Goal: Feedback & Contribution: Submit feedback/report problem

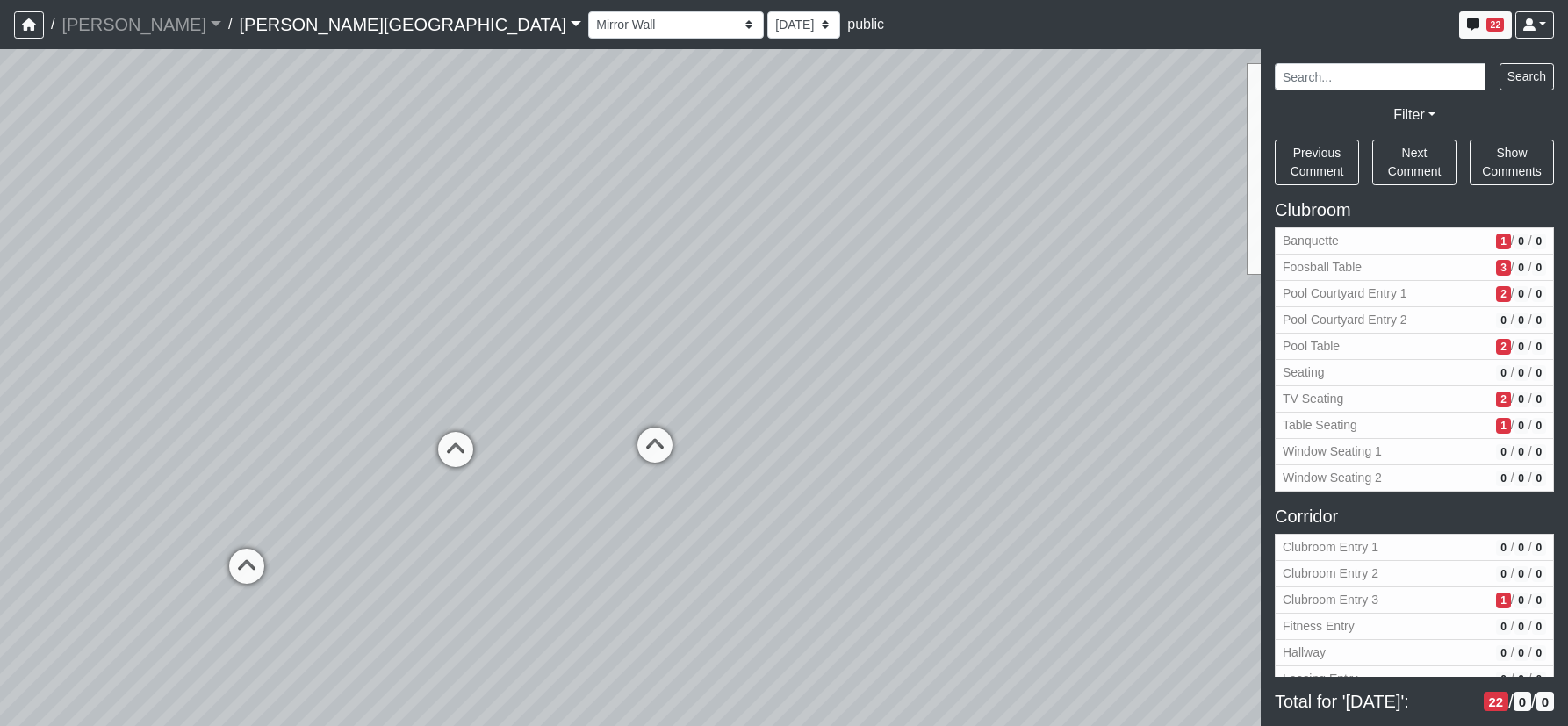
select select "bfUgLpKYAPoAPm29prZpwo"
select select "61tT68NthraFW65LG7vFqa"
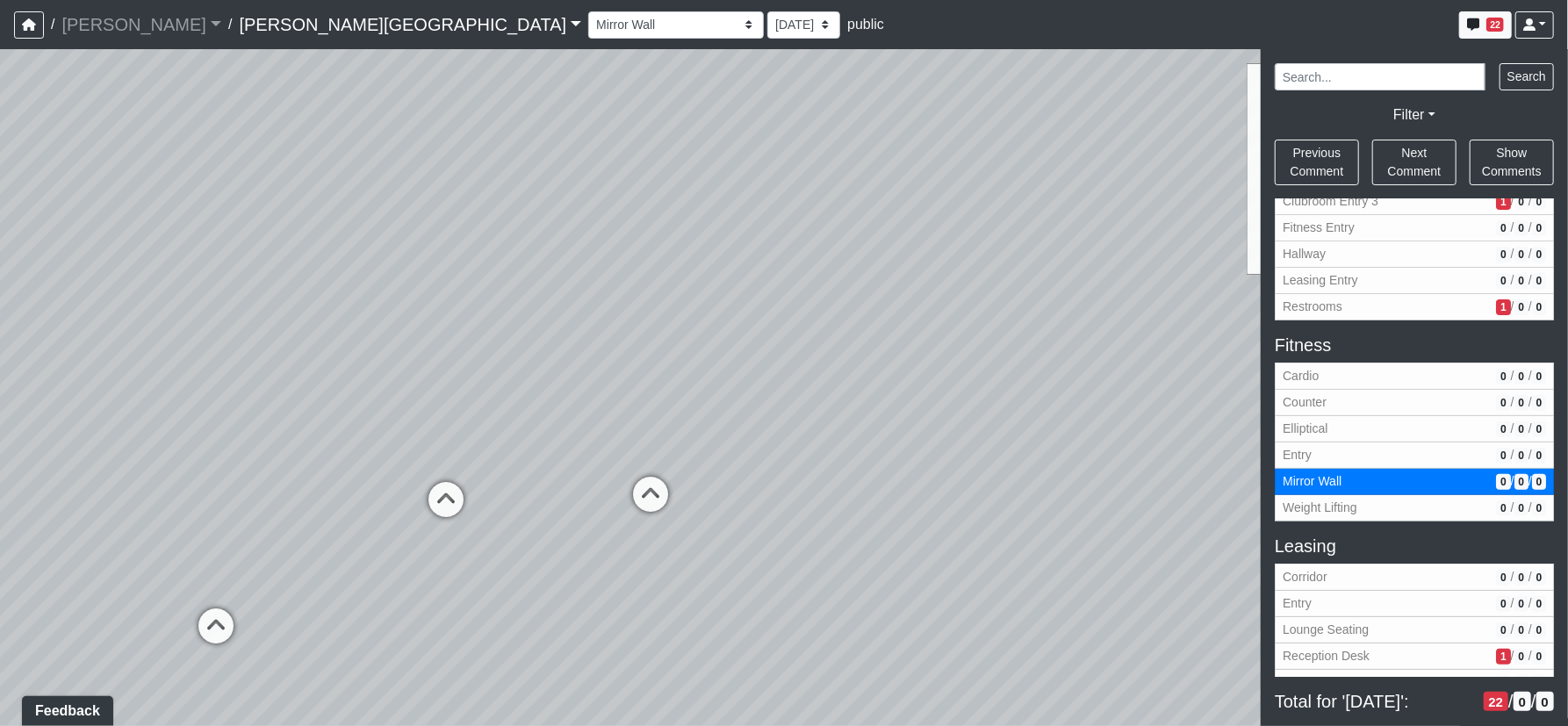
drag, startPoint x: 482, startPoint y: 313, endPoint x: 467, endPoint y: 448, distance: 135.8
click at [481, 421] on div "Loading... Corridor - Clubroom Entry 2 Loading... Seating Loading... Pool Court…" at bounding box center [784, 386] width 1568 height 676
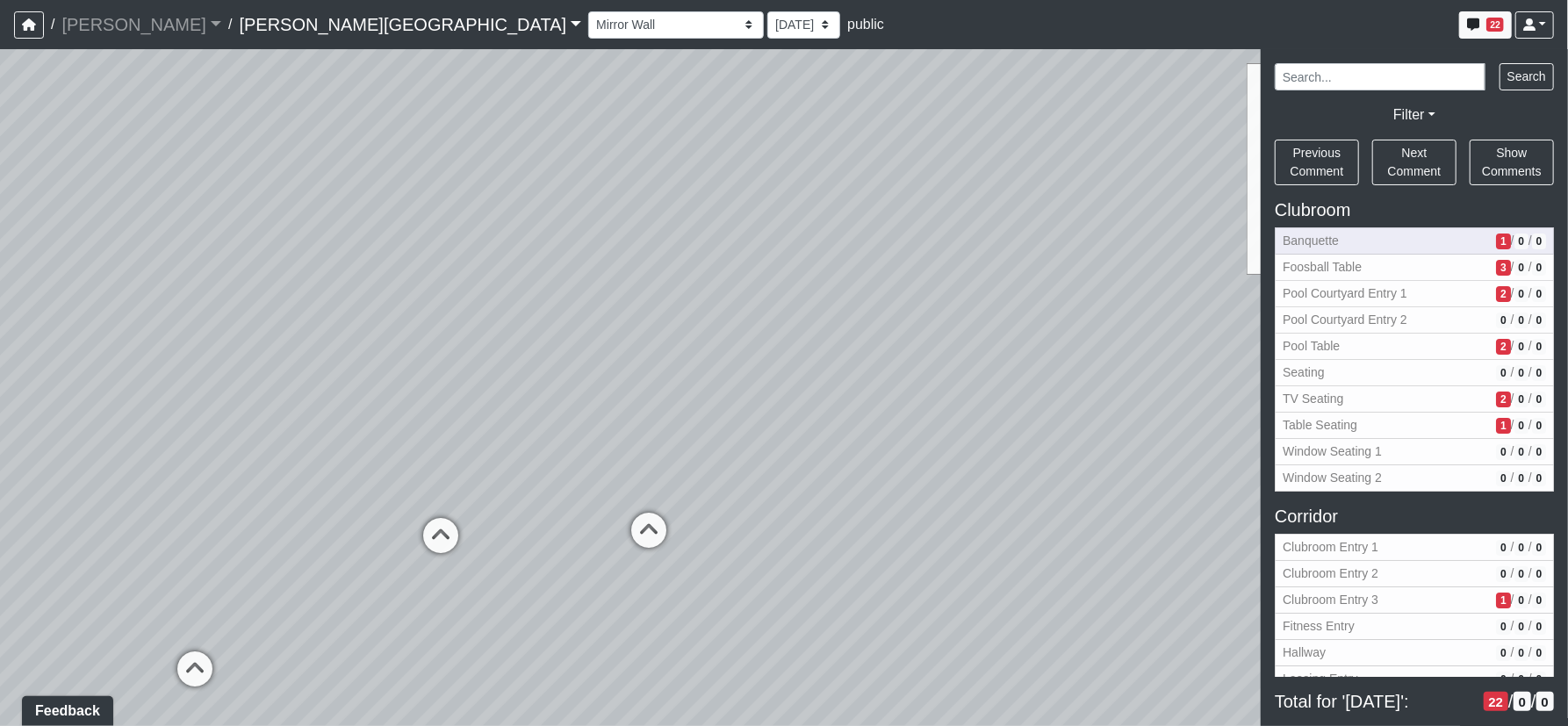
click at [1292, 243] on span "Banquette" at bounding box center [1385, 240] width 206 height 19
select select "eEhPp6uPKTsE6J4Z9LgPiX"
select select "61tT68NthraFW65LG7vFqa"
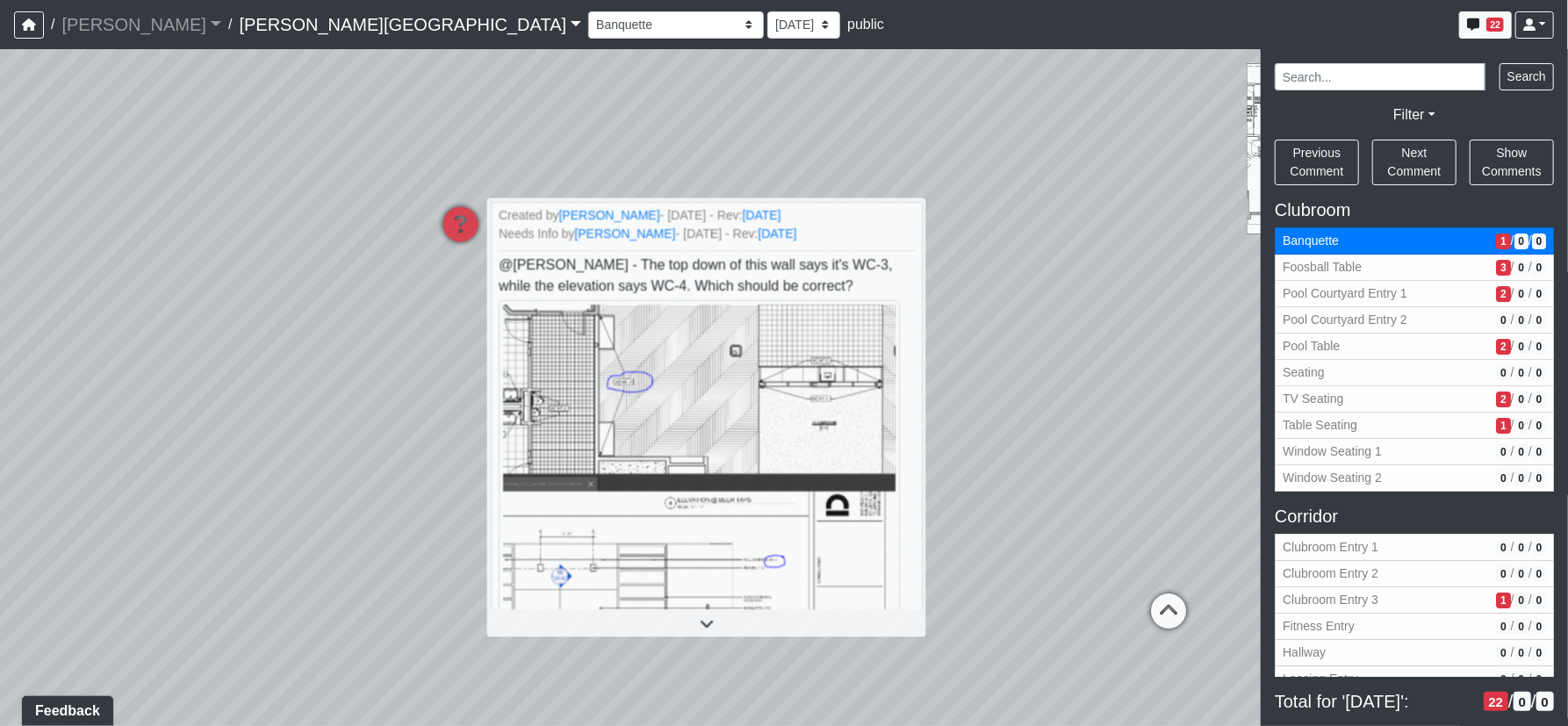
click at [974, 265] on div "Loading... Corridor - Clubroom Entry 2 Loading... Seating Loading... Pool Court…" at bounding box center [784, 386] width 1568 height 676
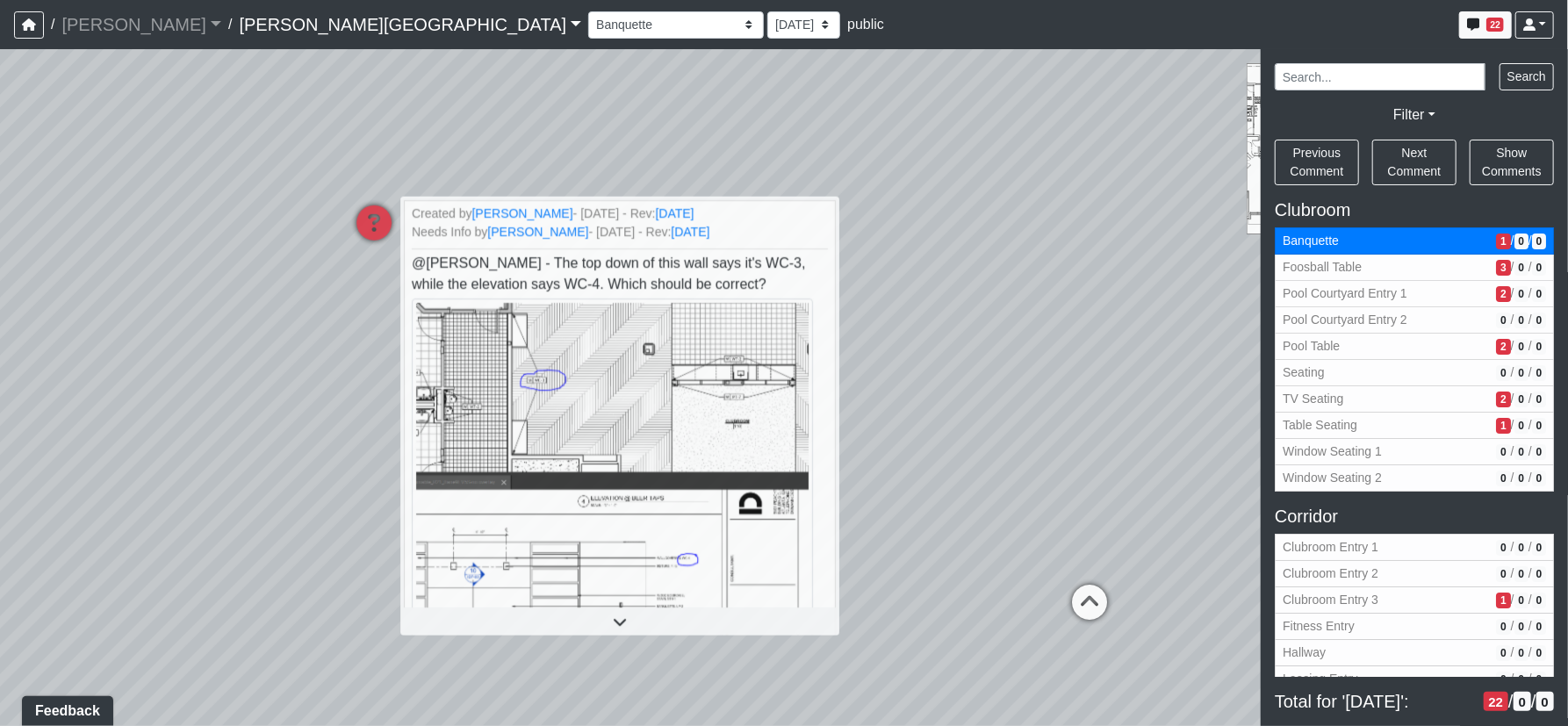
drag, startPoint x: 1010, startPoint y: 320, endPoint x: 667, endPoint y: 336, distance: 343.4
click at [667, 336] on div "Loading... Corridor - Clubroom Entry 2 Loading... Seating Loading... Pool Court…" at bounding box center [784, 386] width 1568 height 676
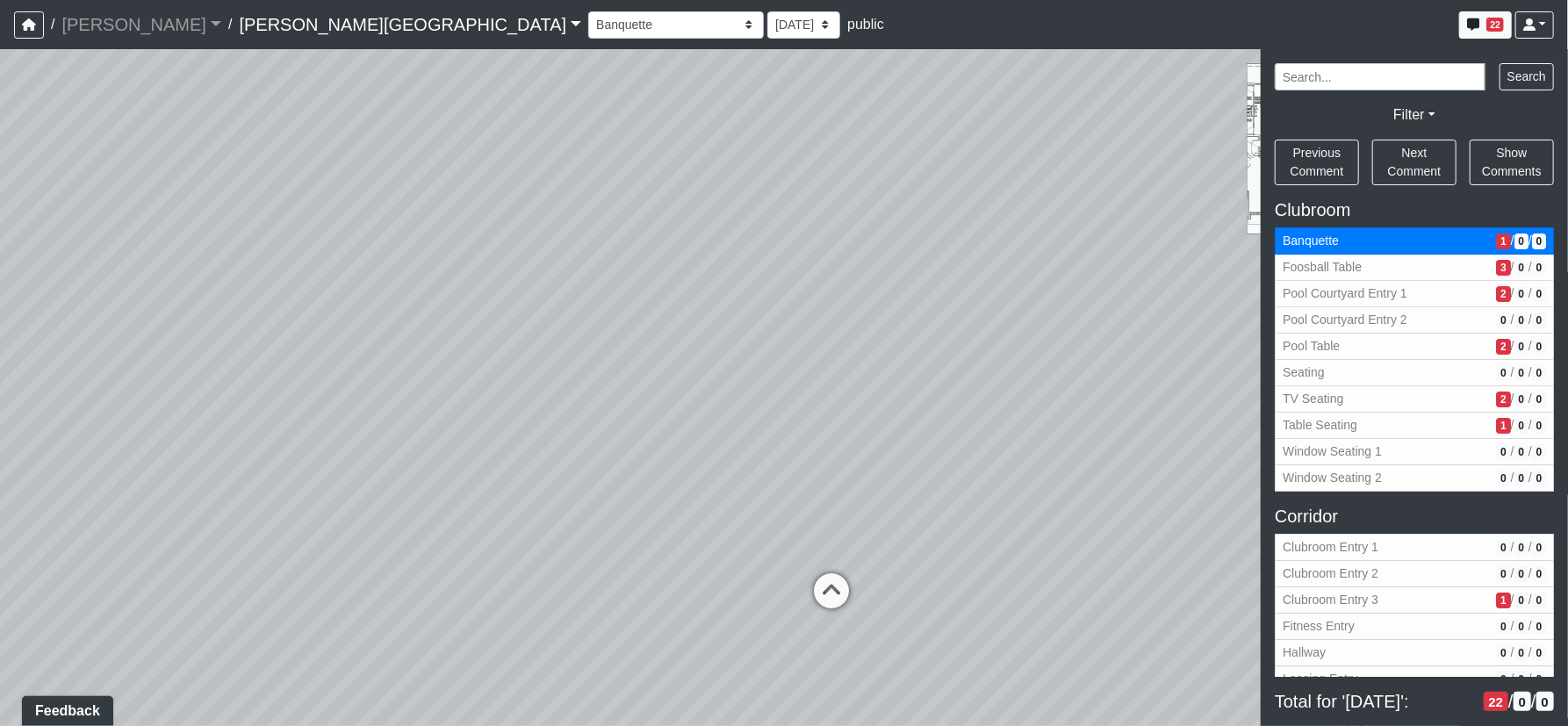
drag, startPoint x: 992, startPoint y: 235, endPoint x: 717, endPoint y: 366, distance: 304.6
click at [623, 378] on div "Loading... Corridor - Clubroom Entry 2 Loading... Seating Loading... Pool Court…" at bounding box center [784, 386] width 1568 height 676
drag, startPoint x: 875, startPoint y: 323, endPoint x: 634, endPoint y: 249, distance: 252.1
click at [634, 249] on div "Loading... Corridor - Clubroom Entry 2 Loading... Seating Loading... Pool Court…" at bounding box center [784, 386] width 1568 height 676
drag, startPoint x: 611, startPoint y: 317, endPoint x: 627, endPoint y: 321, distance: 16.5
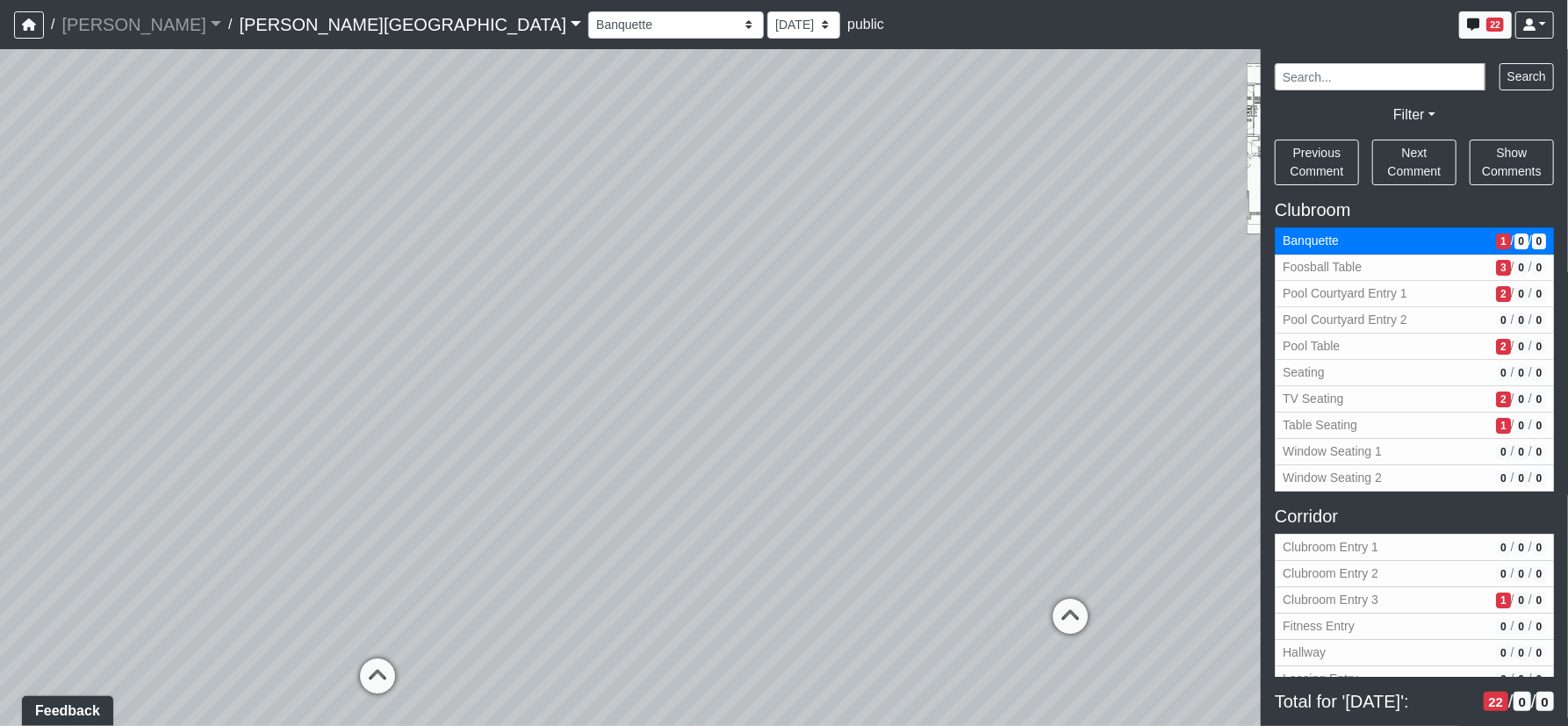
click at [597, 315] on div "Loading... Corridor - Clubroom Entry 2 Loading... Seating Loading... Pool Court…" at bounding box center [784, 386] width 1568 height 676
drag, startPoint x: 780, startPoint y: 337, endPoint x: 678, endPoint y: 333, distance: 102.1
click at [678, 333] on div "Loading... Corridor - Clubroom Entry 2 Loading... Seating Loading... Pool Court…" at bounding box center [784, 386] width 1568 height 676
click at [792, 527] on icon at bounding box center [806, 547] width 53 height 53
select select "pKiemVAh69v1ydc7V3FQSy"
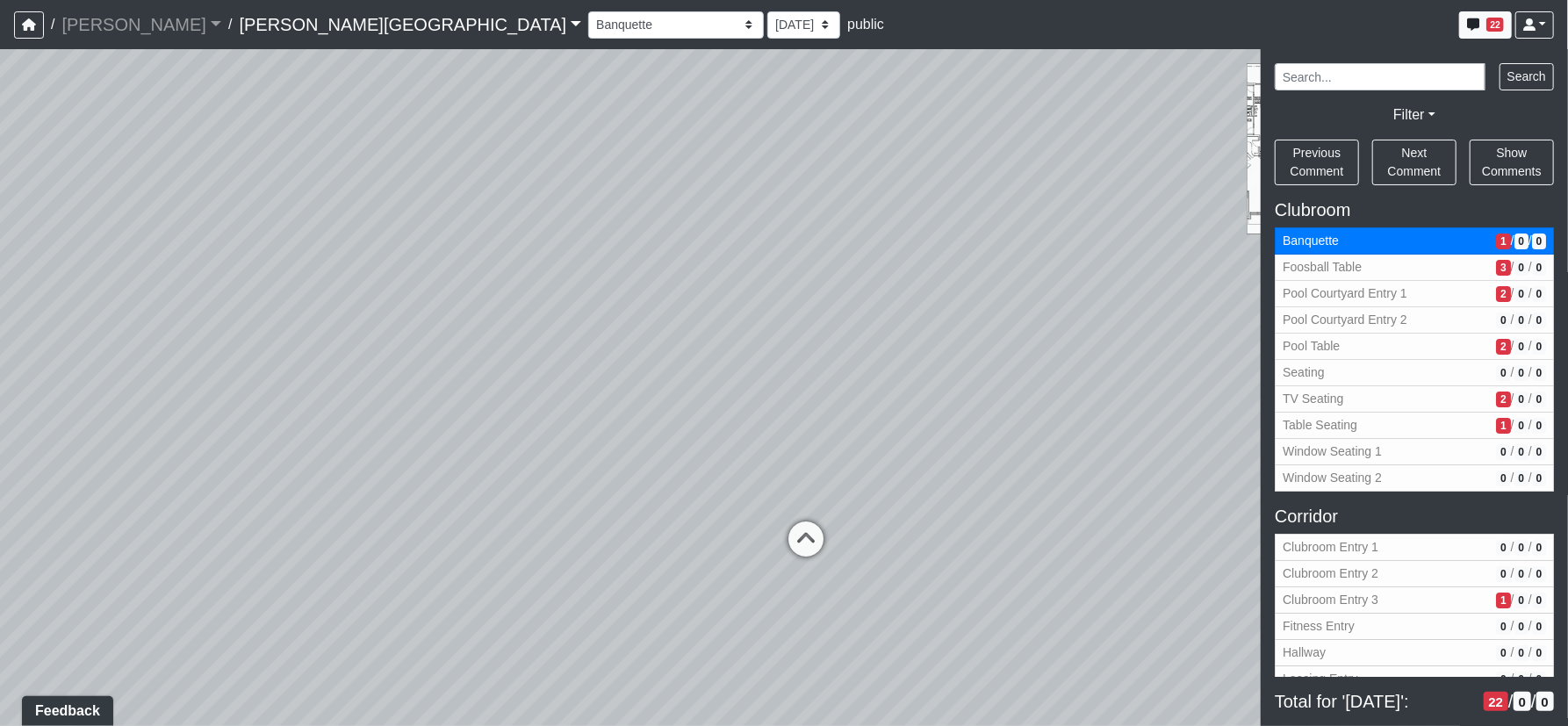
select select "61tT68NthraFW65LG7vFqa"
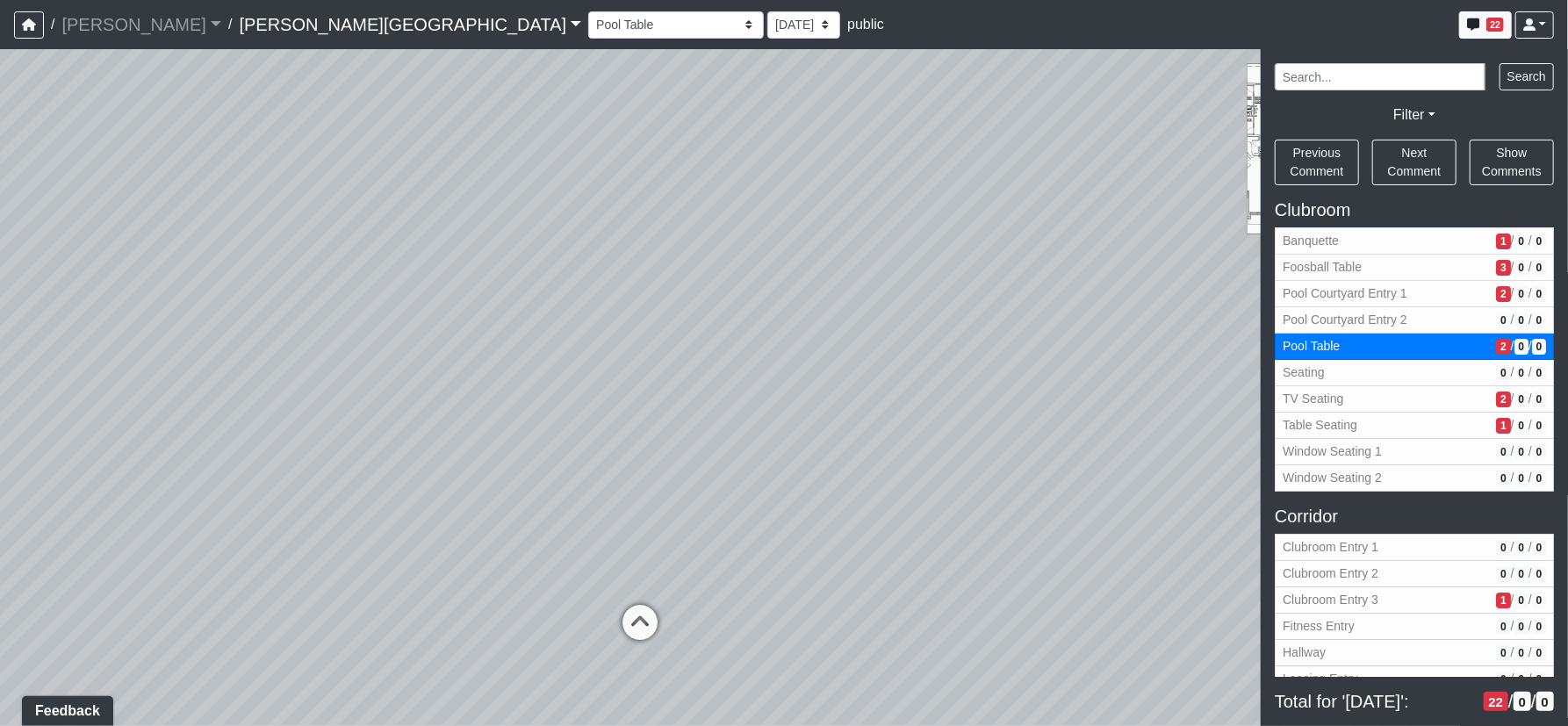
drag, startPoint x: 815, startPoint y: 196, endPoint x: 811, endPoint y: 267, distance: 71.1
click at [811, 267] on div "Loading... Corridor - Clubroom Entry 2 Loading... Seating Loading... Pool Court…" at bounding box center [784, 386] width 1568 height 676
drag, startPoint x: 638, startPoint y: 468, endPoint x: 1011, endPoint y: 520, distance: 376.6
click at [1022, 521] on div "Loading... Corridor - Clubroom Entry 2 Loading... Seating Loading... Pool Court…" at bounding box center [784, 386] width 1568 height 676
drag, startPoint x: 774, startPoint y: 595, endPoint x: 806, endPoint y: 275, distance: 321.6
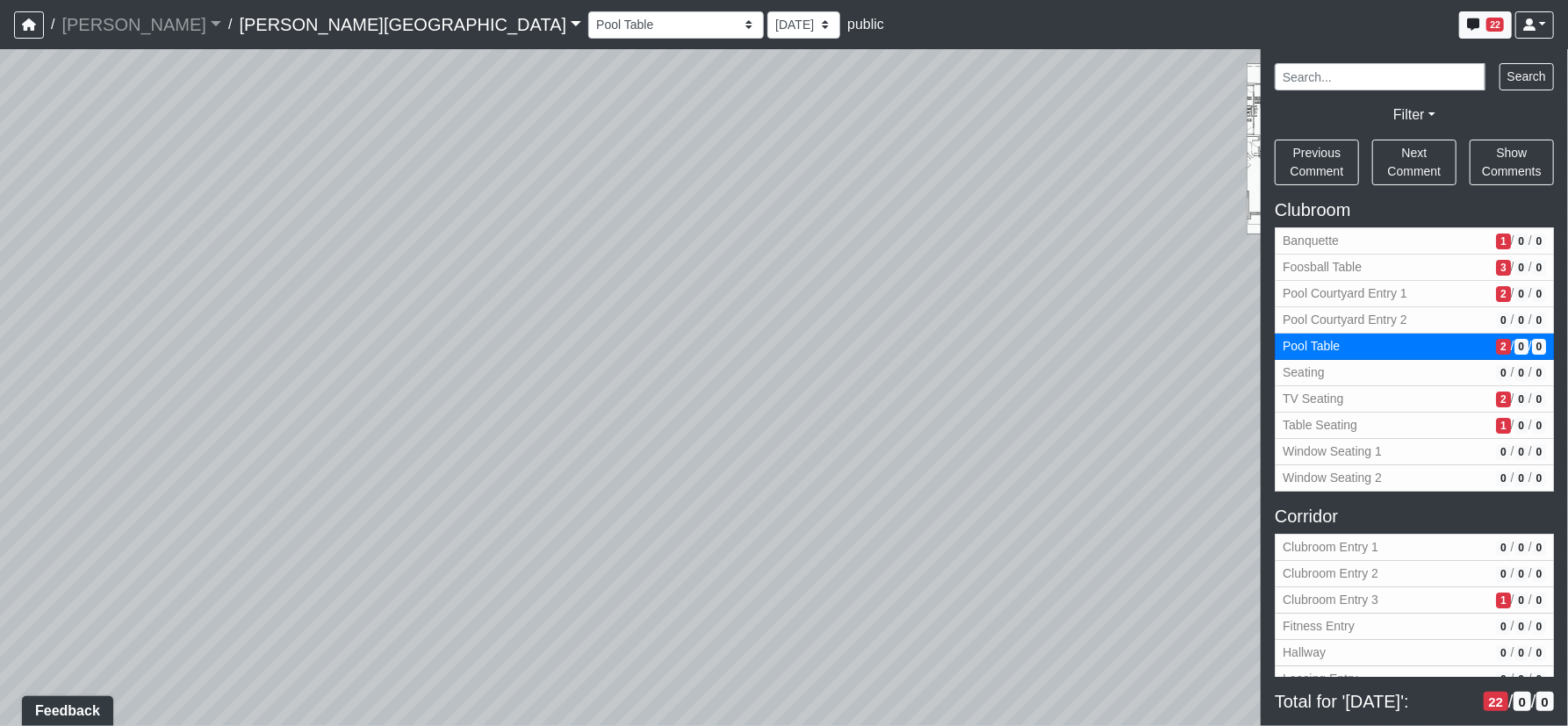
click at [806, 274] on div "Loading... Corridor - Clubroom Entry 2 Loading... Seating Loading... Pool Court…" at bounding box center [784, 386] width 1568 height 676
click at [872, 439] on icon at bounding box center [888, 447] width 53 height 53
select select "x5z1D3xB5ENgYNo9iQmR5Z"
select select "61tT68NthraFW65LG7vFqa"
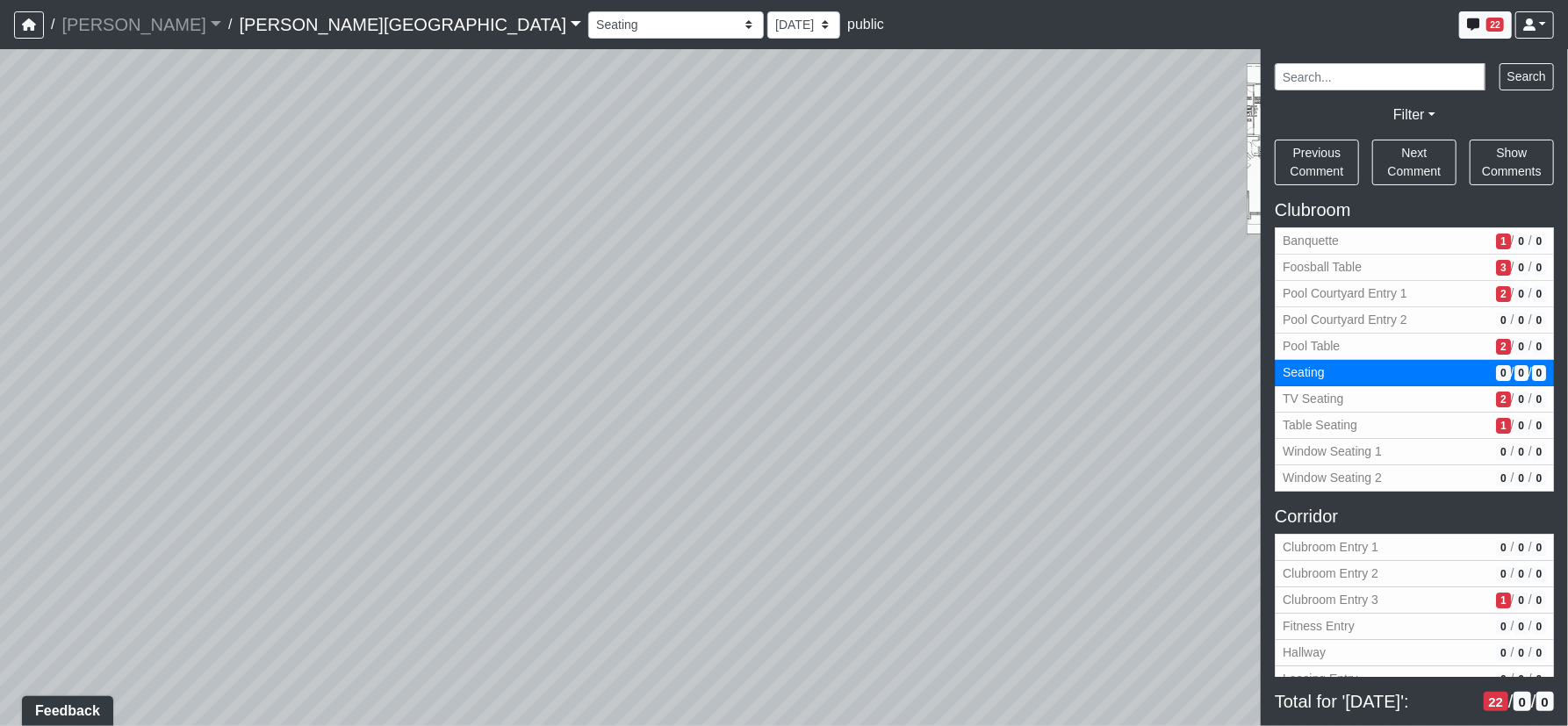
drag, startPoint x: 887, startPoint y: 506, endPoint x: 901, endPoint y: 631, distance: 125.8
click at [900, 640] on div "Loading... Corridor - Clubroom Entry 2 Loading... Seating Loading... Pool Court…" at bounding box center [784, 386] width 1568 height 676
drag, startPoint x: 776, startPoint y: 281, endPoint x: 785, endPoint y: 441, distance: 160.3
click at [785, 441] on div "Loading... Corridor - Clubroom Entry 2 Loading... Seating Loading... Pool Court…" at bounding box center [784, 386] width 1568 height 676
drag, startPoint x: 867, startPoint y: 480, endPoint x: 1051, endPoint y: 498, distance: 184.9
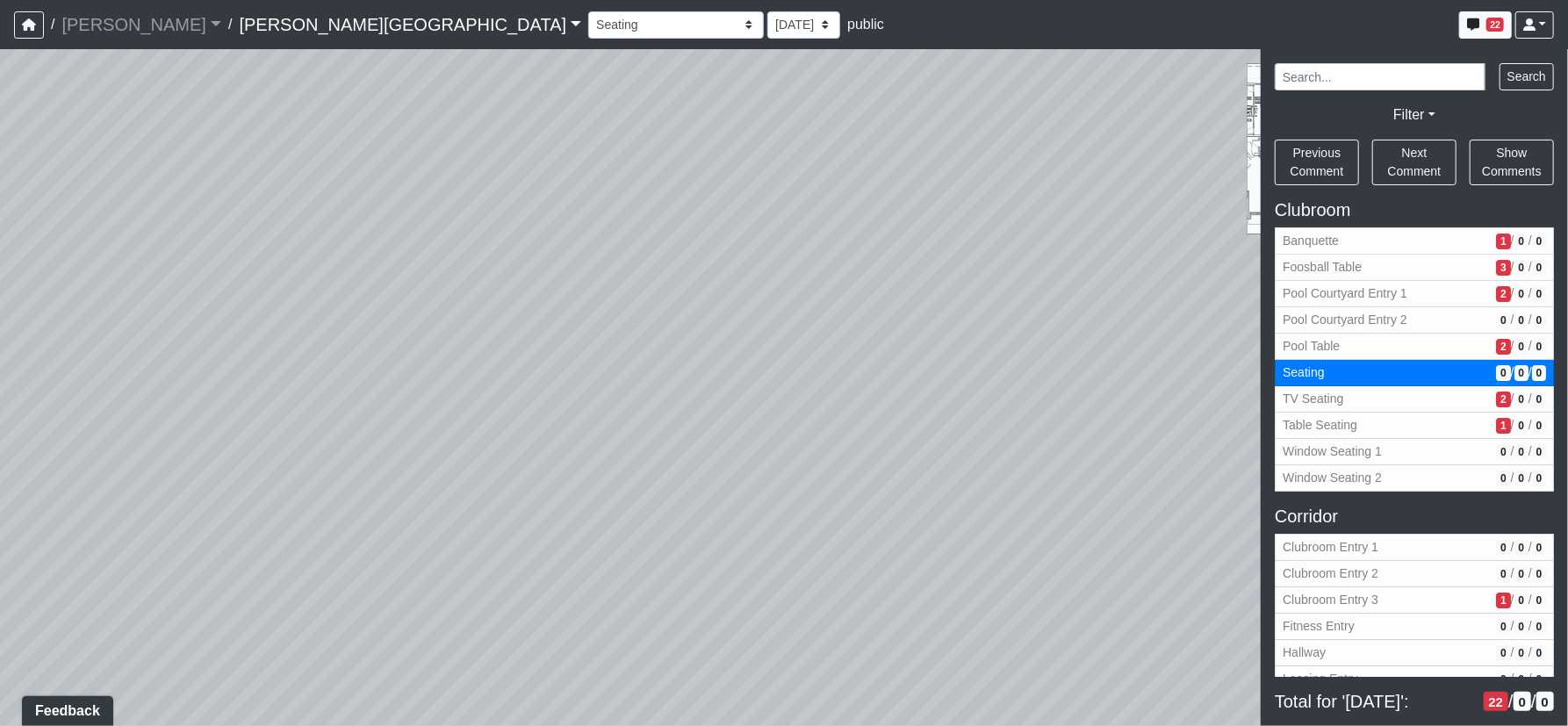
click at [1127, 524] on div "Loading... Corridor - Clubroom Entry 2 Loading... Seating Loading... Pool Court…" at bounding box center [784, 386] width 1568 height 676
drag, startPoint x: 849, startPoint y: 459, endPoint x: 1078, endPoint y: 504, distance: 233.4
click at [1078, 505] on div "Loading... Corridor - Clubroom Entry 2 Loading... Seating Loading... Pool Court…" at bounding box center [784, 386] width 1568 height 676
drag, startPoint x: 985, startPoint y: 479, endPoint x: 895, endPoint y: 454, distance: 93.4
click at [1096, 474] on div "Loading... Corridor - Clubroom Entry 2 Loading... Seating Loading... Pool Court…" at bounding box center [784, 386] width 1568 height 676
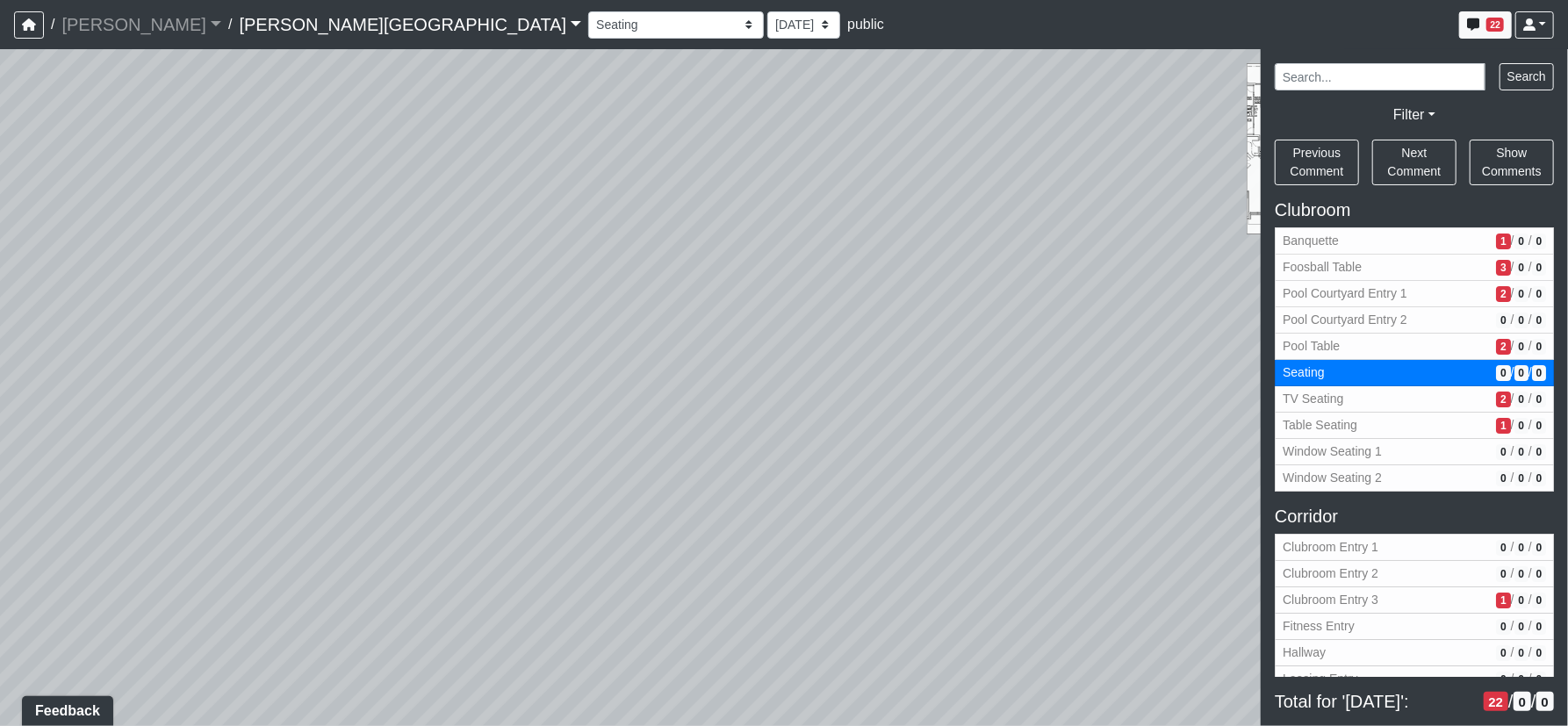
drag, startPoint x: 839, startPoint y: 457, endPoint x: 963, endPoint y: 452, distance: 124.1
click at [1057, 440] on div "Loading... Corridor - Clubroom Entry 2 Loading... Seating Loading... Pool Court…" at bounding box center [784, 386] width 1568 height 676
drag, startPoint x: 887, startPoint y: 431, endPoint x: 885, endPoint y: 282, distance: 149.0
click at [885, 283] on div "Loading... Corridor - Clubroom Entry 2 Loading... Seating Loading... Pool Court…" at bounding box center [784, 386] width 1568 height 676
drag, startPoint x: 897, startPoint y: 385, endPoint x: 1158, endPoint y: 414, distance: 262.6
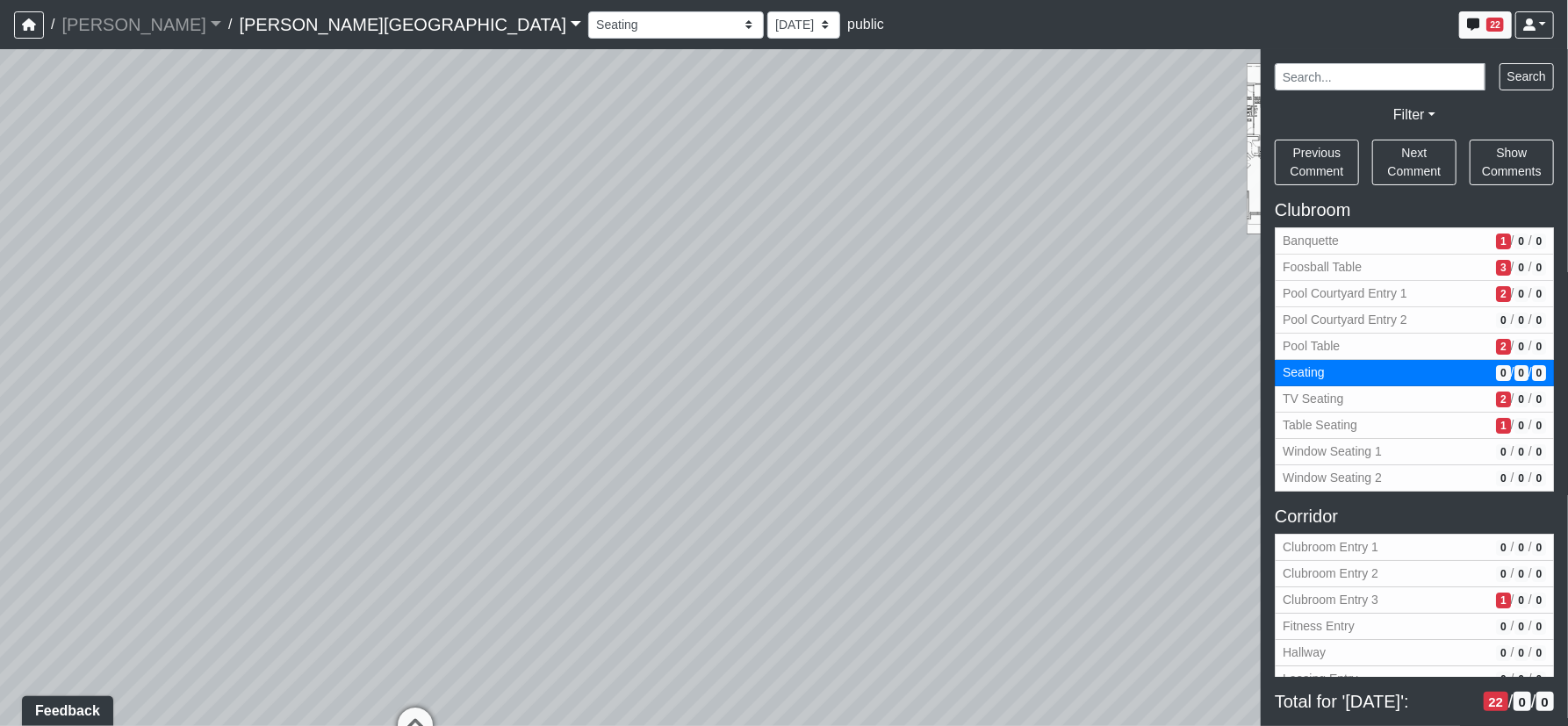
click at [1158, 414] on div "Loading... Corridor - Clubroom Entry 2 Loading... Seating Loading... Pool Court…" at bounding box center [784, 386] width 1568 height 676
drag, startPoint x: 877, startPoint y: 288, endPoint x: 806, endPoint y: 666, distance: 384.6
click at [797, 676] on div "Loading... Corridor - Clubroom Entry 2 Loading... Seating Loading... Pool Court…" at bounding box center [784, 386] width 1568 height 676
drag, startPoint x: 911, startPoint y: 350, endPoint x: 831, endPoint y: 361, distance: 80.8
click at [832, 354] on div "Loading... Corridor - Clubroom Entry 2 Loading... Seating Loading... Pool Court…" at bounding box center [784, 386] width 1568 height 676
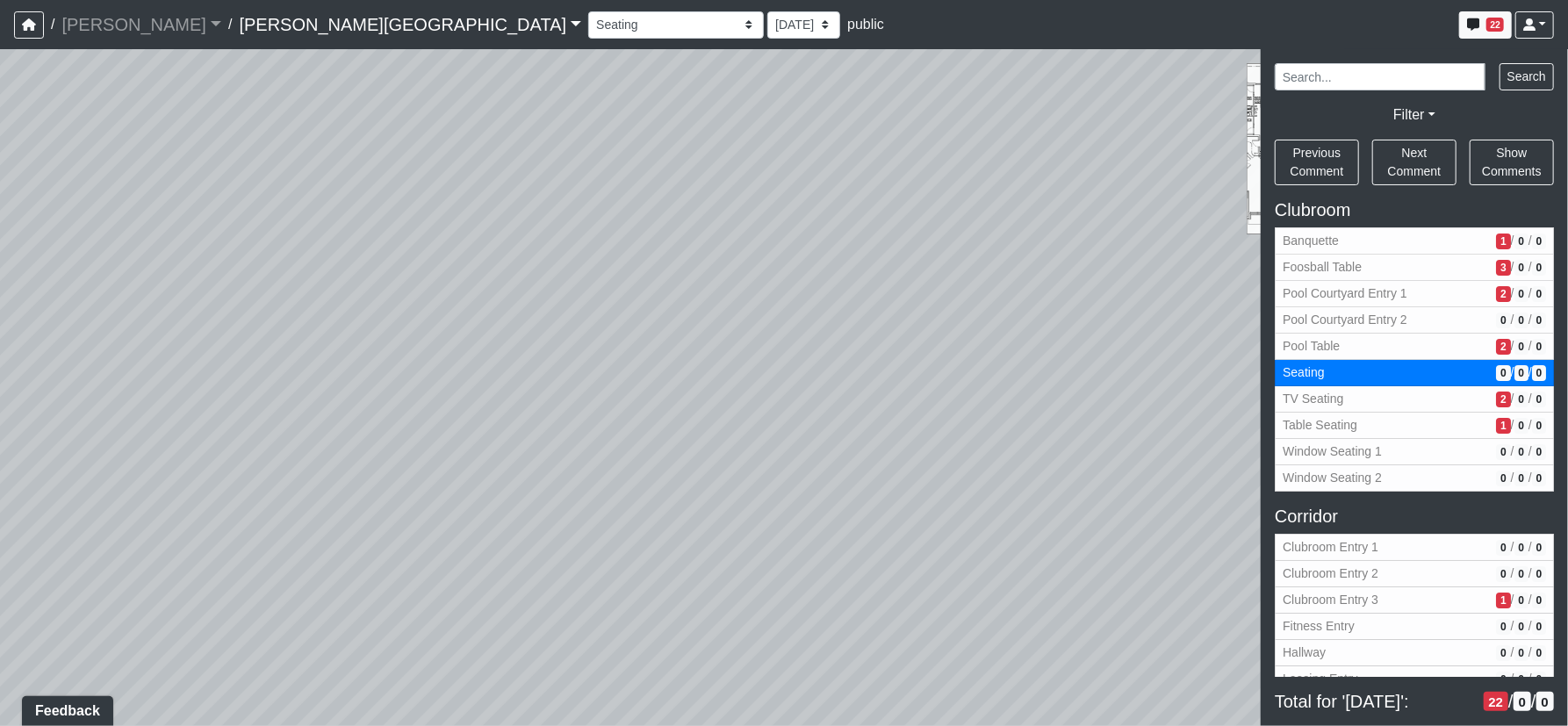
drag, startPoint x: 1163, startPoint y: 290, endPoint x: 876, endPoint y: 298, distance: 287.1
click at [876, 298] on div "Loading... Corridor - Clubroom Entry 2 Loading... Seating Loading... Pool Court…" at bounding box center [784, 386] width 1568 height 676
drag, startPoint x: 1027, startPoint y: 267, endPoint x: 852, endPoint y: 268, distance: 175.0
click at [852, 268] on div "Loading... Corridor - Clubroom Entry 2 Loading... Seating Loading... Pool Court…" at bounding box center [784, 386] width 1568 height 676
drag, startPoint x: 957, startPoint y: 283, endPoint x: 875, endPoint y: 266, distance: 83.7
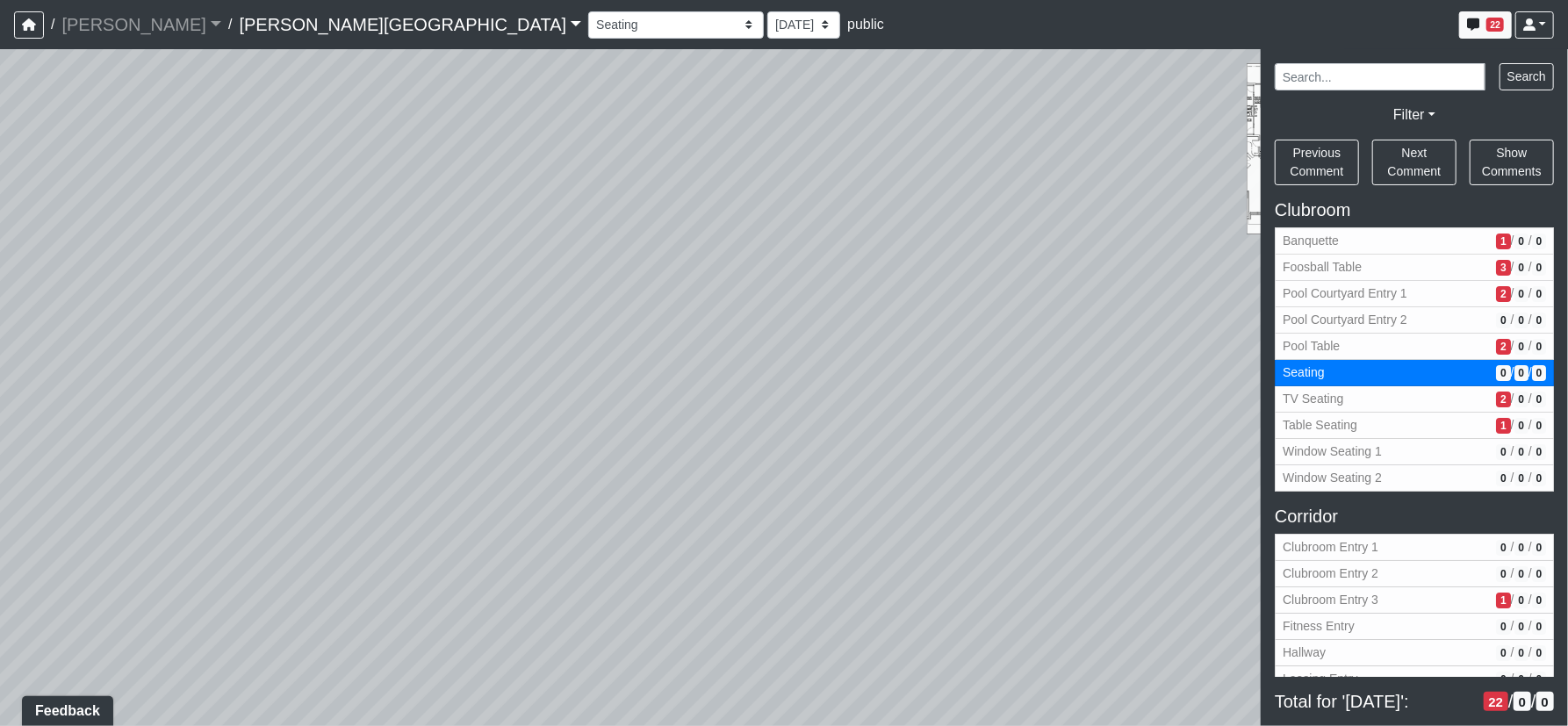
click at [875, 266] on div "Loading... Corridor - Clubroom Entry 2 Loading... Seating Loading... Pool Court…" at bounding box center [784, 386] width 1568 height 676
drag, startPoint x: 1026, startPoint y: 292, endPoint x: 903, endPoint y: 277, distance: 123.9
click at [858, 272] on div "Loading... Corridor - Clubroom Entry 2 Loading... Seating Loading... Pool Court…" at bounding box center [784, 386] width 1568 height 676
drag, startPoint x: 839, startPoint y: 285, endPoint x: 1006, endPoint y: 337, distance: 174.9
click at [837, 278] on div "Loading... Corridor - Clubroom Entry 2 Loading... Seating Loading... Pool Court…" at bounding box center [784, 386] width 1568 height 676
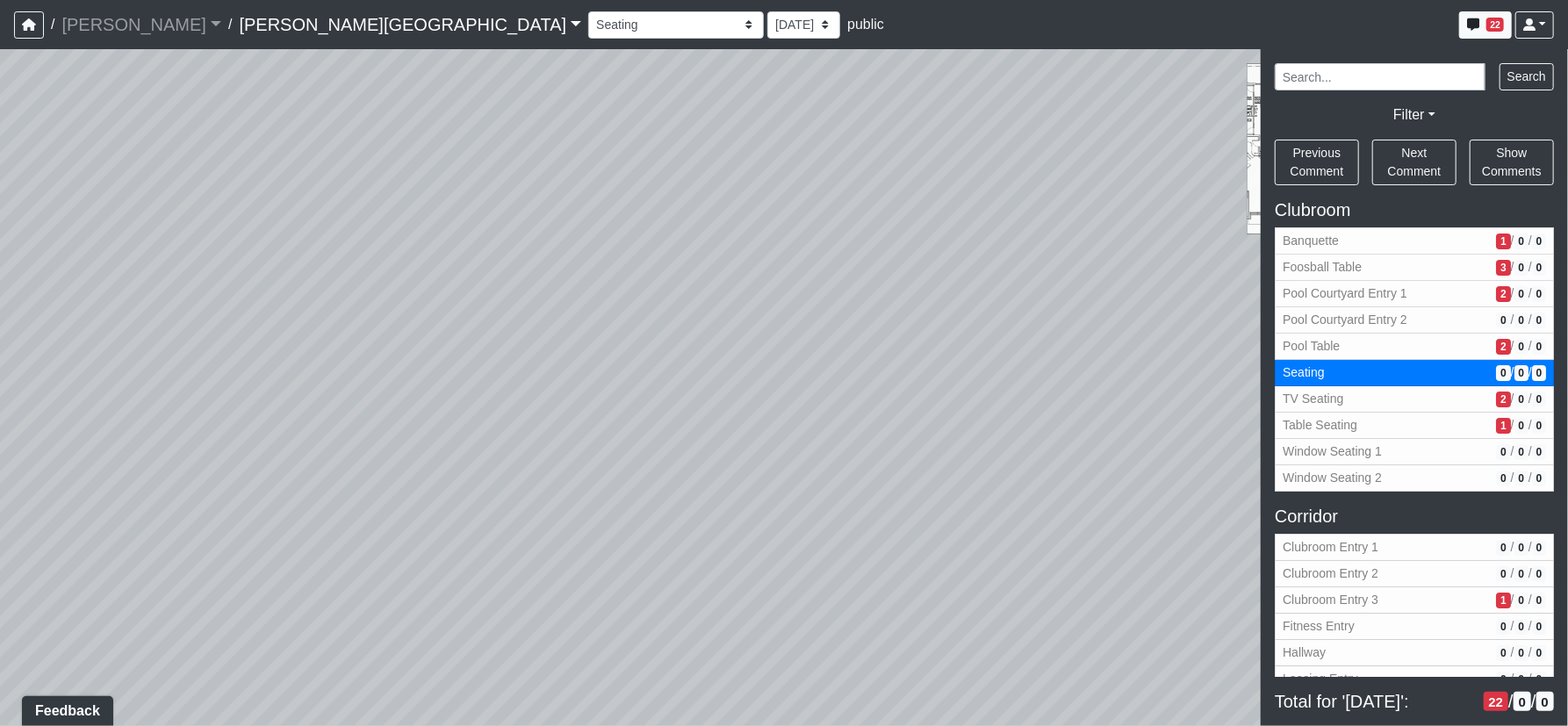
drag, startPoint x: 1023, startPoint y: 508, endPoint x: 912, endPoint y: 203, distance: 324.6
click at [894, 183] on div "Loading... Corridor - Clubroom Entry 2 Loading... Seating Loading... Pool Court…" at bounding box center [784, 386] width 1568 height 676
drag, startPoint x: 925, startPoint y: 337, endPoint x: 925, endPoint y: 368, distance: 31.0
click at [922, 335] on div "Loading... Corridor - Clubroom Entry 2 Loading... Seating Loading... Pool Court…" at bounding box center [784, 386] width 1568 height 676
select select "pKiemVAh69v1ydc7V3FQSy"
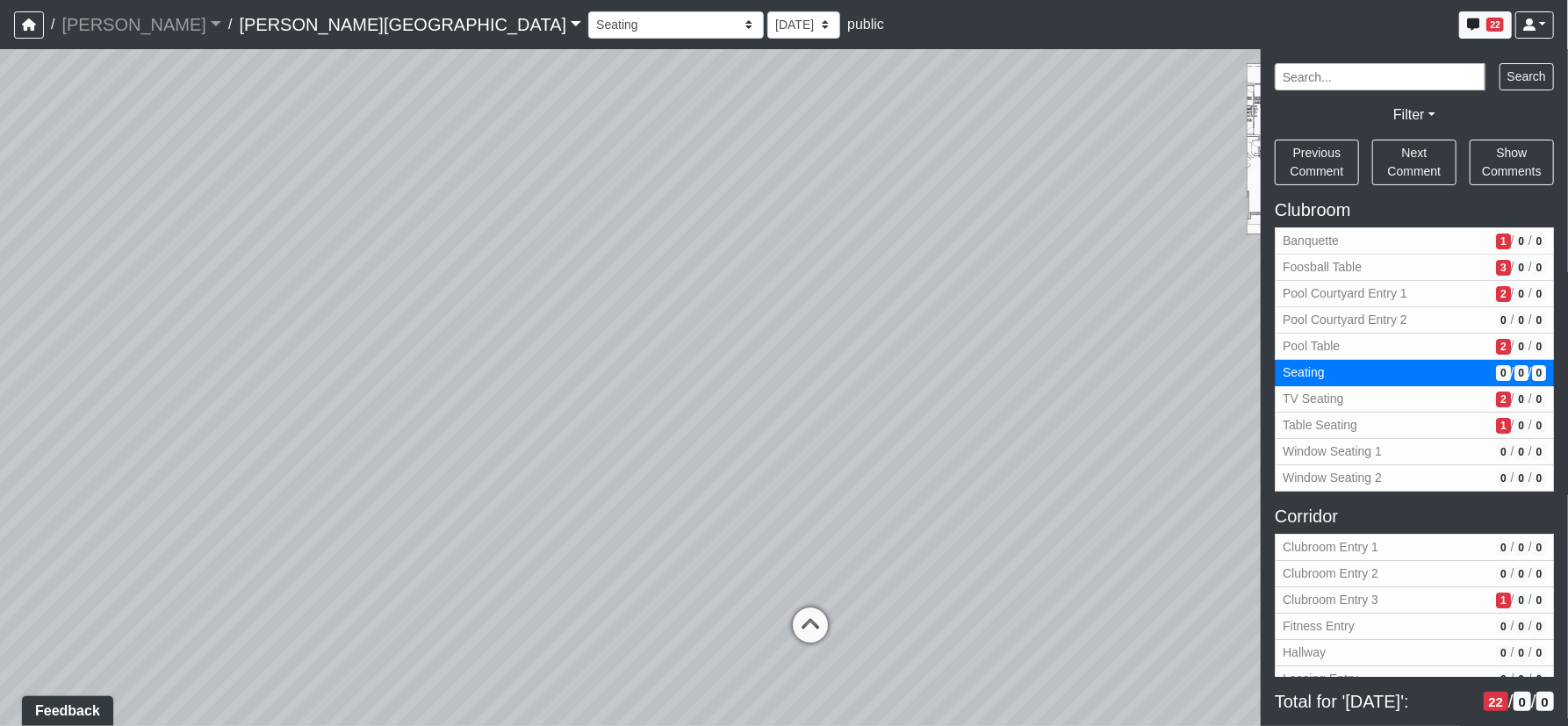
select select "61tT68NthraFW65LG7vFqa"
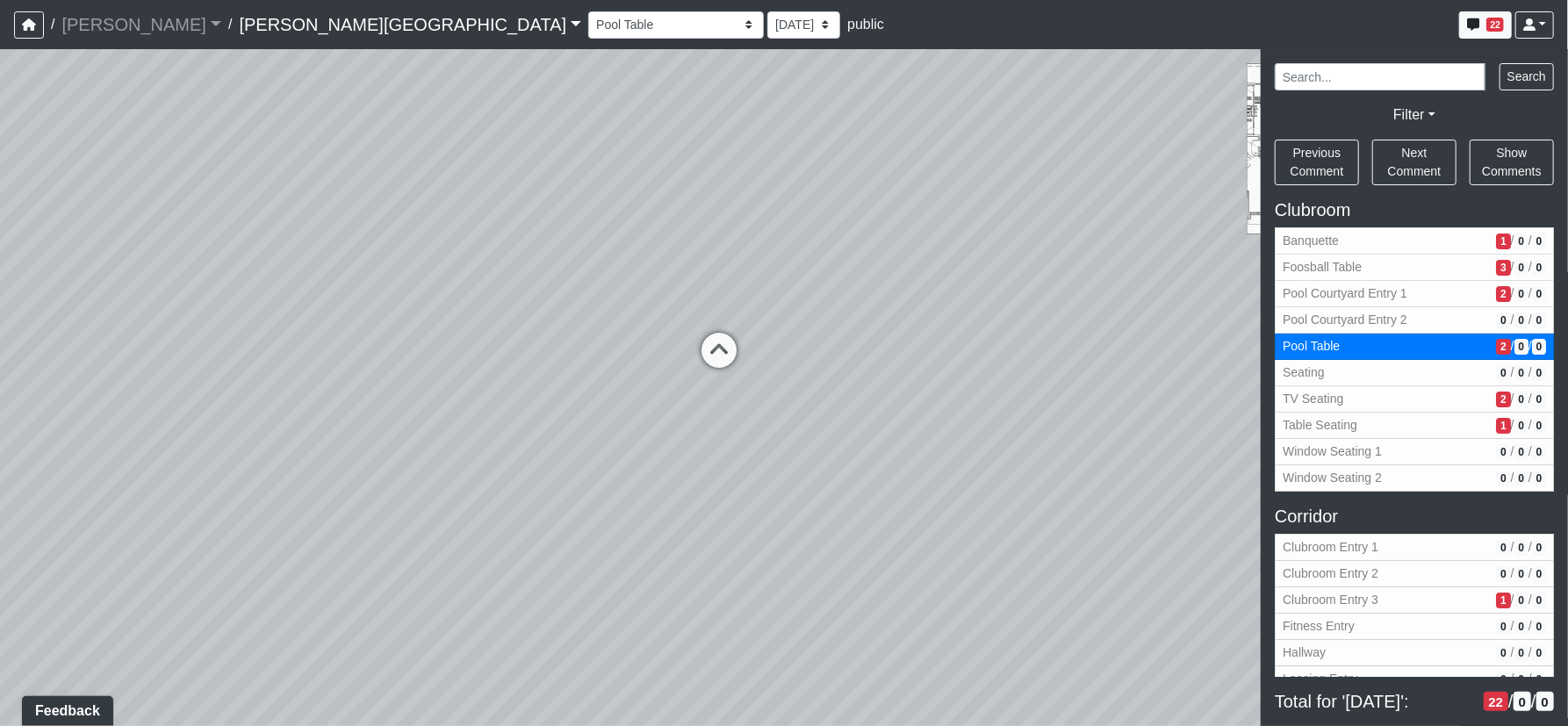
drag, startPoint x: 877, startPoint y: 416, endPoint x: 852, endPoint y: 410, distance: 25.7
click at [852, 410] on div "Loading... Corridor - Clubroom Entry 2 Loading... Seating Loading... Pool Court…" at bounding box center [784, 386] width 1568 height 676
click at [814, 445] on div "Loading... Corridor - Clubroom Entry 2 Loading... Seating Loading... Pool Court…" at bounding box center [784, 386] width 1568 height 676
drag, startPoint x: 1016, startPoint y: 379, endPoint x: 814, endPoint y: 457, distance: 216.5
click at [814, 457] on div "Loading... Corridor - Clubroom Entry 2 Loading... Seating Loading... Pool Court…" at bounding box center [784, 386] width 1568 height 676
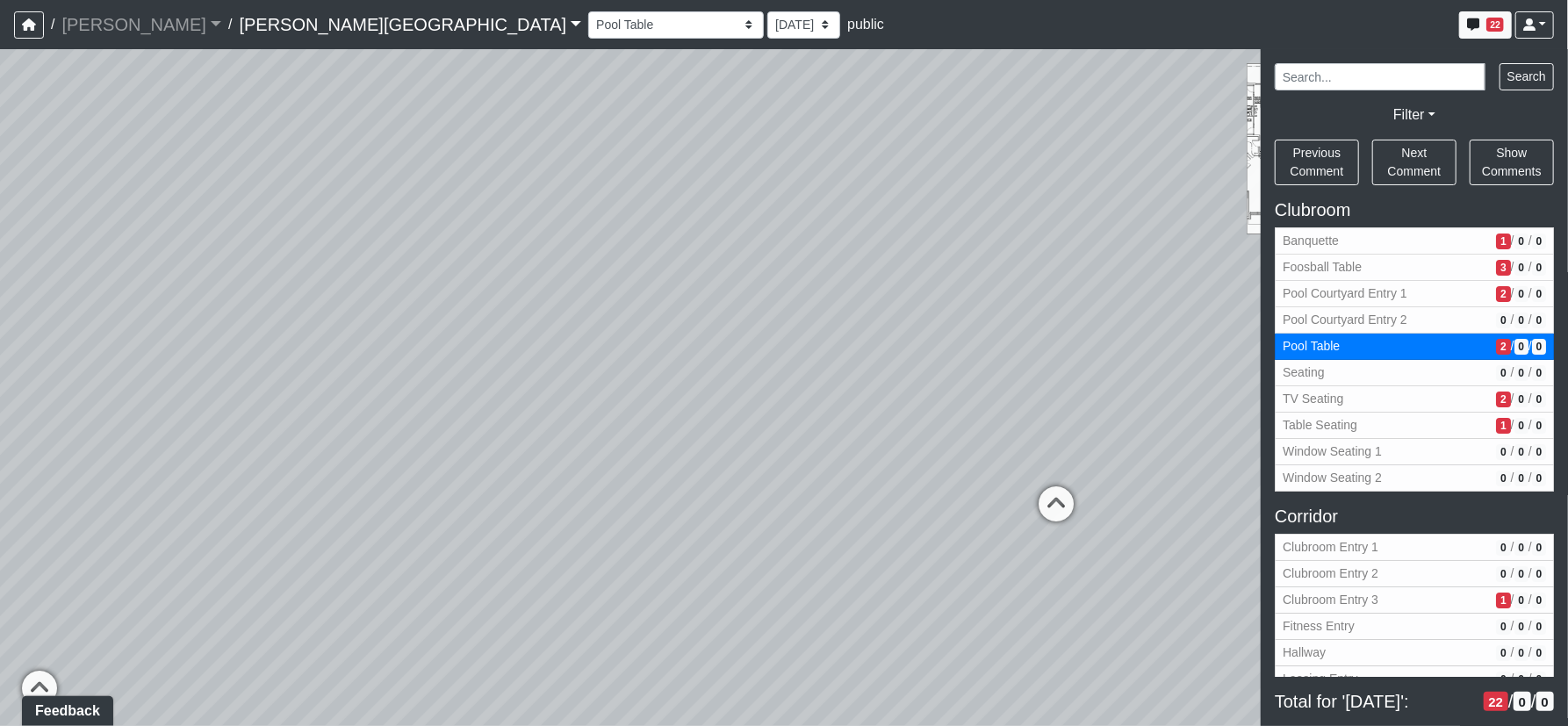
drag, startPoint x: 959, startPoint y: 405, endPoint x: 754, endPoint y: 474, distance: 216.3
click at [754, 474] on div "Loading... Corridor - Clubroom Entry 2 Loading... Seating Loading... Pool Court…" at bounding box center [784, 386] width 1568 height 676
drag, startPoint x: 902, startPoint y: 441, endPoint x: 846, endPoint y: 454, distance: 57.5
click at [846, 454] on div "Loading... Corridor - Clubroom Entry 2 Loading... Seating Loading... Pool Court…" at bounding box center [784, 386] width 1568 height 676
click at [925, 532] on icon at bounding box center [920, 536] width 53 height 53
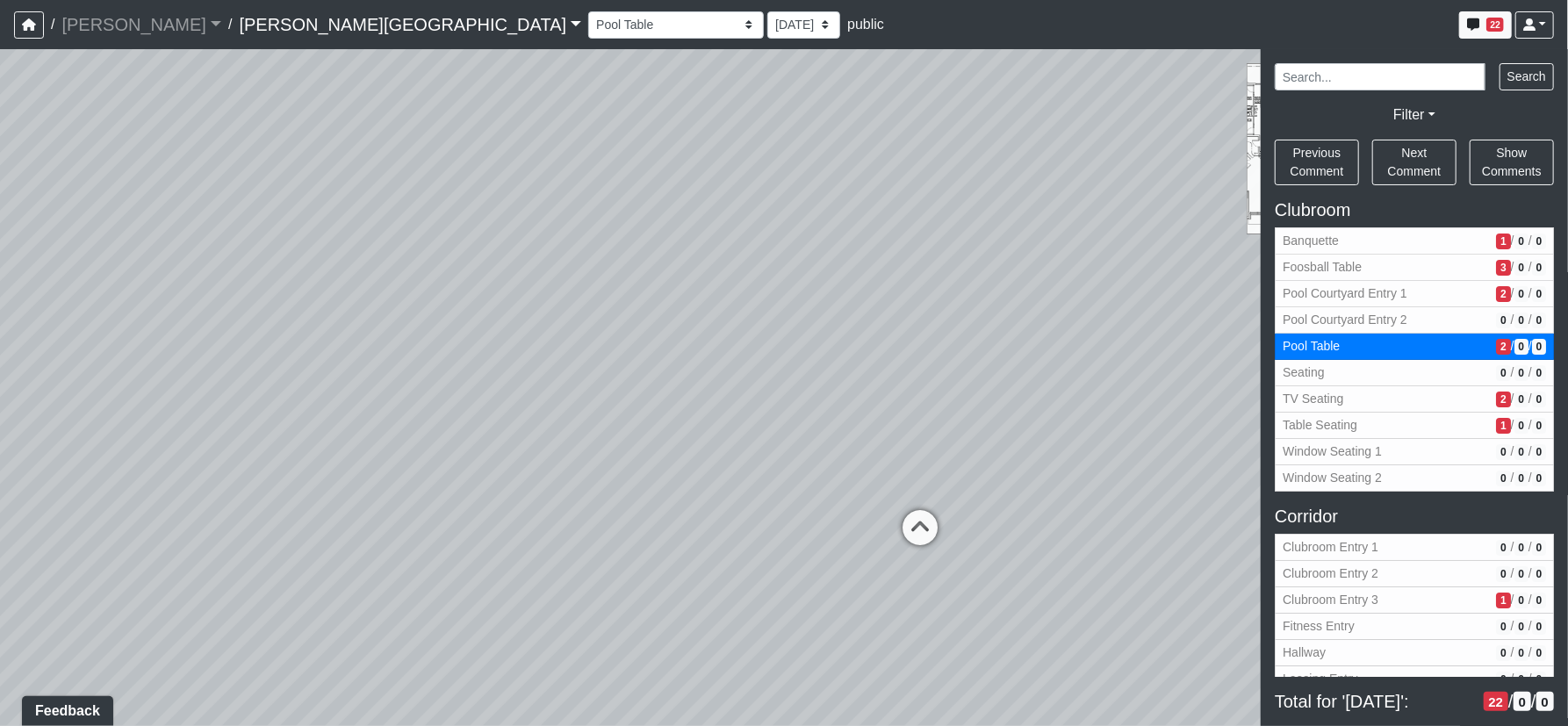
select select "qHaaudJo862RaHi3wjGFN2"
select select "61tT68NthraFW65LG7vFqa"
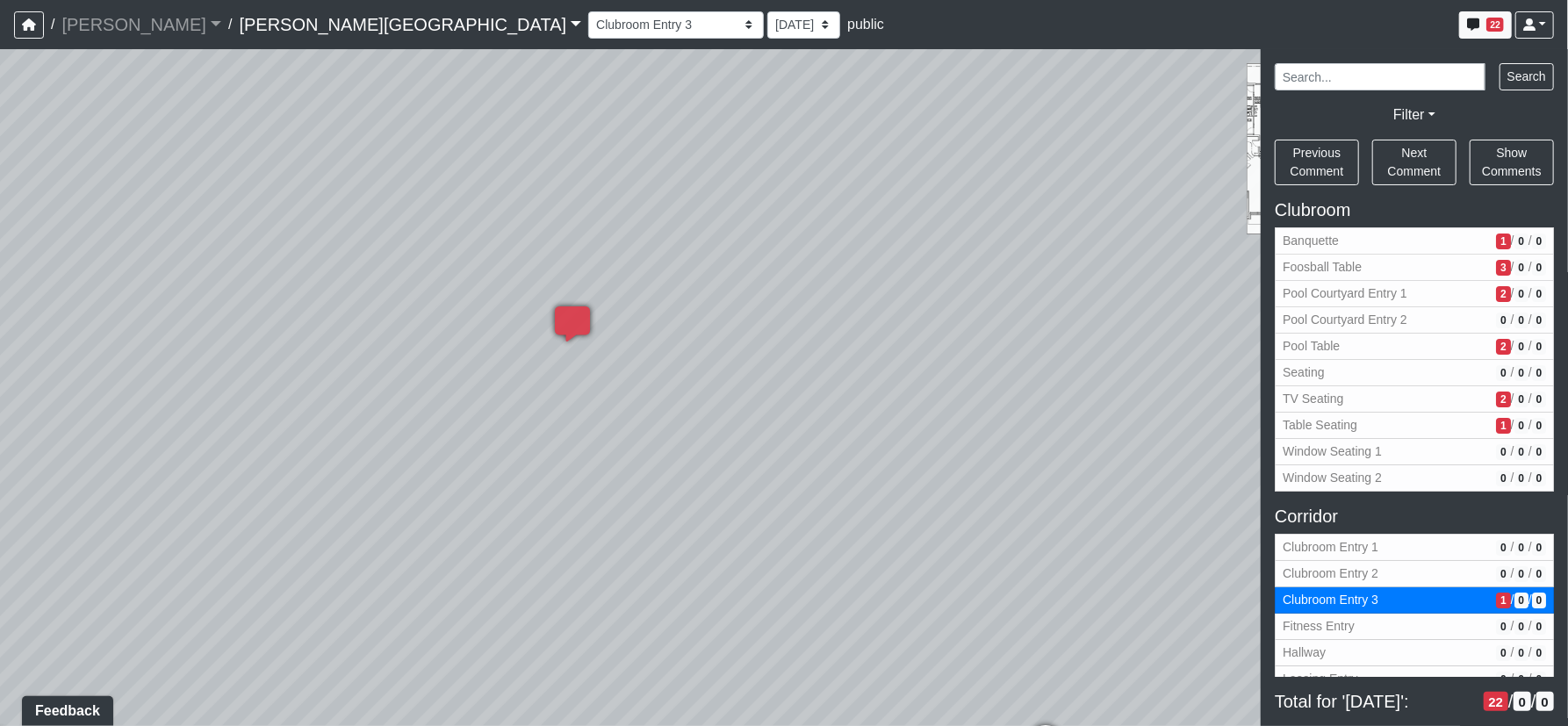
drag
click at [978, 591] on div "Loading... Corridor - Clubroom Entry 2 Loading... Seating Loading... Pool Court…" at bounding box center [784, 386] width 1568 height 676
click at [1117, 489] on div "Loading... Corridor - Clubroom Entry 2 Loading... Seating Loading... Pool Court…" at bounding box center [784, 386] width 1568 height 676
click at [934, 511] on div "Loading... Corridor - Clubroom Entry 2 Loading... Seating Loading... Pool Court…" at bounding box center [784, 386] width 1568 height 676
click at [748, 242] on icon at bounding box center [738, 254] width 53 height 53
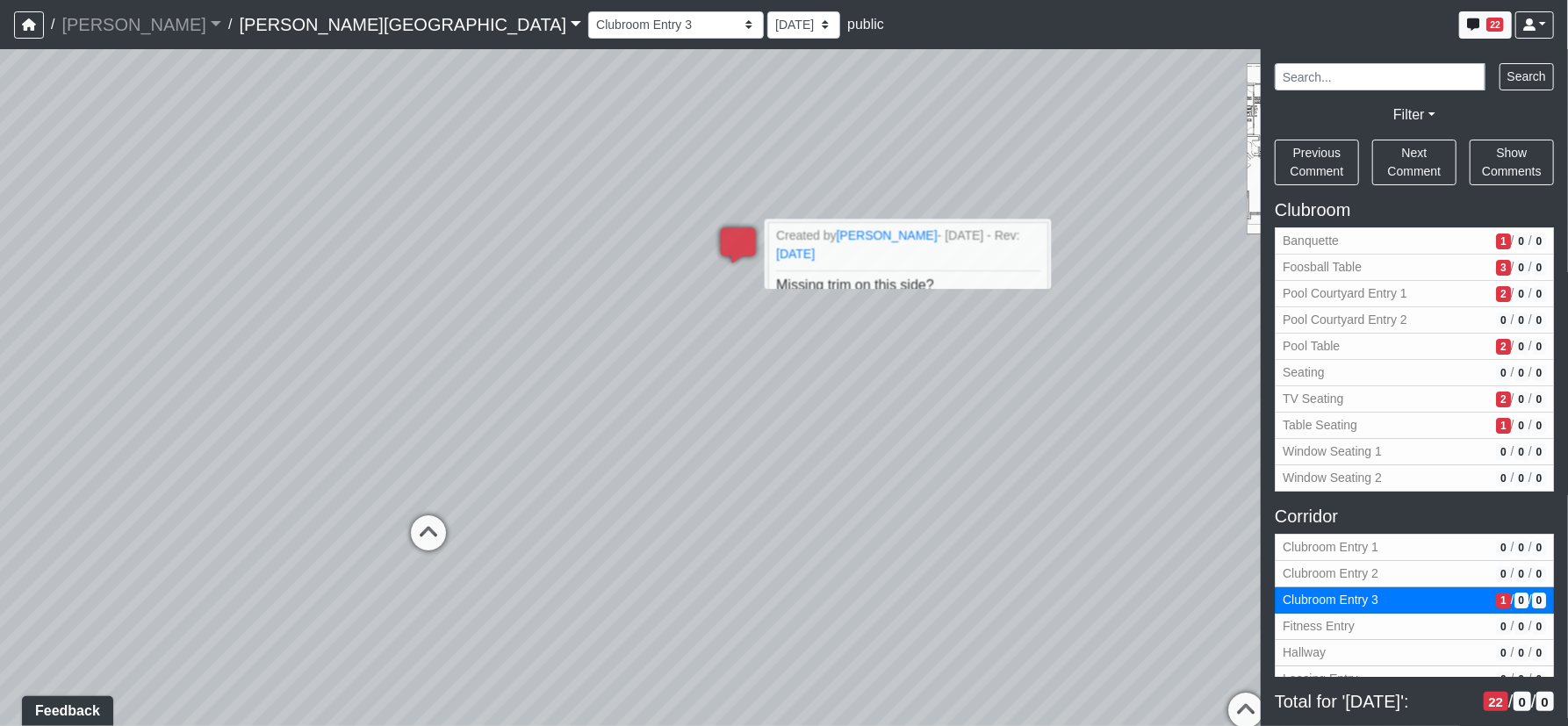
click at [1047, 408] on div "Loading... Corridor - Clubroom Entry 2 Loading... Seating Loading... Pool Court…" at bounding box center [784, 386] width 1568 height 676
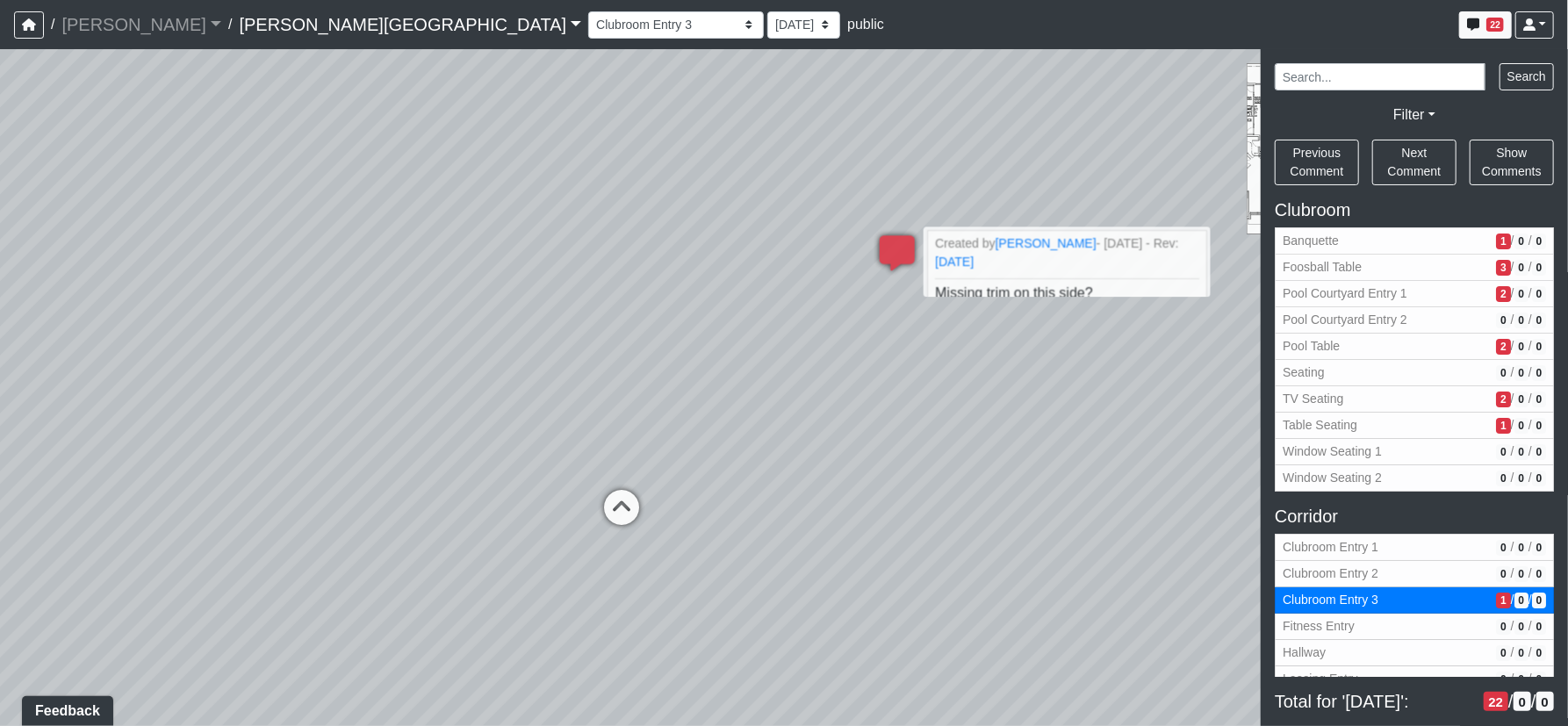
click at [1223, 481] on div "Loading... Corridor - Clubroom Entry 2 Loading... Seating Loading... Pool Court…" at bounding box center [784, 386] width 1568 height 676
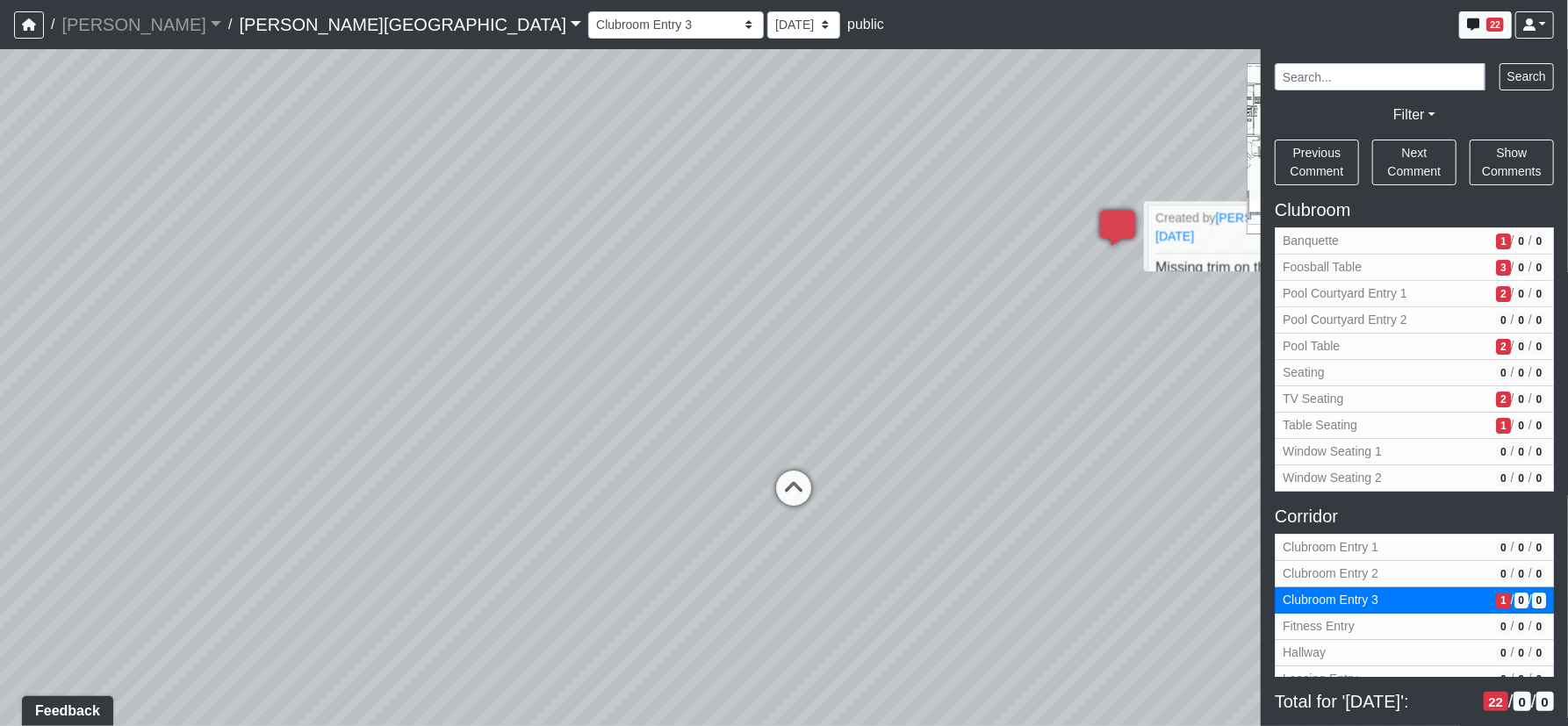
click at [1085, 464] on div "Loading... Corridor - Clubroom Entry 2 Loading... Seating Loading... Pool Court…" at bounding box center [784, 386] width 1568 height 676
click at [1164, 544] on div "Loading... Corridor - Clubroom Entry 2 Loading... Seating Loading... Pool Court…" at bounding box center [784, 386] width 1568 height 676
click at [1193, 523] on div "Loading... Corridor - Clubroom Entry 2 Loading... Seating Loading... Pool Court…" at bounding box center [784, 386] width 1568 height 676
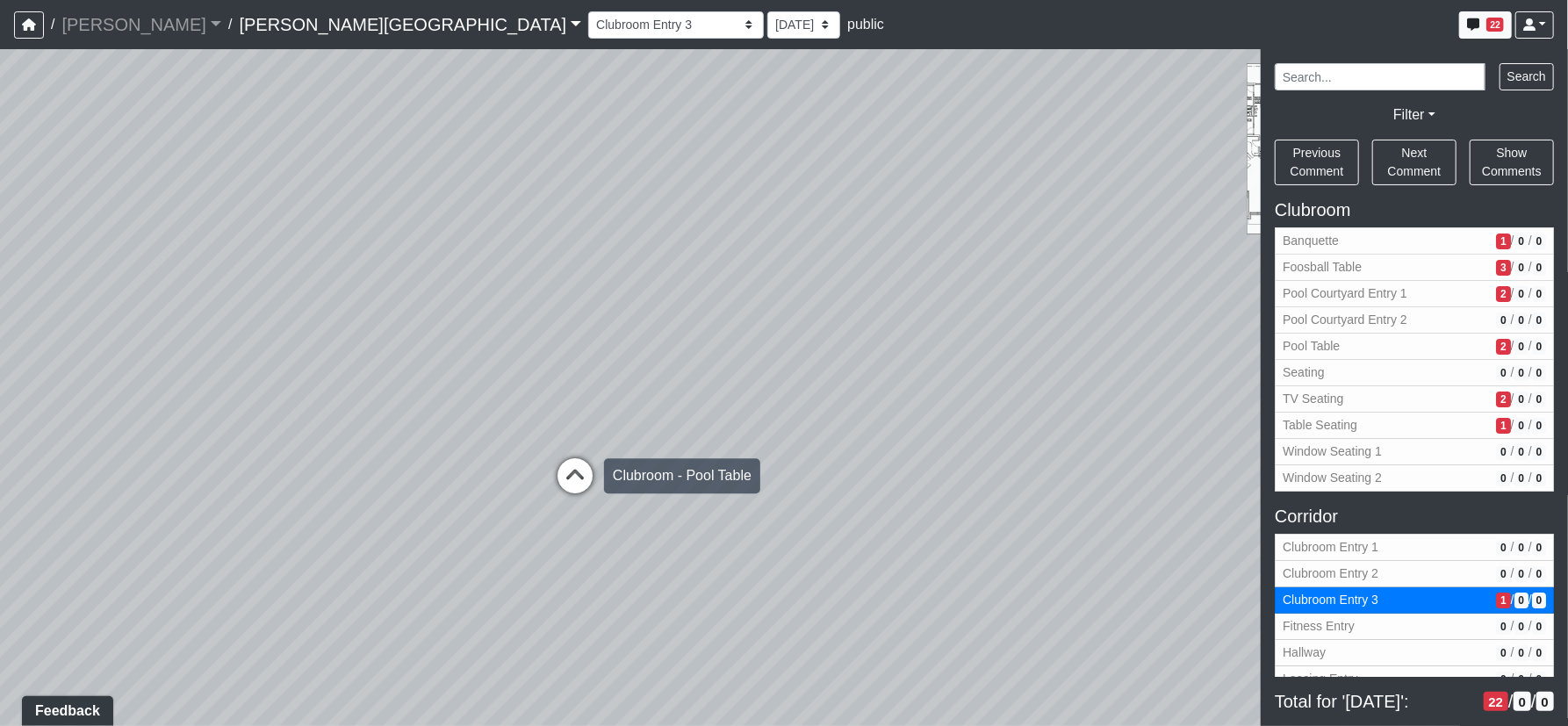
click at [588, 488] on icon at bounding box center [575, 484] width 53 height 53
select select "pKiemVAh69v1ydc7V3FQSy"
select select "61tT68NthraFW65LG7vFqa"
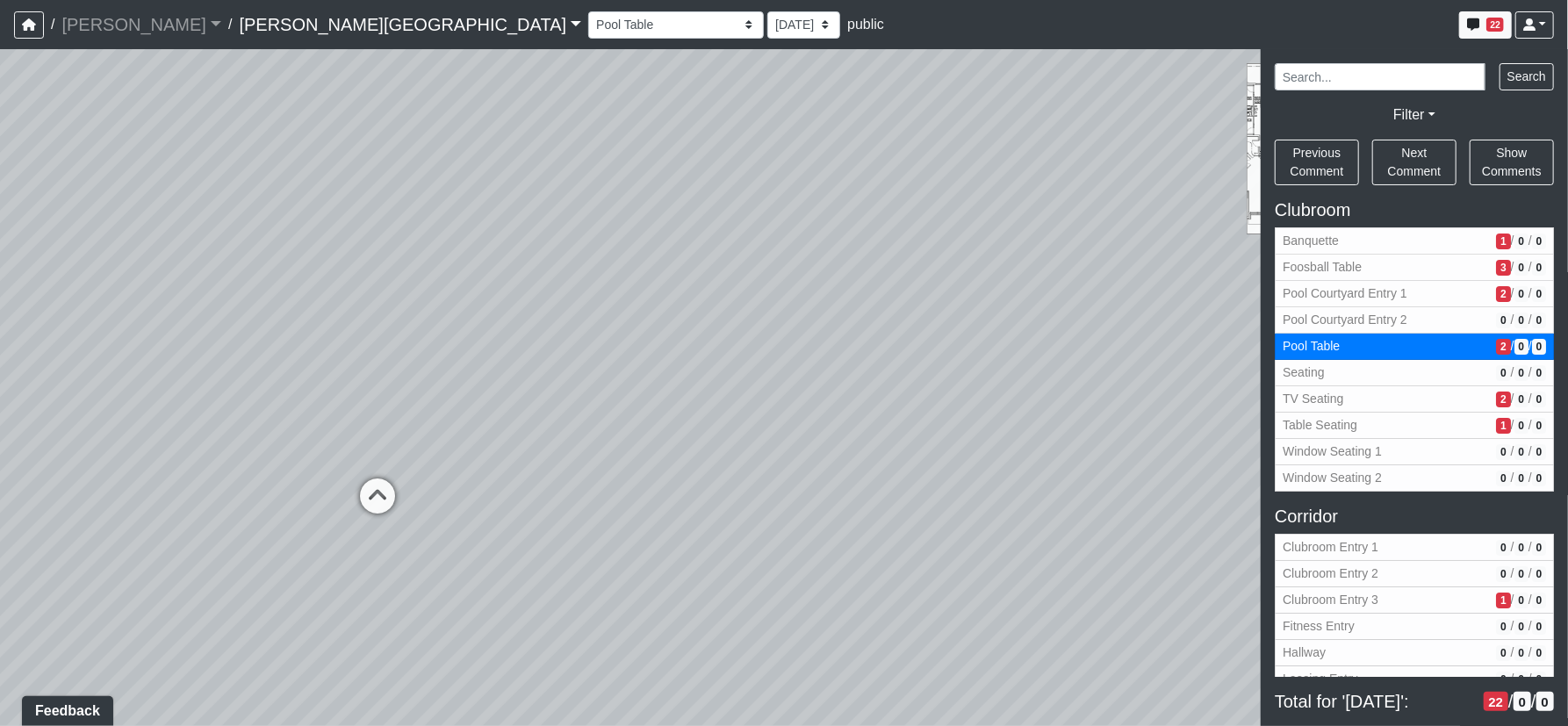
click at [405, 595] on div "Loading... Corridor - Clubroom Entry 2 Loading... Seating Loading... Pool Court…" at bounding box center [784, 386] width 1568 height 676
drag, startPoint x: 569, startPoint y: 405, endPoint x: 547, endPoint y: 440, distance: 41.3
click at [144, 371] on div "Loading... Corridor - Clubroom Entry 2 Loading... Seating Loading... Pool Court…" at bounding box center [784, 386] width 1568 height 676
click at [0, 437] on html "/ [PERSON_NAME] Loading... / [PERSON_NAME][GEOGRAPHIC_DATA] [PERSON_NAME][GEOGR…" at bounding box center [784, 363] width 1568 height 726
drag, startPoint x: 152, startPoint y: 462, endPoint x: 597, endPoint y: 343, distance: 460.6
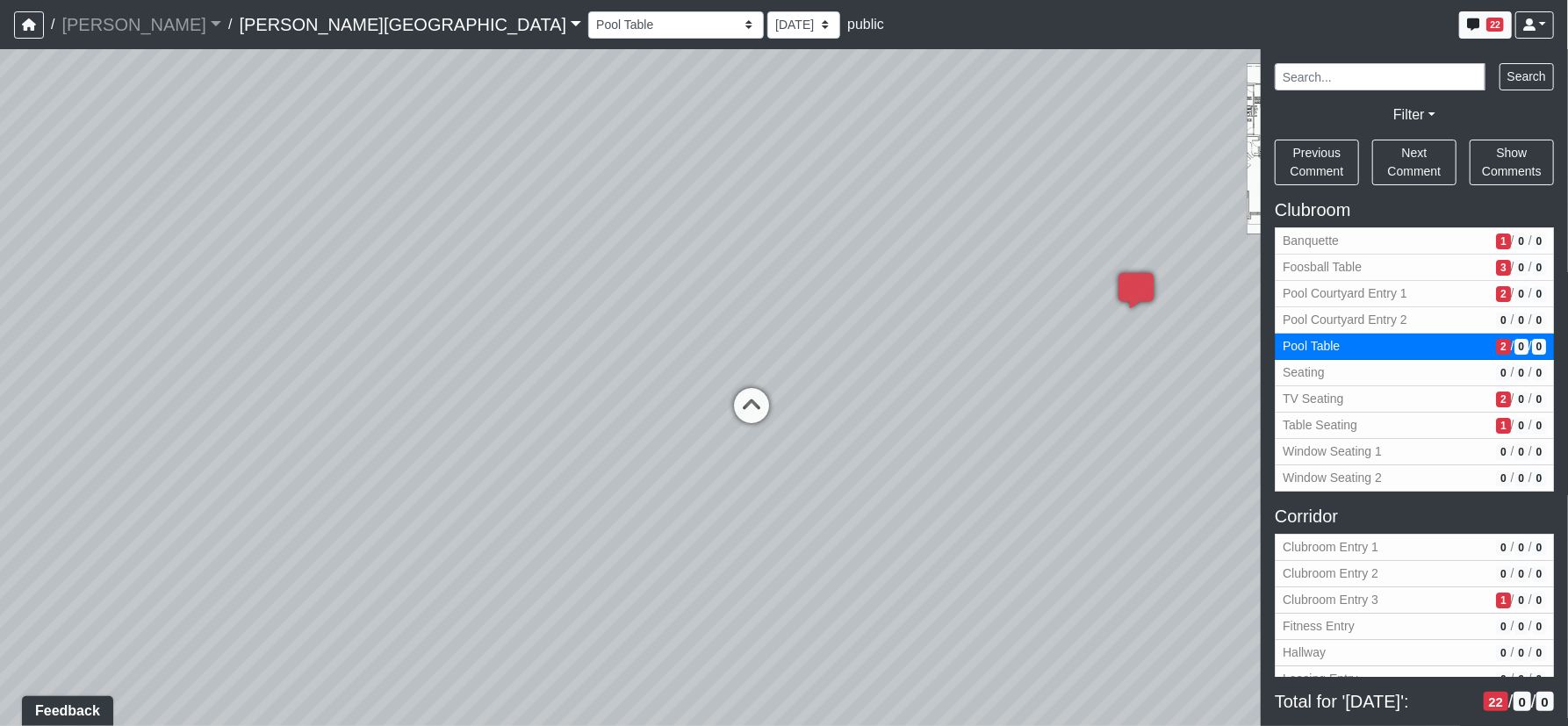
click at [597, 343] on div "Loading... Corridor - Clubroom Entry 2 Loading... Seating Loading... Pool Court…" at bounding box center [784, 386] width 1568 height 676
click at [763, 393] on icon at bounding box center [753, 414] width 53 height 53
select select "qHaaudJo862RaHi3wjGFN2"
select select "61tT68NthraFW65LG7vFqa"
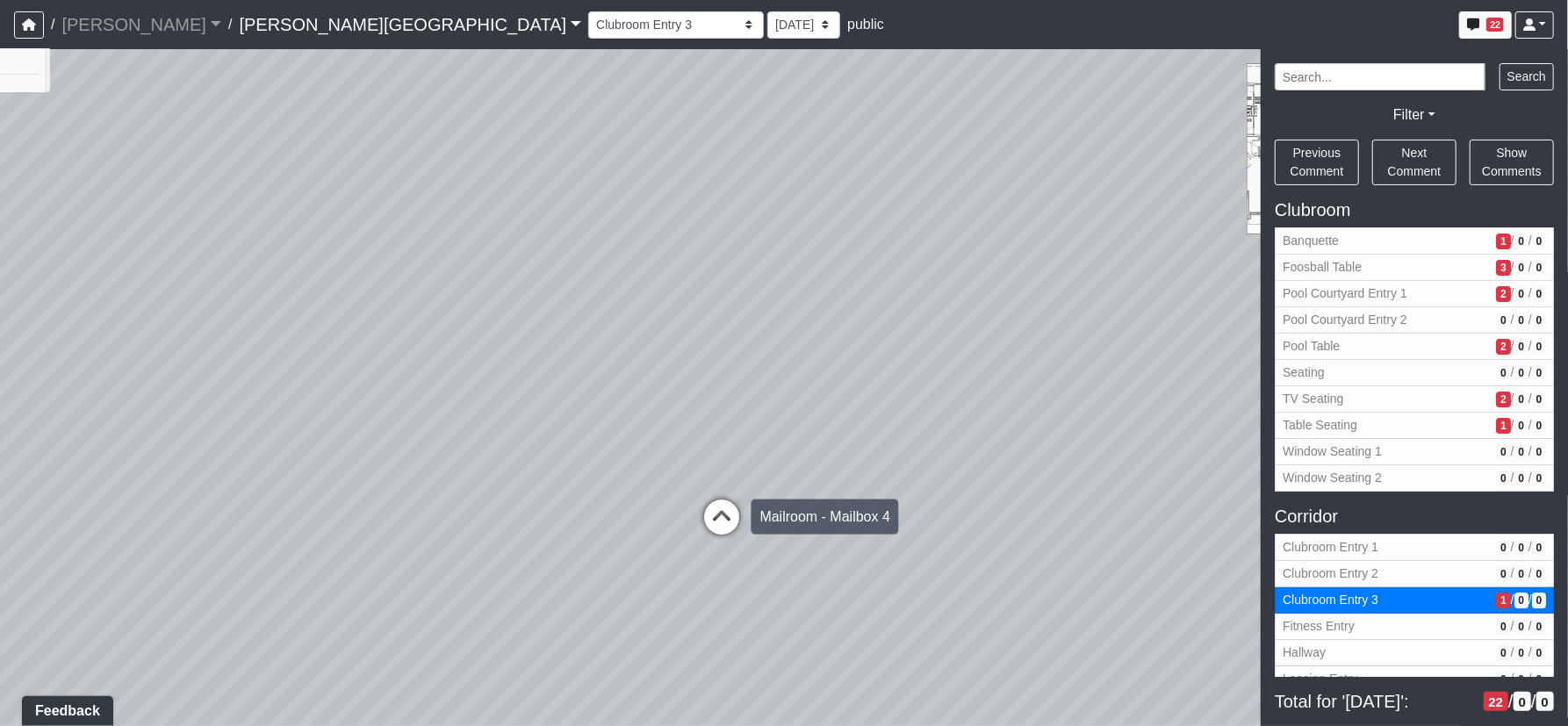
click at [723, 515] on icon at bounding box center [722, 526] width 53 height 53
select select "jxX4MWnxKYw6wiPy5Ditwn"
select select "61tT68NthraFW65LG7vFqa"
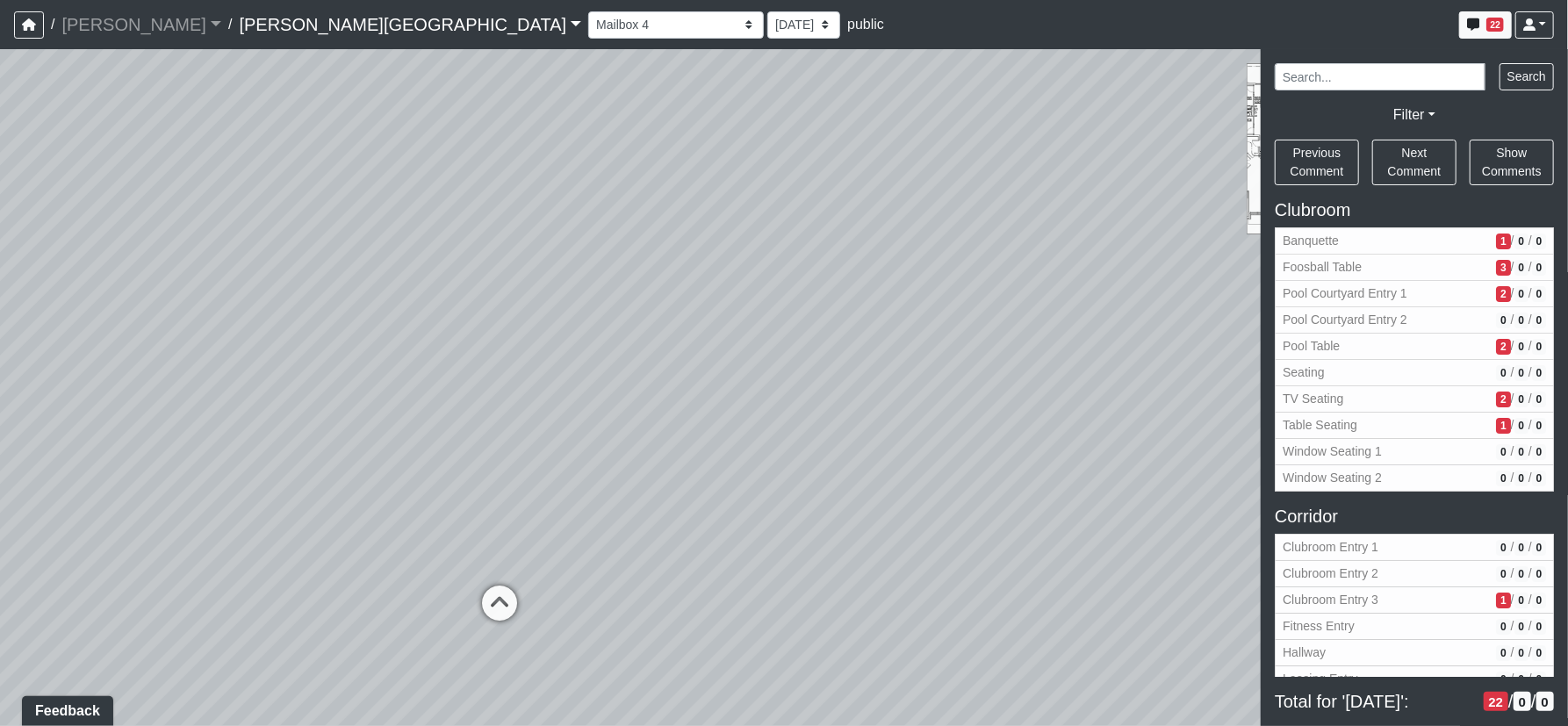
drag, startPoint x: 910, startPoint y: 247, endPoint x: 553, endPoint y: 352, distance: 372.1
click at [553, 352] on div "Loading... Corridor - Clubroom Entry 2 Loading... Seating Loading... Pool Court…" at bounding box center [784, 386] width 1568 height 676
drag, startPoint x: 458, startPoint y: 388, endPoint x: 972, endPoint y: 397, distance: 514.1
click at [1049, 394] on div "Loading... Corridor - Clubroom Entry 2 Loading... Seating Loading... Pool Court…" at bounding box center [784, 386] width 1568 height 676
click at [1061, 382] on div "Loading... Corridor - Clubroom Entry 2 Loading... Seating Loading... Pool Court…" at bounding box center [784, 386] width 1568 height 676
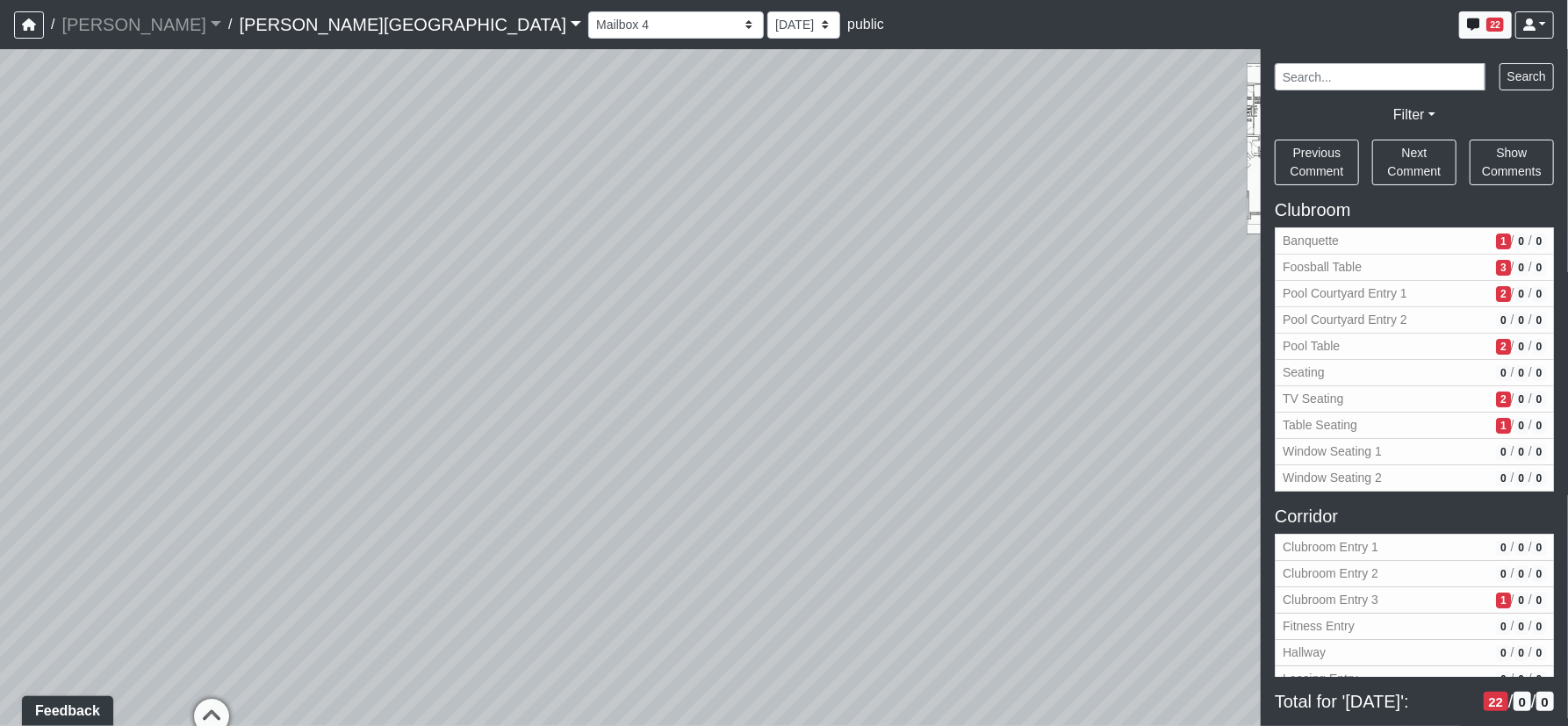
drag, startPoint x: 481, startPoint y: 392, endPoint x: 365, endPoint y: 438, distance: 124.8
click at [365, 438] on div "Loading... Corridor - Clubroom Entry 2 Loading... Seating Loading... Pool Court…" at bounding box center [784, 386] width 1568 height 676
drag, startPoint x: 475, startPoint y: 382, endPoint x: 726, endPoint y: 299, distance: 264.4
click at [726, 299] on div "Loading... Corridor - Clubroom Entry 2 Loading... Seating Loading... Pool Court…" at bounding box center [784, 386] width 1568 height 676
drag, startPoint x: 861, startPoint y: 390, endPoint x: 1212, endPoint y: 425, distance: 352.7
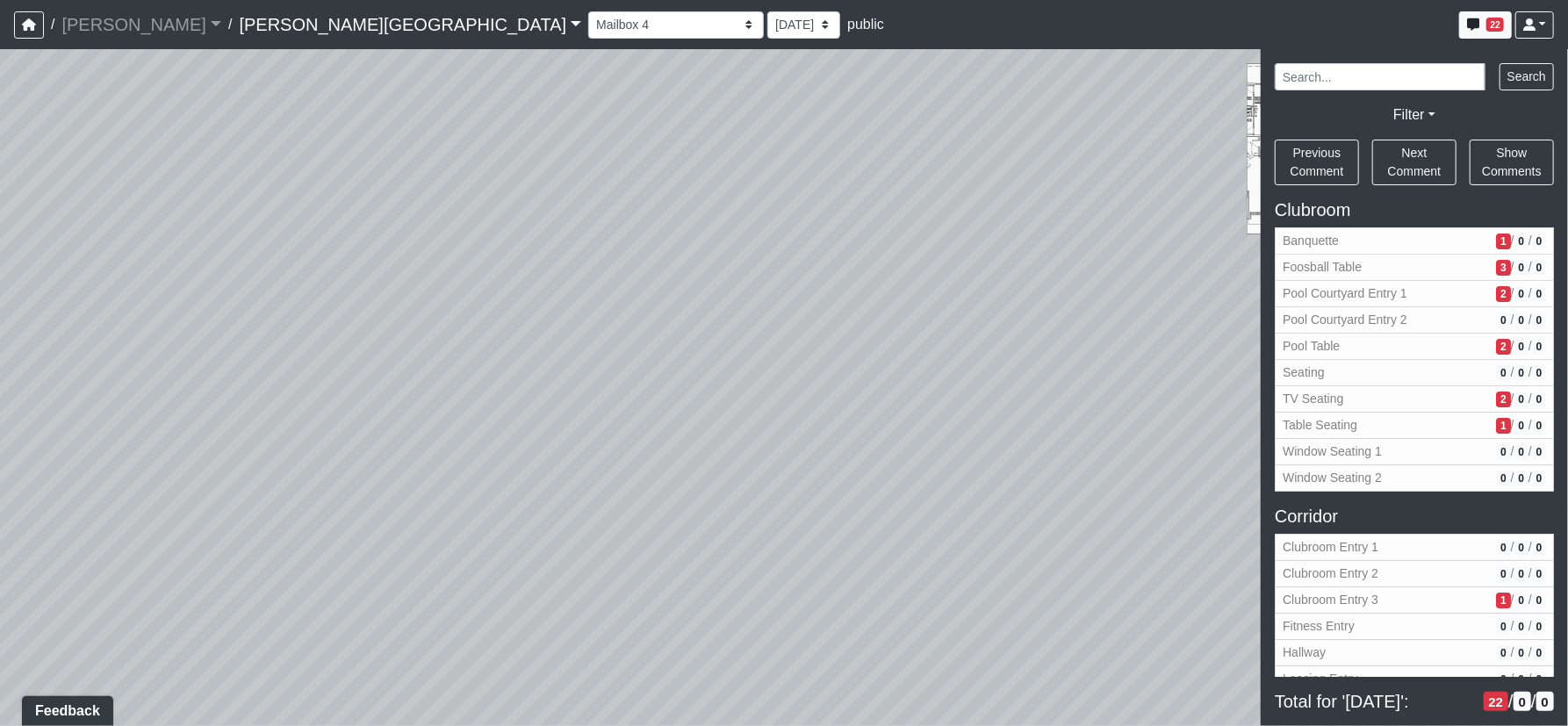
click at [1236, 418] on div "Loading... Corridor - Clubroom Entry 2 Loading... Seating Loading... Pool Court…" at bounding box center [784, 386] width 1568 height 676
drag, startPoint x: 786, startPoint y: 542, endPoint x: 999, endPoint y: 444, distance: 234.5
click at [1303, 414] on div "NON-CURRENT REVISION" at bounding box center [784, 386] width 1568 height 676
drag, startPoint x: 957, startPoint y: 412, endPoint x: 1163, endPoint y: 391, distance: 207.1
click at [1163, 390] on div "Loading... Corridor - Clubroom Entry 2 Loading... Seating Loading... Pool Court…" at bounding box center [784, 386] width 1568 height 676
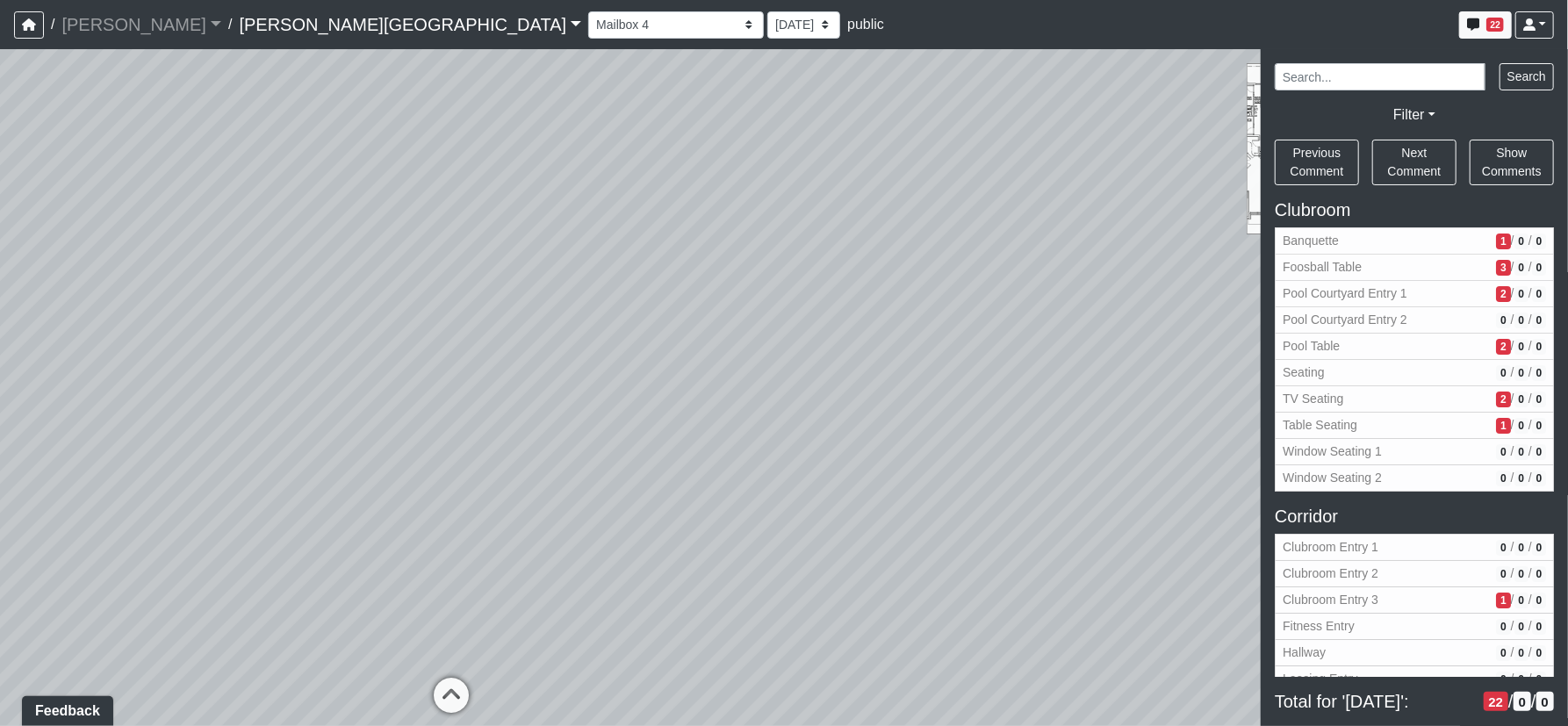
drag, startPoint x: 797, startPoint y: 361, endPoint x: 1147, endPoint y: 312, distance: 353.4
click at [1225, 366] on div "Loading... Corridor - Clubroom Entry 2 Loading... Seating Loading... Pool Court…" at bounding box center [784, 386] width 1568 height 676
drag, startPoint x: 957, startPoint y: 309, endPoint x: 1216, endPoint y: 341, distance: 261.0
click at [1214, 340] on div "Loading... Corridor - Clubroom Entry 2 Loading... Seating Loading... Pool Court…" at bounding box center [784, 386] width 1568 height 676
drag, startPoint x: 700, startPoint y: 283, endPoint x: 871, endPoint y: 288, distance: 171.1
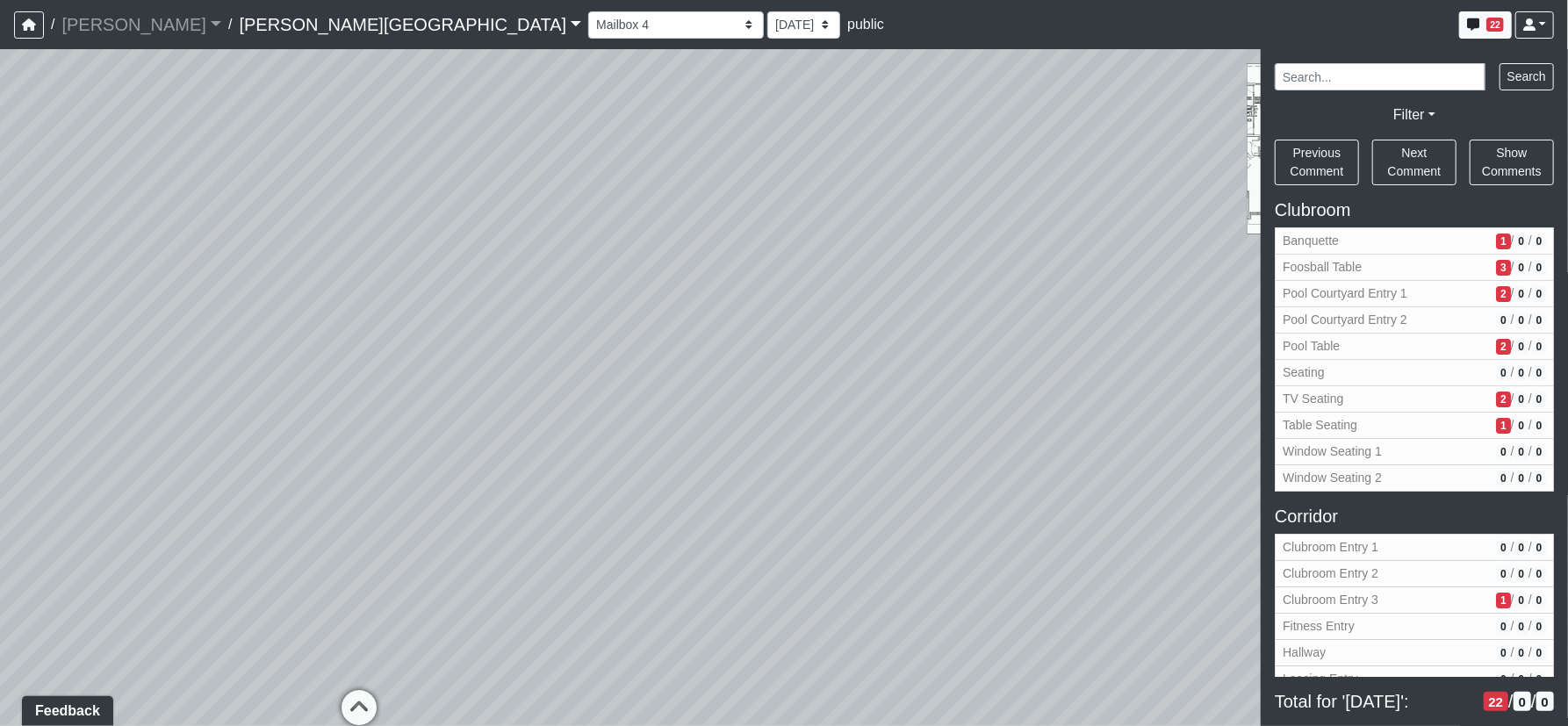
click at [921, 283] on div "Loading... Corridor - Clubroom Entry 2 Loading... Seating Loading... Pool Court…" at bounding box center [784, 386] width 1568 height 676
drag, startPoint x: 626, startPoint y: 355, endPoint x: 808, endPoint y: 367, distance: 182.4
click at [808, 367] on div "Loading... Corridor - Clubroom Entry 2 Loading... Seating Loading... Pool Court…" at bounding box center [784, 386] width 1568 height 676
drag, startPoint x: 636, startPoint y: 375, endPoint x: 862, endPoint y: 380, distance: 226.1
click at [863, 379] on div "Loading... Corridor - Clubroom Entry 2 Loading... Seating Loading... Pool Court…" at bounding box center [784, 386] width 1568 height 676
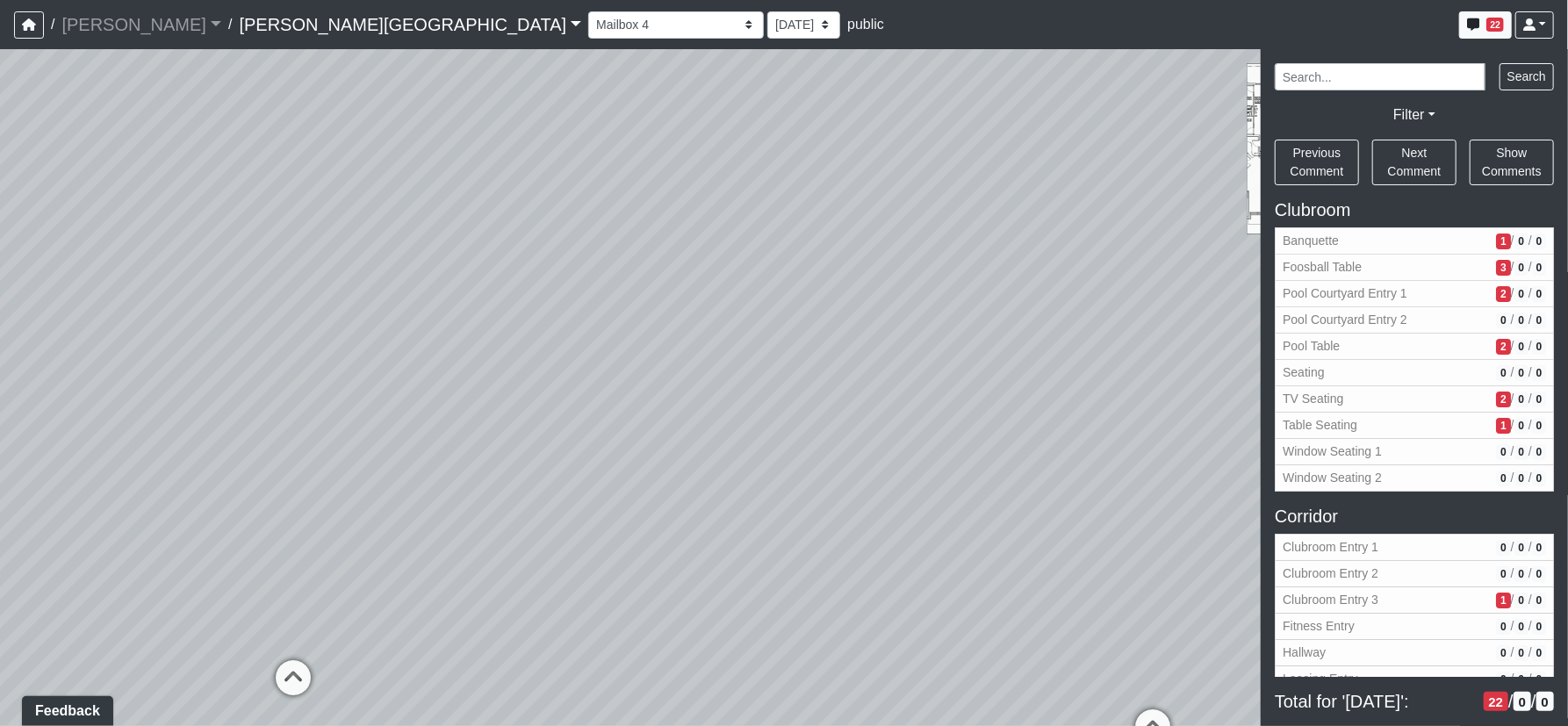
drag, startPoint x: 766, startPoint y: 379, endPoint x: 876, endPoint y: 372, distance: 110.2
click at [872, 373] on div "Loading... Corridor - Clubroom Entry 2 Loading... Seating Loading... Pool Court…" at bounding box center [784, 386] width 1568 height 676
select select "qHaaudJo862RaHi3wjGFN2"
select select "61tT68NthraFW65LG7vFqa"
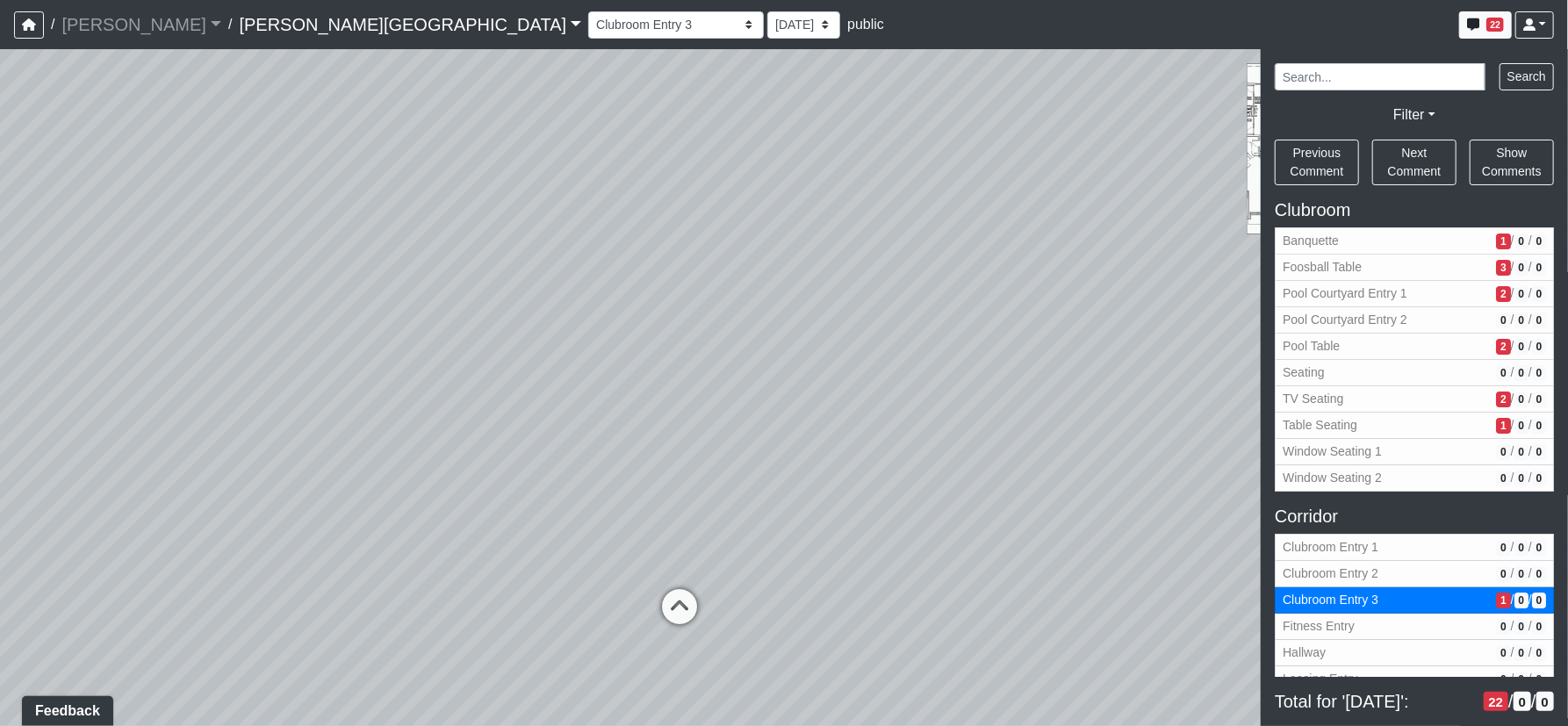
click at [9, 536] on div "Loading... Corridor - Clubroom Entry 2 Loading... Seating Loading... Pool Court…" at bounding box center [784, 386] width 1568 height 676
drag, startPoint x: 1067, startPoint y: 187, endPoint x: 903, endPoint y: 455, distance: 314.2
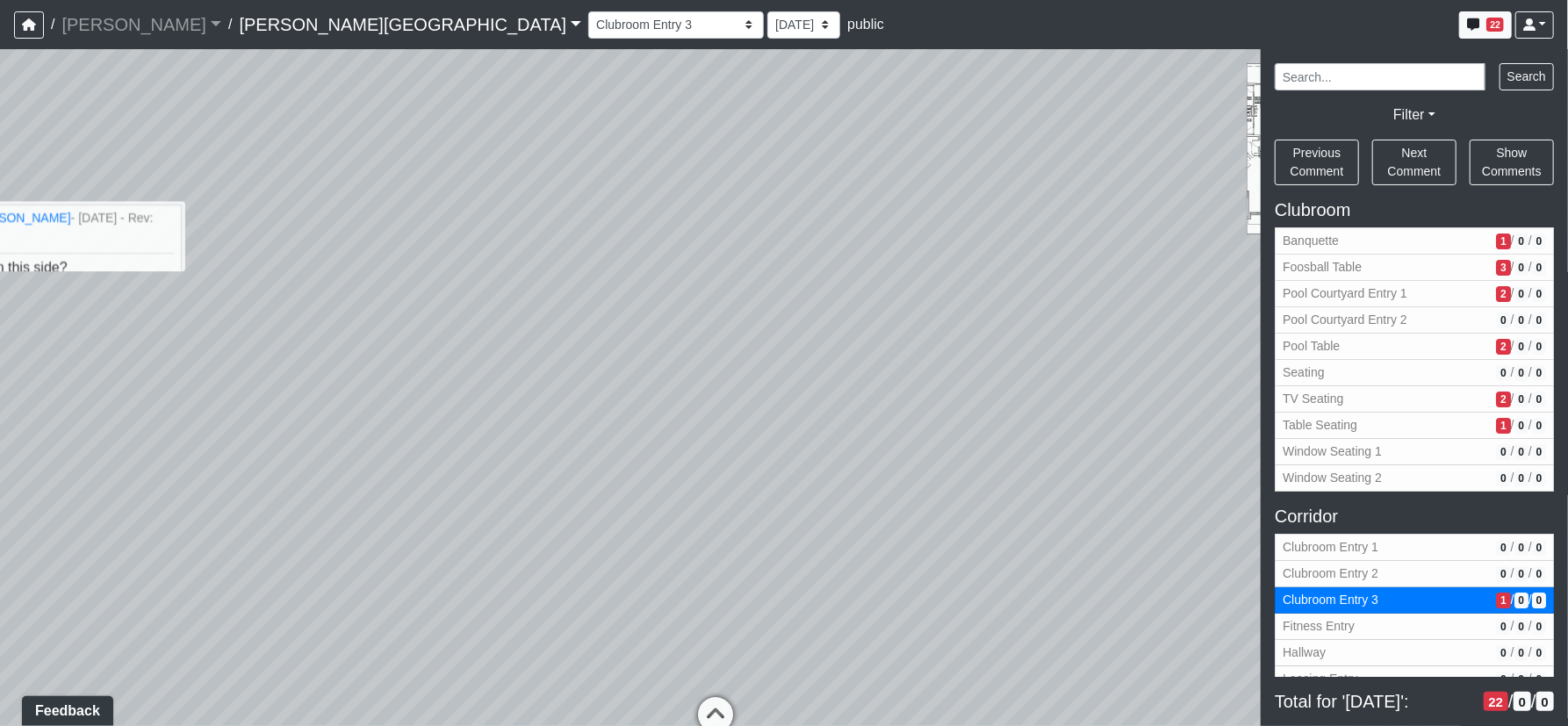
drag, startPoint x: 869, startPoint y: 255, endPoint x: 884, endPoint y: 430, distance: 175.6
click at [884, 430] on div "Loading... Corridor - Clubroom Entry 2 Loading... Seating Loading... Pool Court…" at bounding box center [784, 386] width 1568 height 676
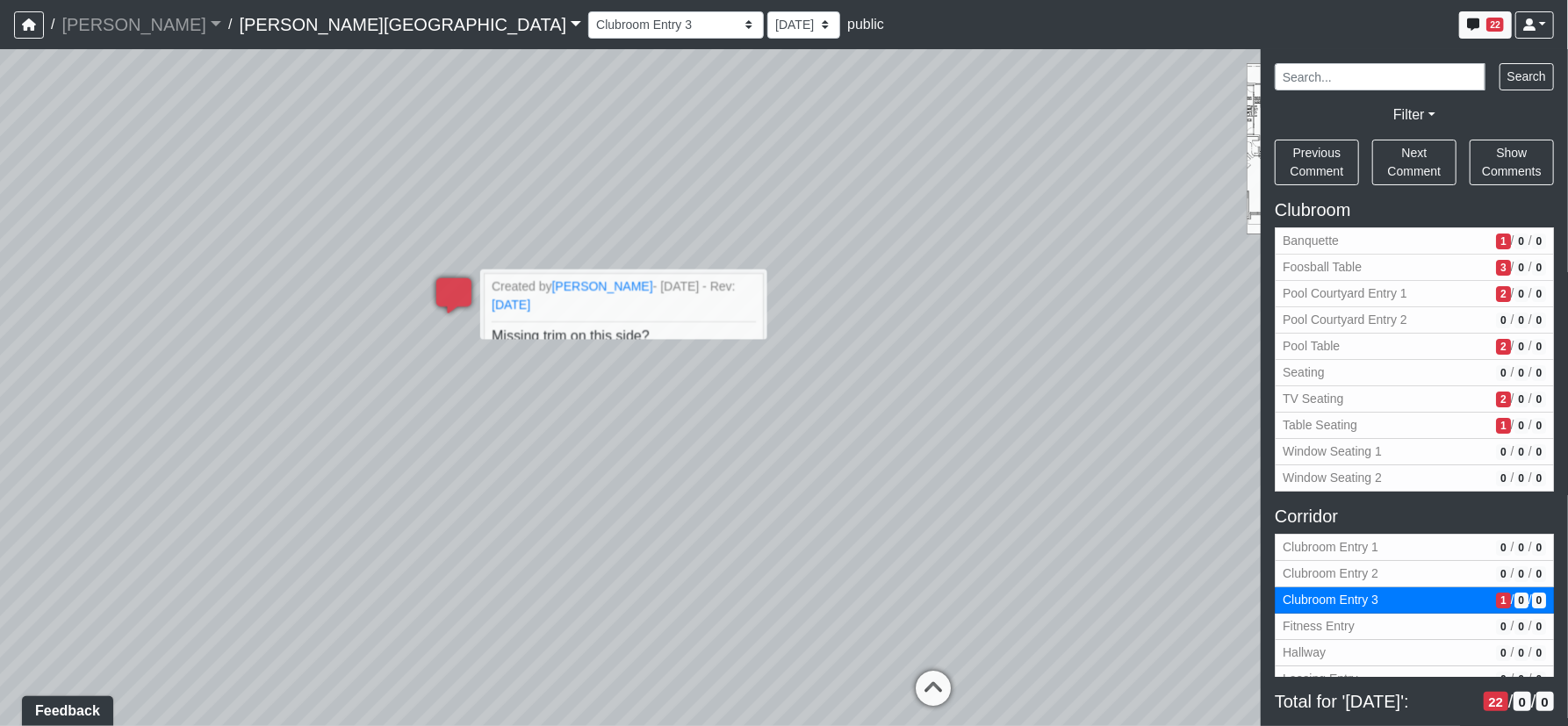
drag, startPoint x: 952, startPoint y: 402, endPoint x: 972, endPoint y: 387, distance: 25.0
click at [1055, 403] on div "Loading... Corridor - Clubroom Entry 2 Loading... Seating Loading... Pool Court…" at bounding box center [784, 386] width 1568 height 676
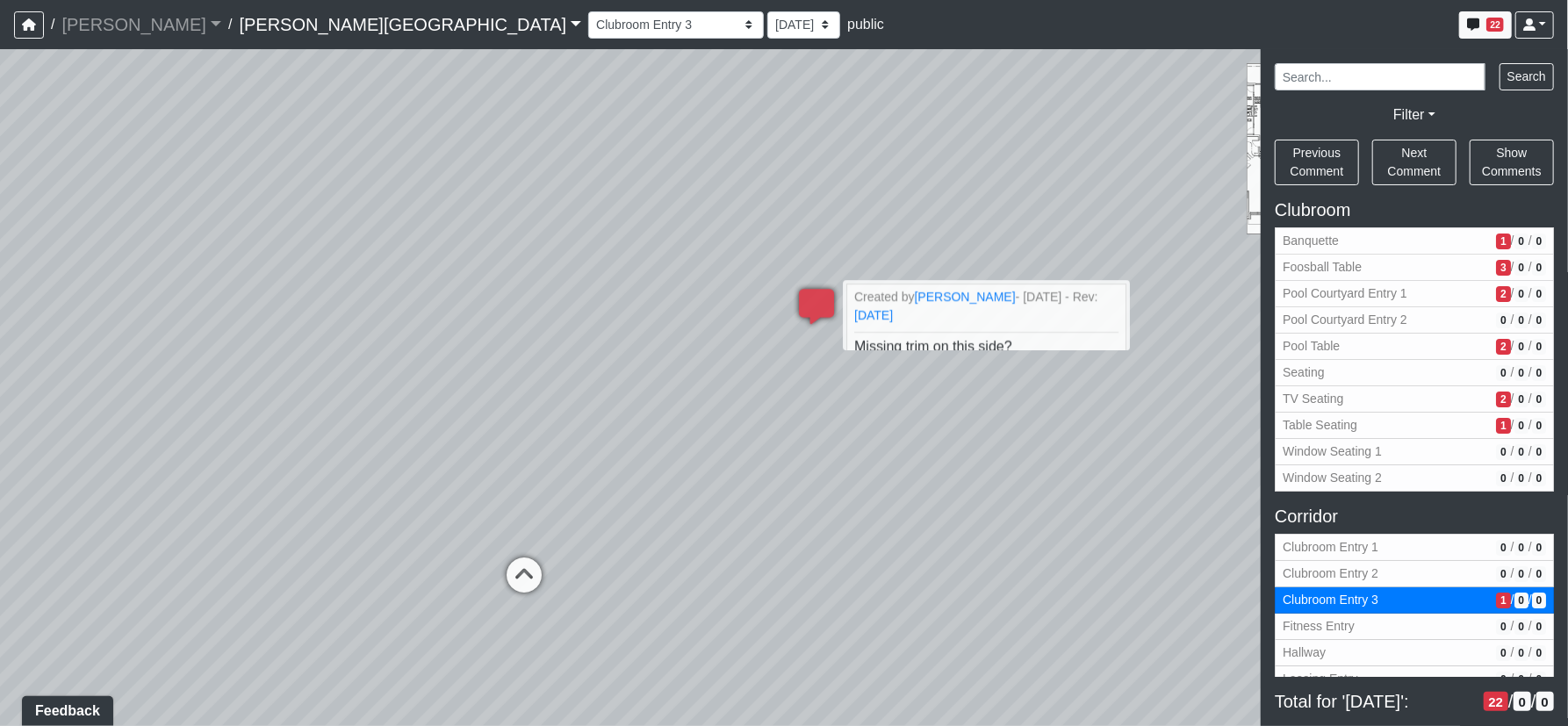
drag, startPoint x: 584, startPoint y: 370, endPoint x: 1060, endPoint y: 361, distance: 476.1
click at [1058, 361] on div "Loading... Corridor - Clubroom Entry 2 Loading... Seating Loading... Pool Court…" at bounding box center [784, 386] width 1568 height 676
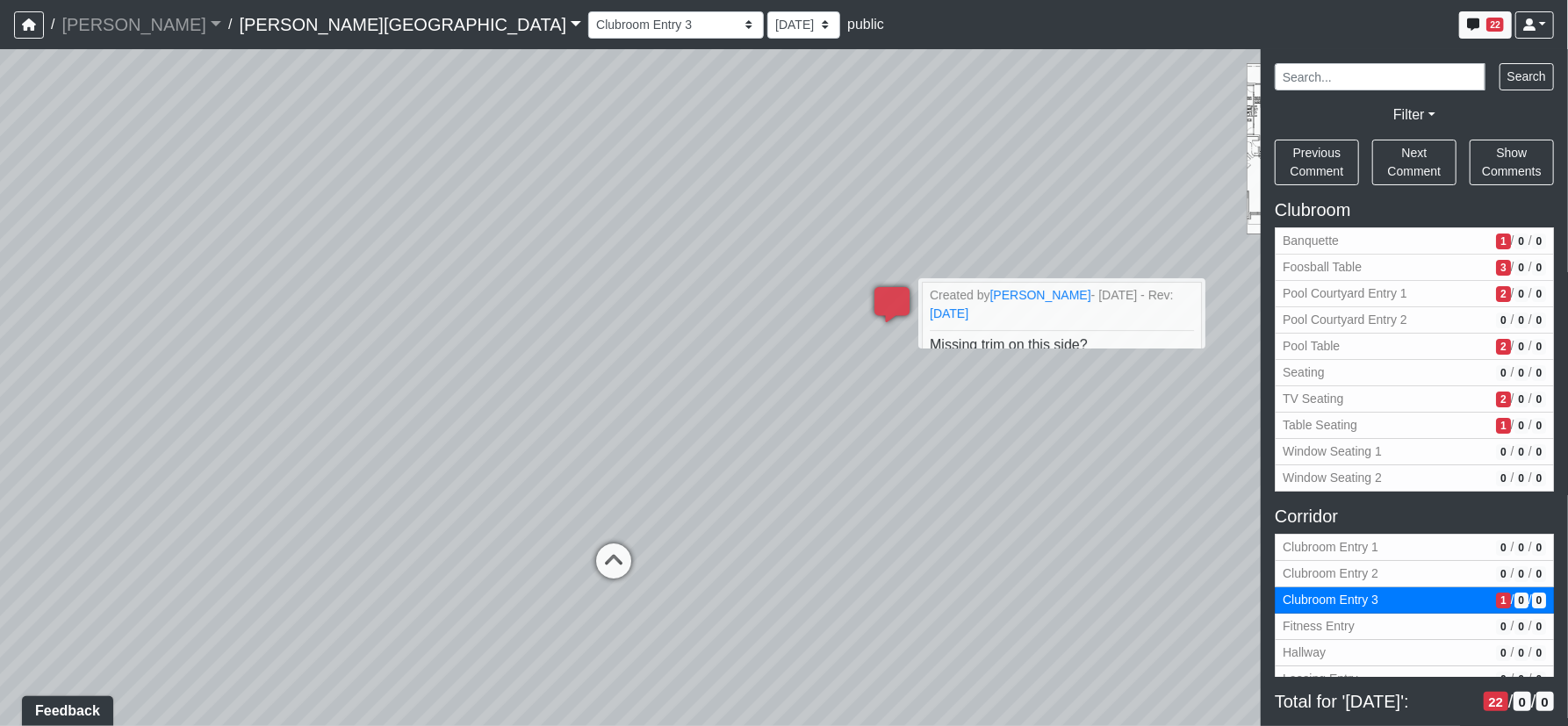
drag, startPoint x: 499, startPoint y: 328, endPoint x: 752, endPoint y: 321, distance: 253.1
click at [812, 318] on div "Loading... Corridor - Clubroom Entry 2 Loading... Seating Loading... Pool Court…" at bounding box center [784, 386] width 1568 height 676
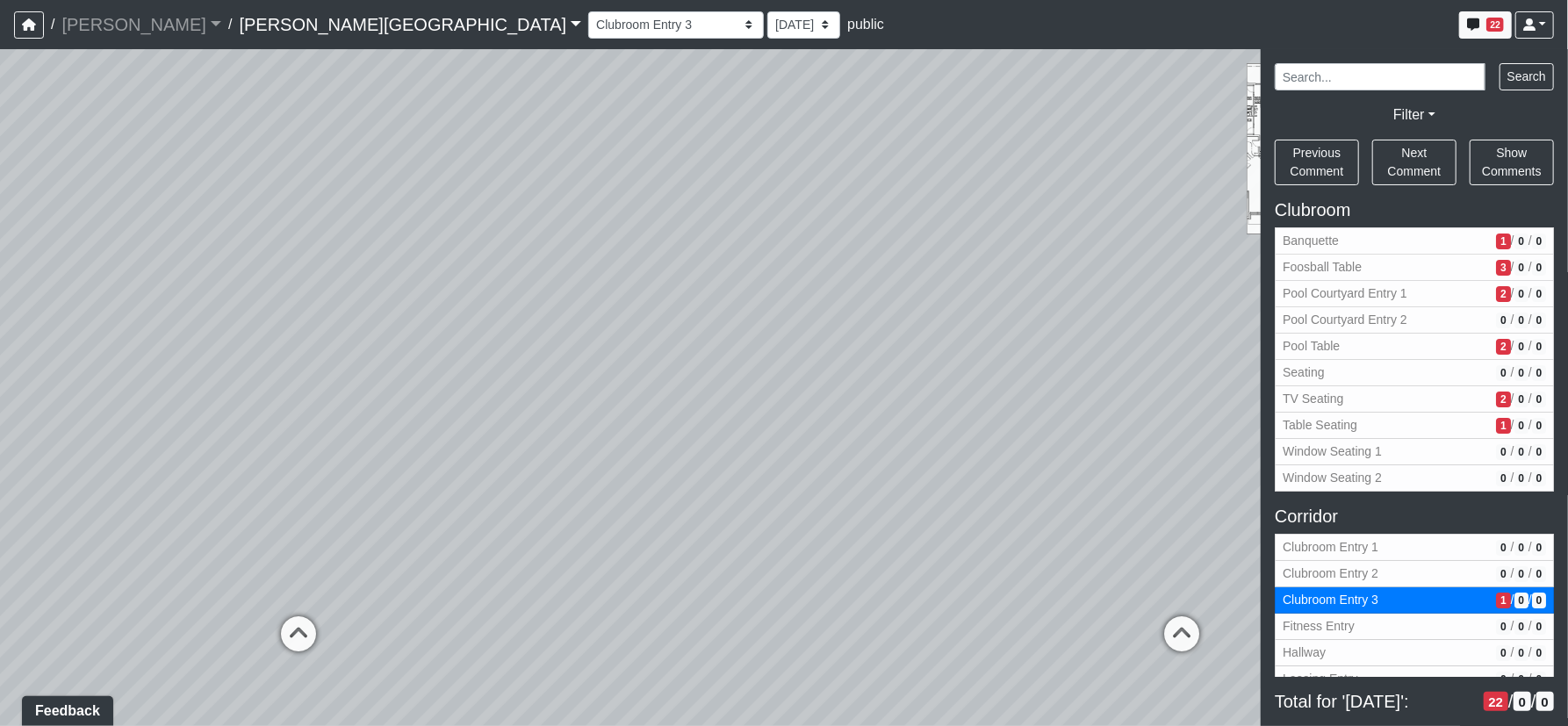
drag, startPoint x: 597, startPoint y: 325, endPoint x: 744, endPoint y: 357, distance: 150.4
click at [770, 355] on div "Loading... Corridor - Clubroom Entry 2 Loading... Seating Loading... Pool Court…" at bounding box center [784, 386] width 1568 height 676
drag, startPoint x: 789, startPoint y: 441, endPoint x: 352, endPoint y: 299, distance: 459.5
click at [349, 299] on div "Loading... Corridor - Clubroom Entry 2 Loading... Seating Loading... Pool Court…" at bounding box center [784, 386] width 1568 height 676
drag, startPoint x: 545, startPoint y: 401, endPoint x: 658, endPoint y: 415, distance: 113.9
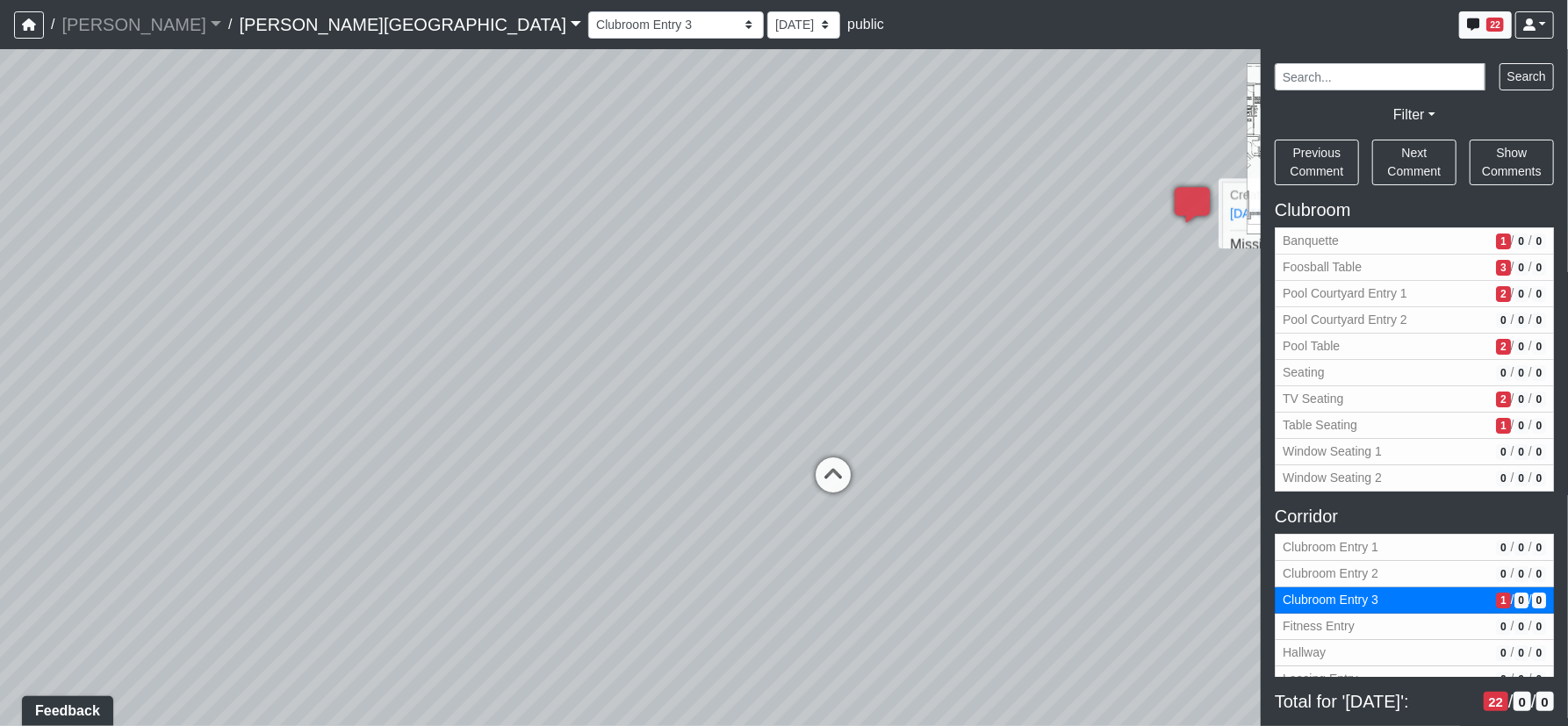
click at [655, 414] on div "Loading... Corridor - Clubroom Entry 2 Loading... Seating Loading... Pool Court…" at bounding box center [784, 386] width 1568 height 676
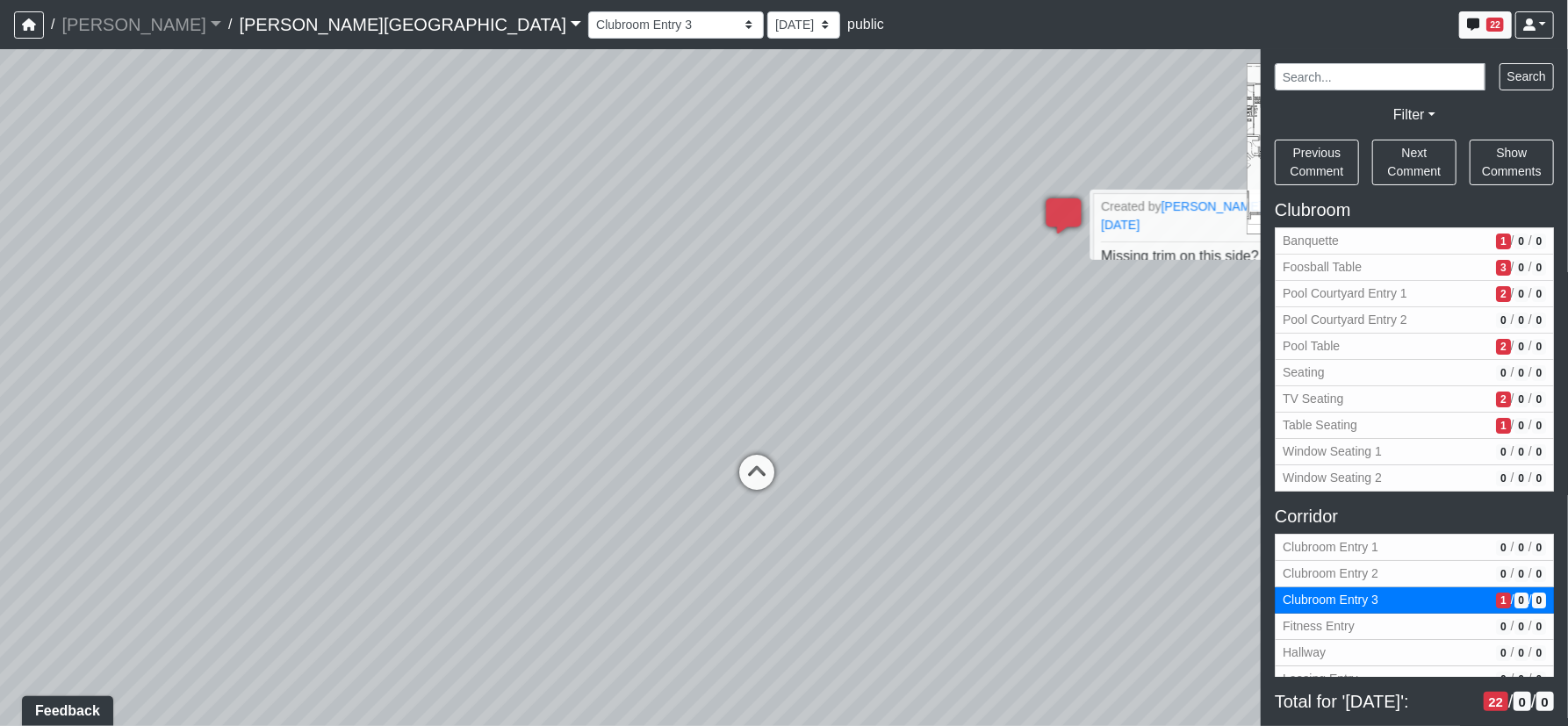
drag, startPoint x: 109, startPoint y: 422, endPoint x: 157, endPoint y: 420, distance: 48.0
click at [44, 424] on div "Loading... Corridor - Clubroom Entry 2 Loading... Seating Loading... Pool Court…" at bounding box center [784, 386] width 1568 height 676
drag, startPoint x: 169, startPoint y: 383, endPoint x: 105, endPoint y: 384, distance: 64.0
click at [96, 384] on div "Loading... Corridor - Clubroom Entry 2 Loading... Seating Loading... Pool Court…" at bounding box center [784, 386] width 1568 height 676
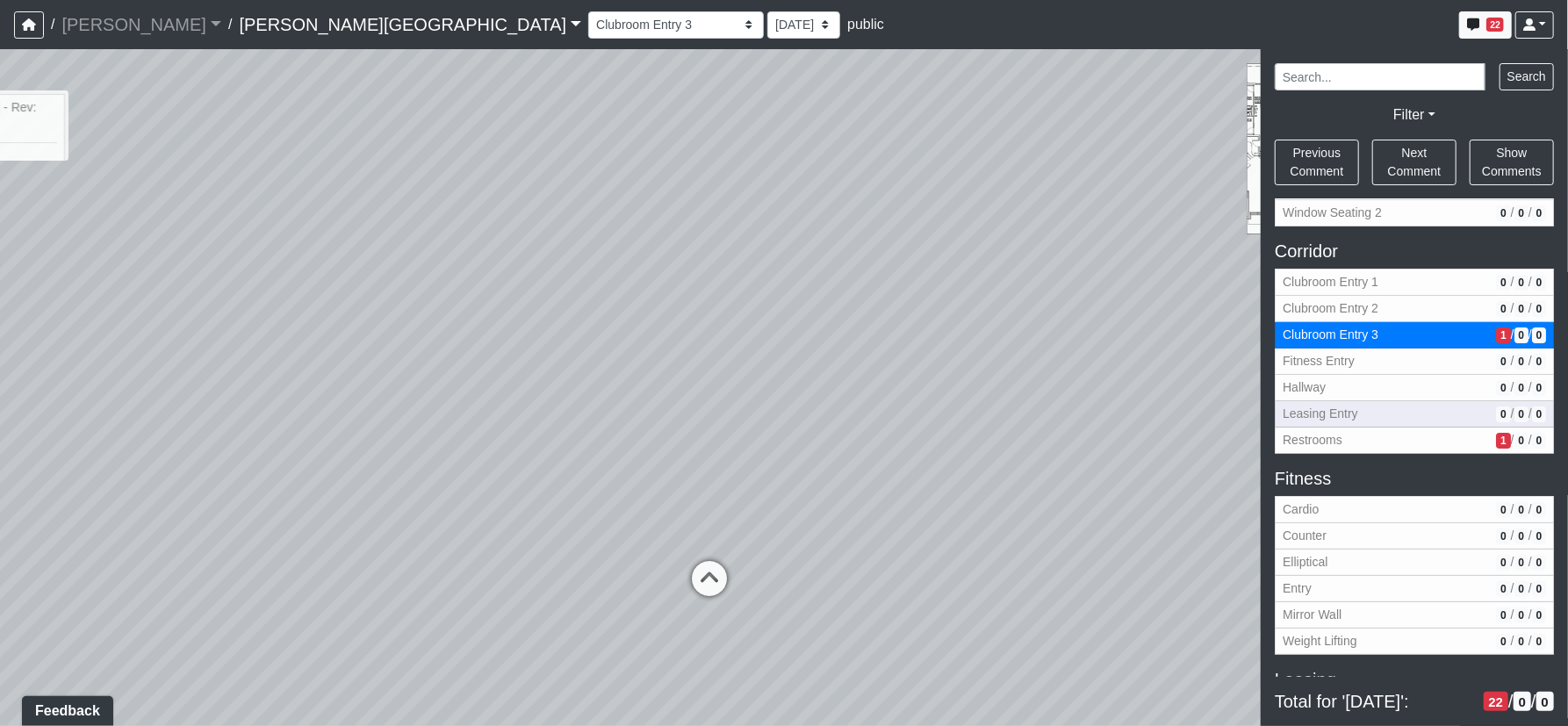
scroll to position [398, 0]
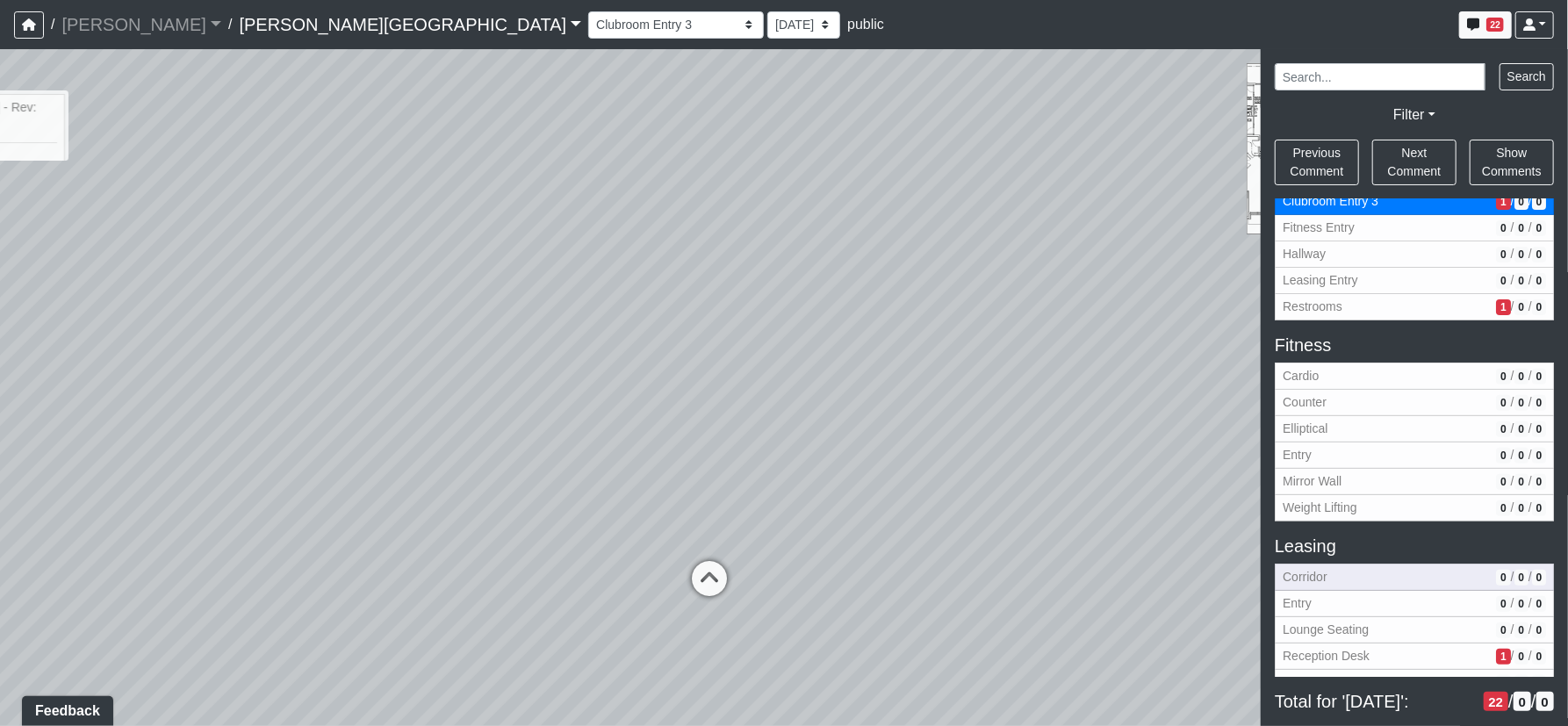
click at [1327, 579] on span "Corridor" at bounding box center [1385, 577] width 206 height 19
select select "1biD8XkHZN1shzqfSTVKVH"
select select "61tT68NthraFW65LG7vFqa"
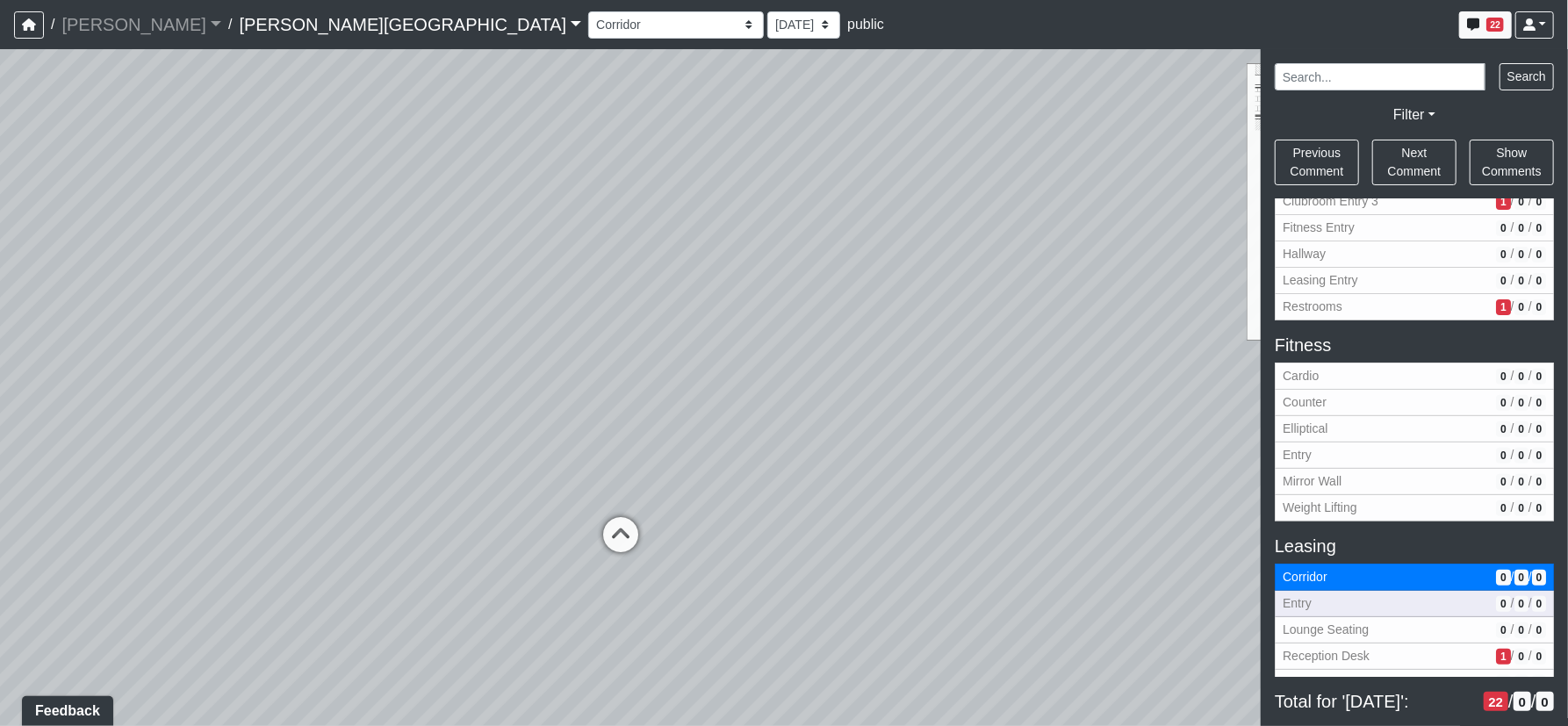
click at [1326, 605] on span "Entry" at bounding box center [1385, 603] width 206 height 19
select select "us6wrFoG9iHumMLv13Whu6"
select select "61tT68NthraFW65LG7vFqa"
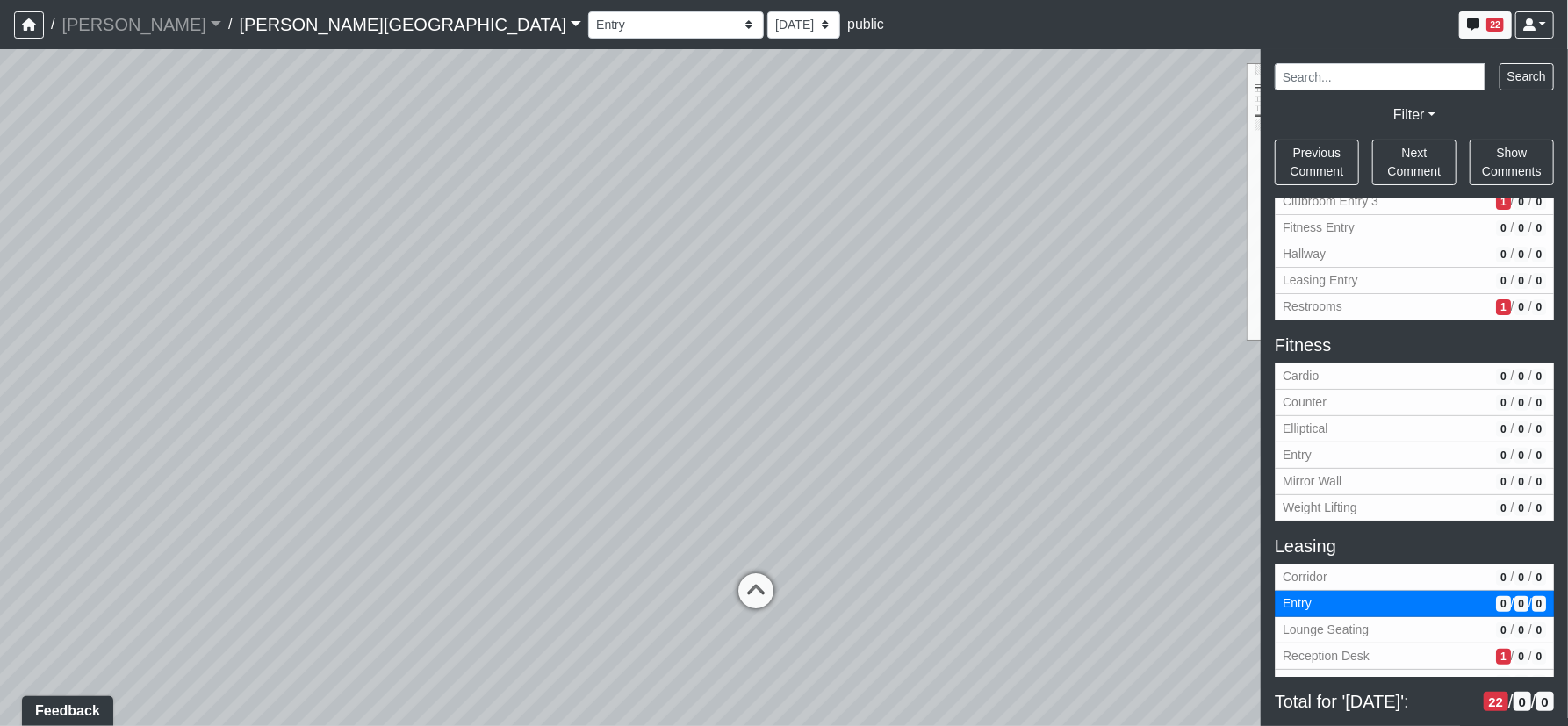
drag, startPoint x: 763, startPoint y: 415, endPoint x: 767, endPoint y: 453, distance: 38.2
click at [524, 326] on div "Loading... Corridor - Clubroom Entry 2 Loading... Seating Loading... Pool Court…" at bounding box center [784, 386] width 1568 height 676
drag, startPoint x: 963, startPoint y: 466, endPoint x: 336, endPoint y: 501, distance: 628.0
click at [336, 501] on div "Loading... Corridor - Clubroom Entry 2 Loading... Seating Loading... Pool Court…" at bounding box center [784, 386] width 1568 height 676
click at [768, 227] on div "Loading... Corridor - Clubroom Entry 2 Loading... Seating Loading... Pool Court…" at bounding box center [784, 386] width 1568 height 676
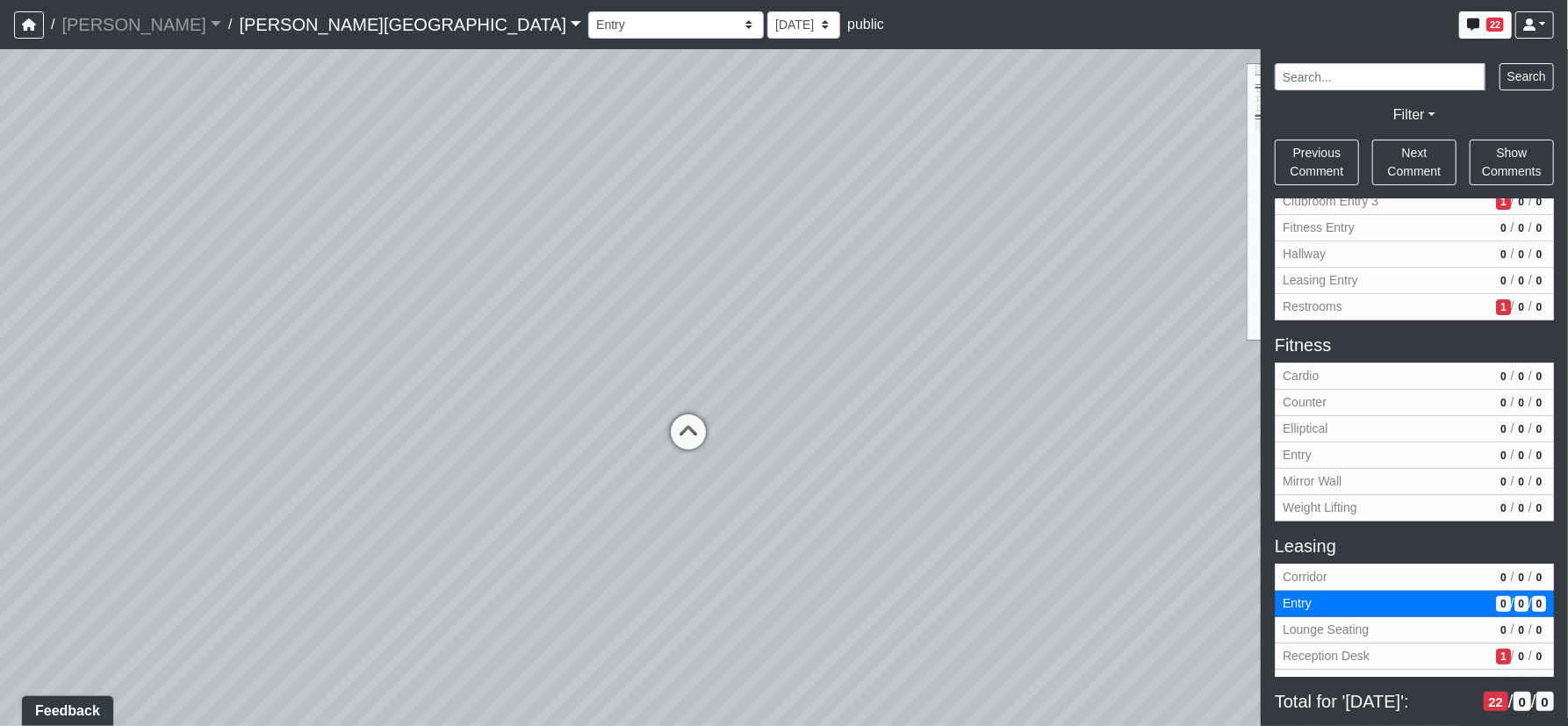
click at [728, 262] on div "Loading... Corridor - Clubroom Entry 2 Loading... Seating Loading... Pool Court…" at bounding box center [784, 386] width 1568 height 676
click at [740, 623] on div at bounding box center [784, 363] width 1568 height 726
click at [744, 299] on div "Loading... Corridor - Clubroom Entry 2 Loading... Seating Loading... Pool Court…" at bounding box center [784, 386] width 1568 height 676
click at [739, 276] on div "Loading... Corridor - Clubroom Entry 2 Loading... Seating Loading... Pool Court…" at bounding box center [784, 386] width 1568 height 676
click at [794, 301] on span "Add comment" at bounding box center [815, 298] width 87 height 15
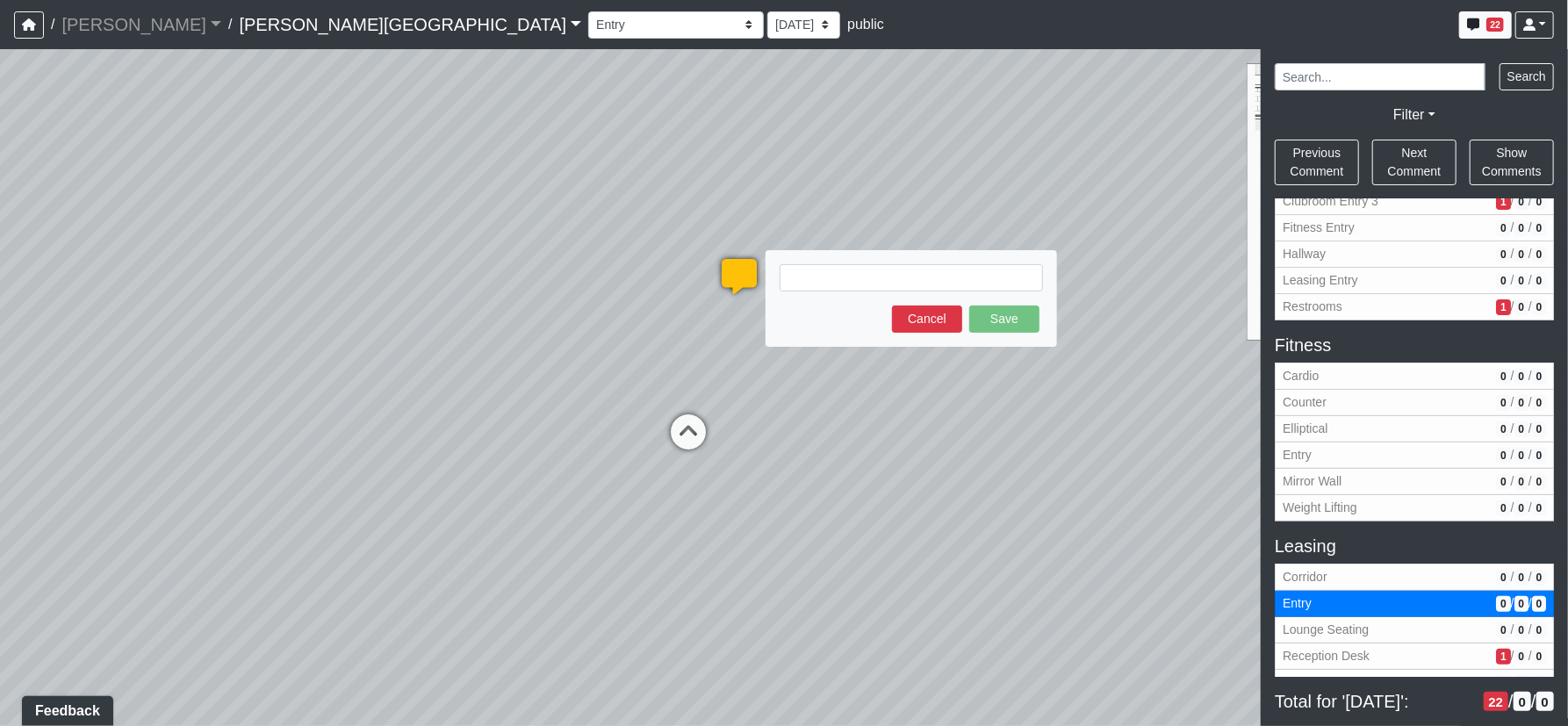
click at [949, 279] on textarea at bounding box center [911, 278] width 264 height 27
click at [927, 320] on button "Cancel" at bounding box center [928, 319] width 70 height 27
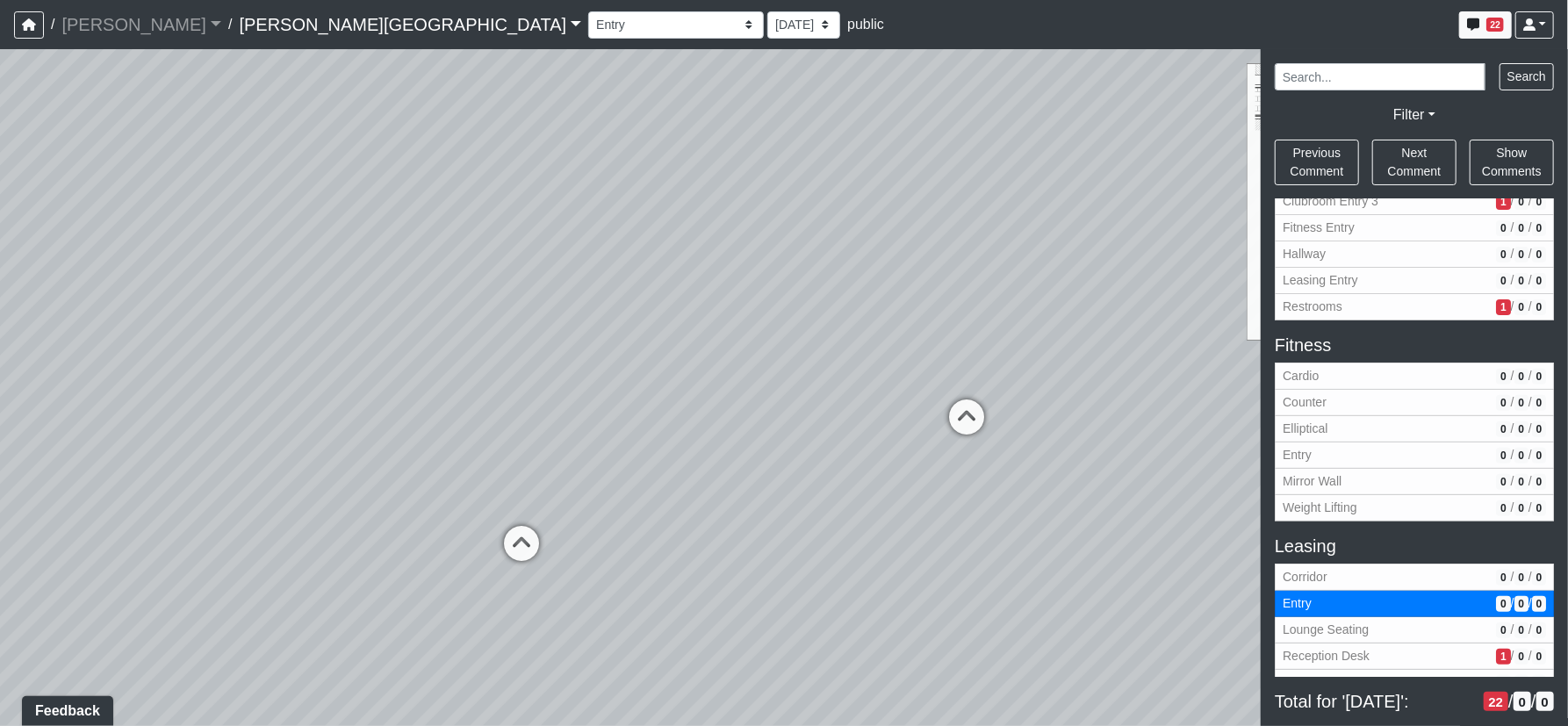
drag, startPoint x: 351, startPoint y: 383, endPoint x: 720, endPoint y: 362, distance: 369.6
click at [794, 358] on div "Loading... Corridor - Clubroom Entry 2 Loading... Seating Loading... Pool Court…" at bounding box center [784, 386] width 1568 height 676
drag, startPoint x: 369, startPoint y: 384, endPoint x: 698, endPoint y: 387, distance: 329.0
click at [701, 385] on div "Loading... Corridor - Clubroom Entry 2 Loading... Seating Loading... Pool Court…" at bounding box center [784, 386] width 1568 height 676
drag, startPoint x: 644, startPoint y: 431, endPoint x: 426, endPoint y: 437, distance: 218.1
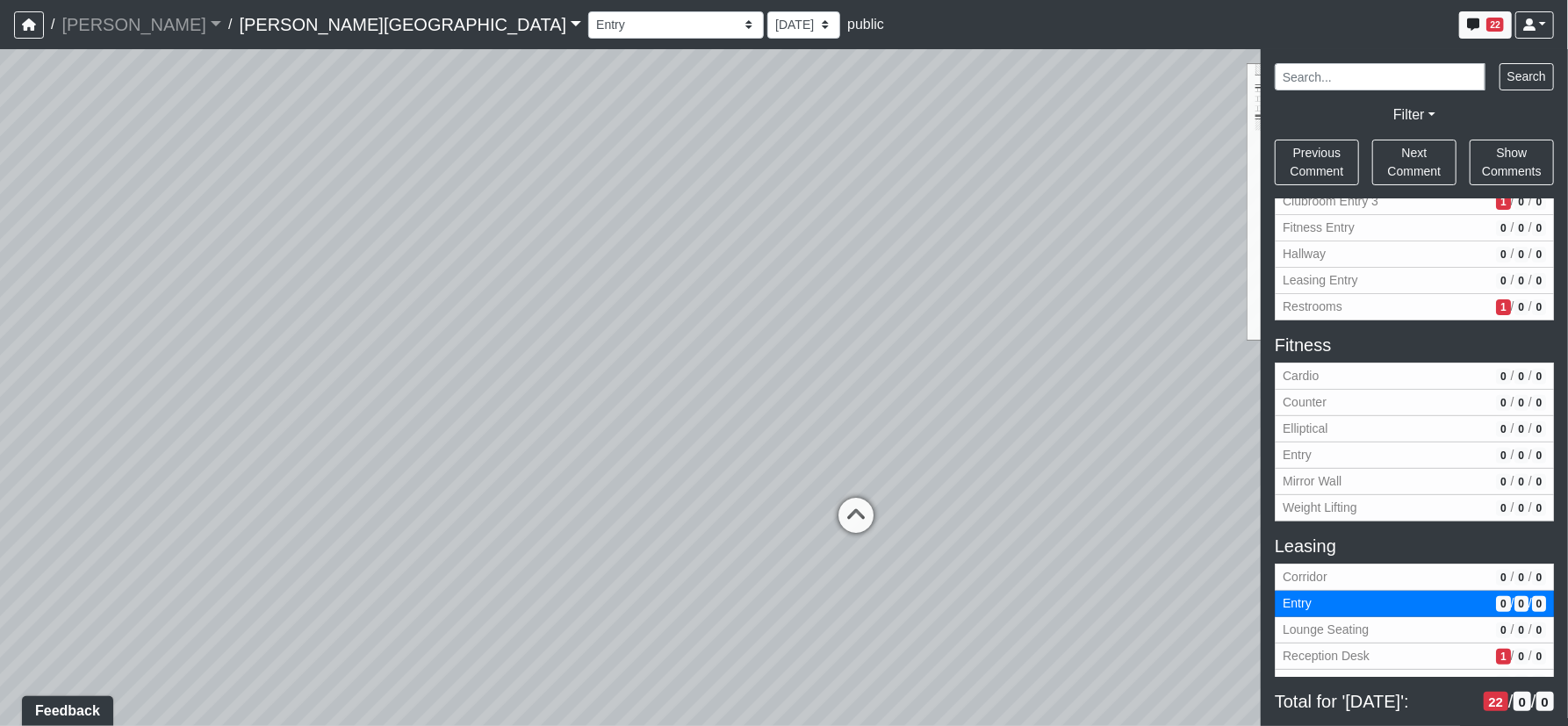
click at [388, 435] on div "Loading... Corridor - Clubroom Entry 2 Loading... Seating Loading... Pool Court…" at bounding box center [784, 386] width 1568 height 676
drag, startPoint x: 694, startPoint y: 428, endPoint x: 482, endPoint y: 436, distance: 212.2
click at [466, 436] on div "Loading... Corridor - Clubroom Entry 2 Loading... Seating Loading... Pool Court…" at bounding box center [784, 386] width 1568 height 676
click at [725, 431] on icon at bounding box center [727, 434] width 53 height 53
select select "wPTJ1EG83nbSgTwcLuPPbk"
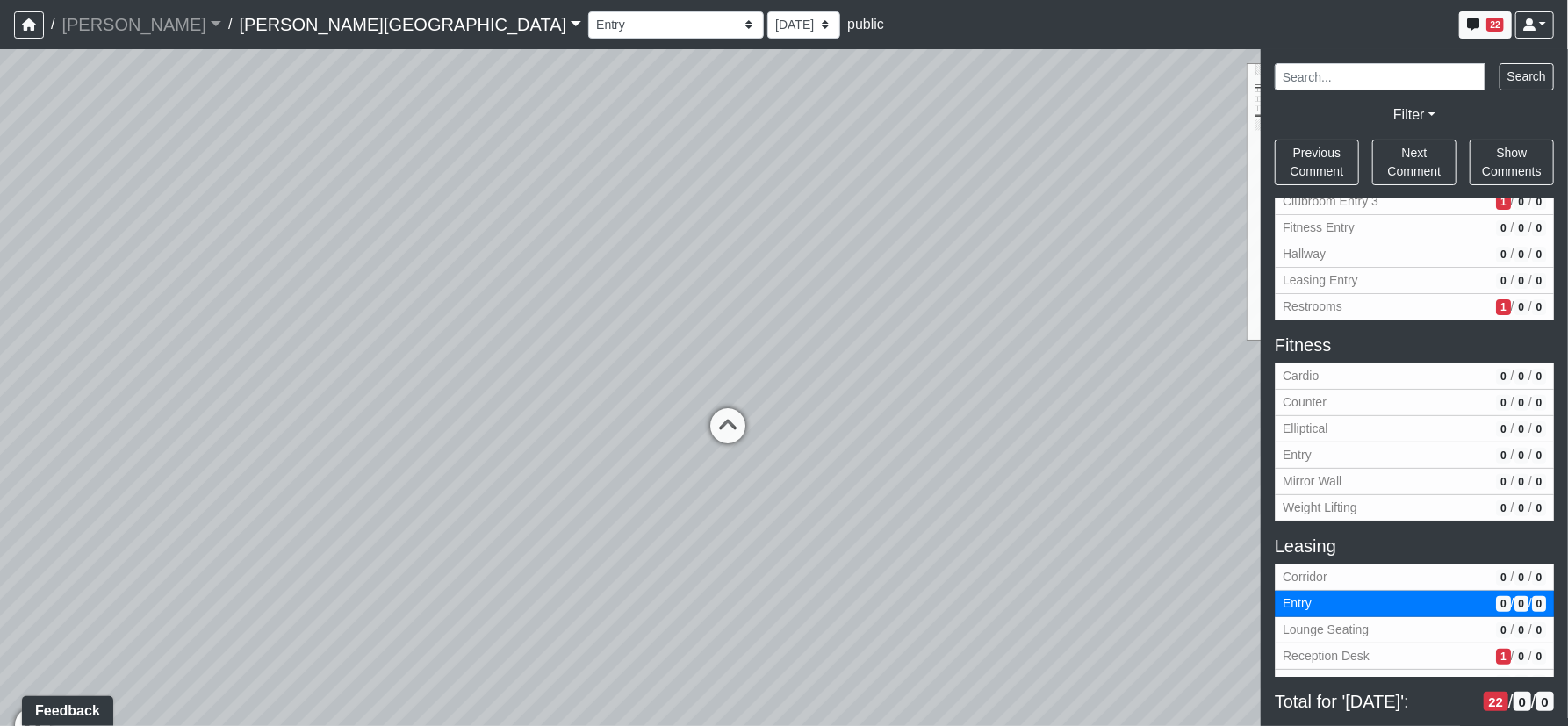
select select "61tT68NthraFW65LG7vFqa"
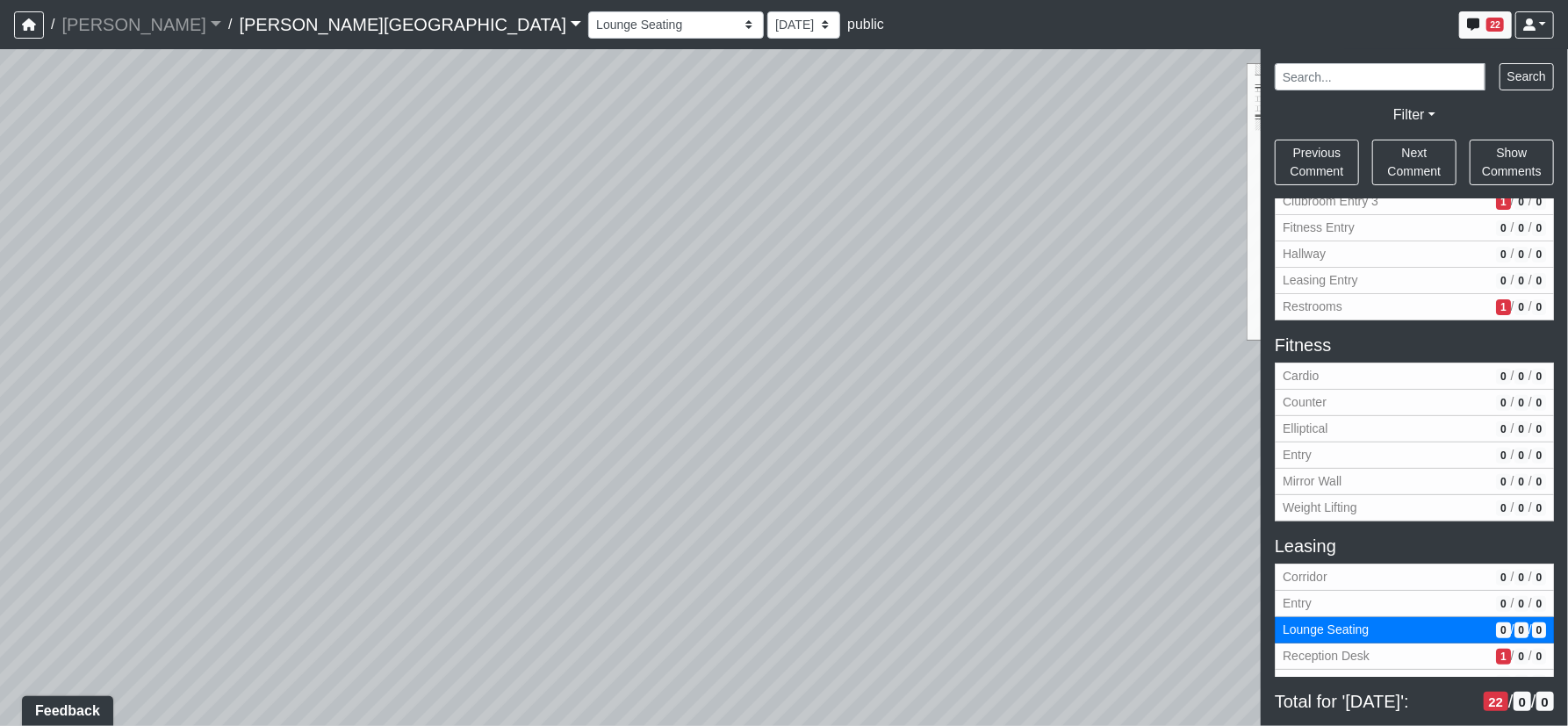
drag, startPoint x: 414, startPoint y: 474, endPoint x: 736, endPoint y: 459, distance: 322.3
click at [736, 459] on div "Loading... Corridor - Clubroom Entry 2 Loading... Seating Loading... Pool Court…" at bounding box center [784, 386] width 1568 height 676
drag, startPoint x: 325, startPoint y: 465, endPoint x: 746, endPoint y: 425, distance: 422.9
click at [746, 425] on div "Loading... Corridor - Clubroom Entry 2 Loading... Seating Loading... Pool Court…" at bounding box center [784, 386] width 1568 height 676
click at [584, 448] on icon at bounding box center [570, 457] width 53 height 53
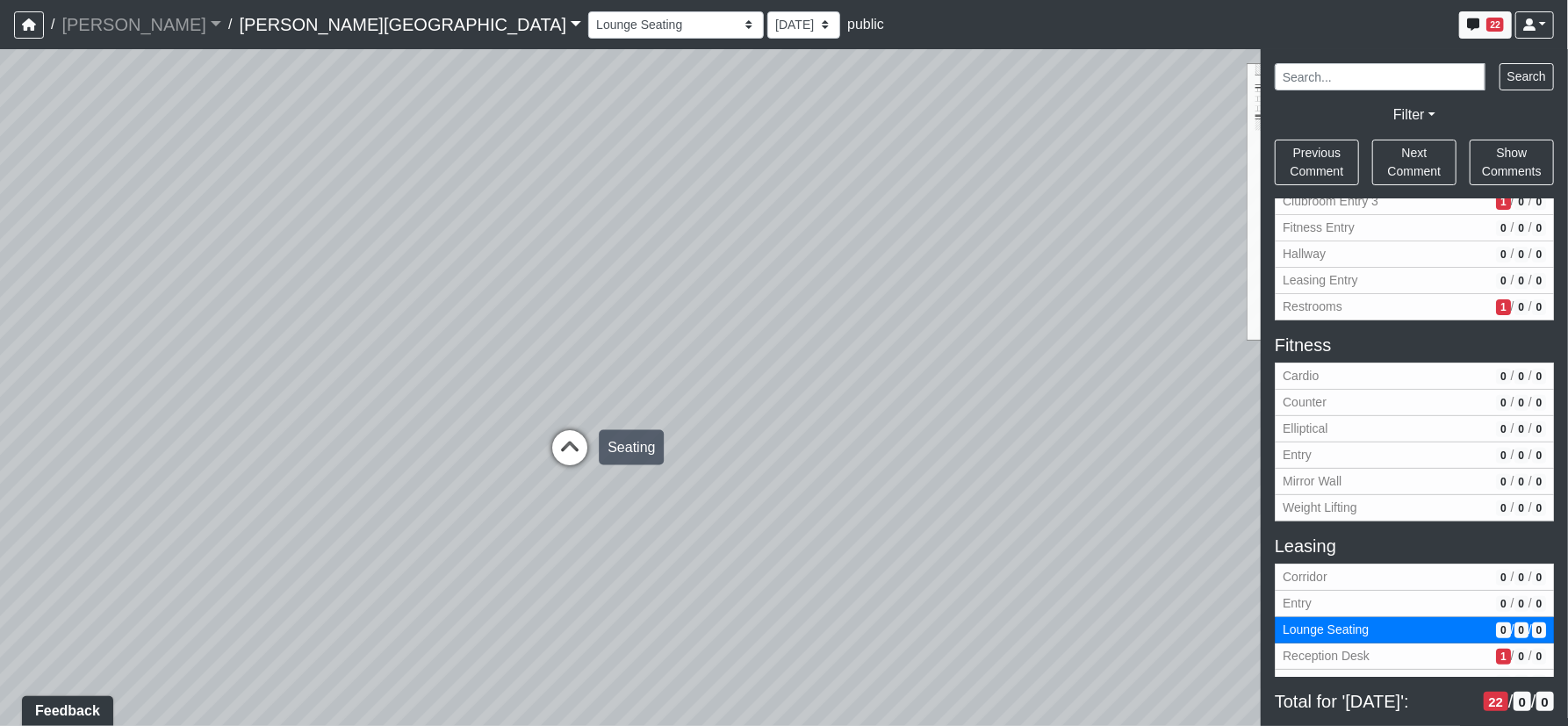
select select "iZJeEH9uhW4YrrCp2RZnFF"
select select "61tT68NthraFW65LG7vFqa"
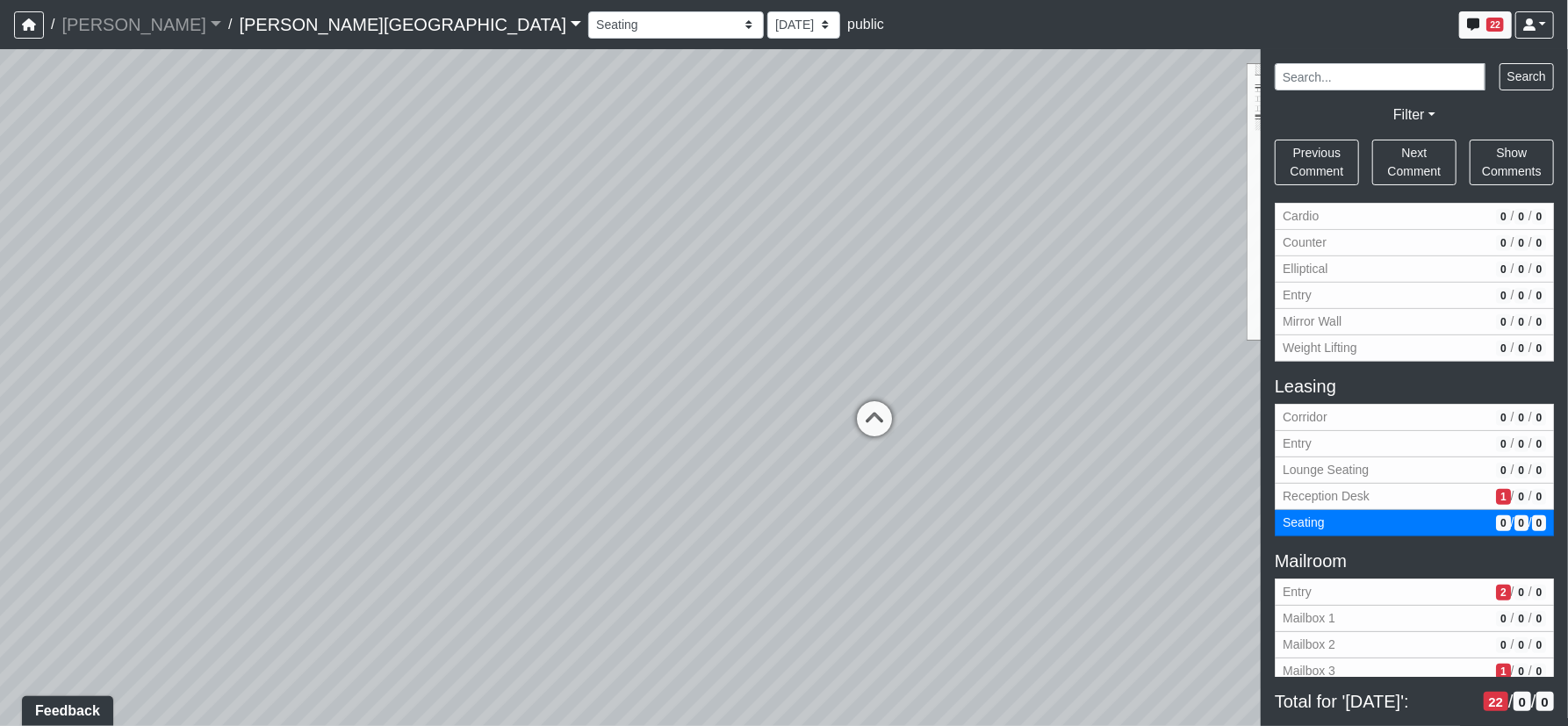
scroll to position [638, 0]
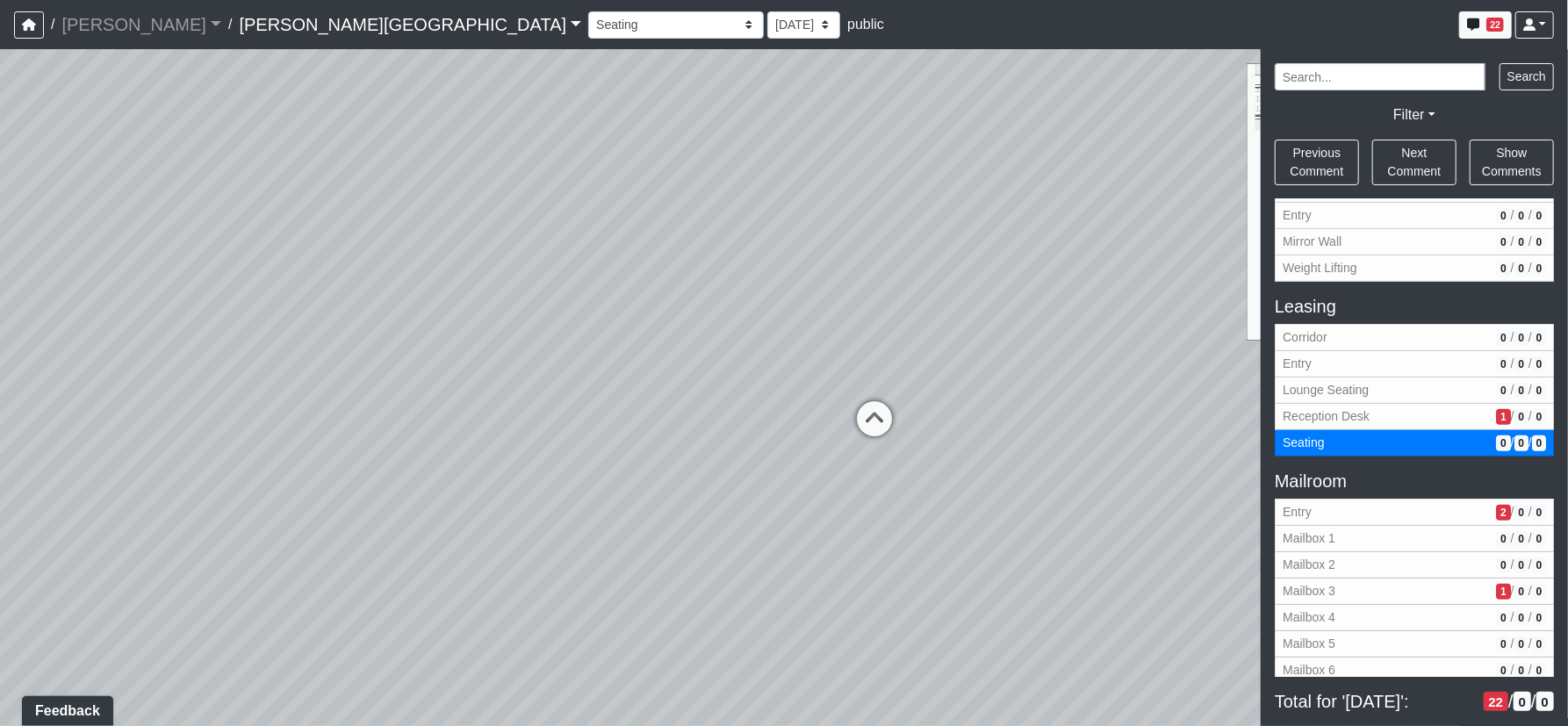
click at [312, 260] on div "Loading... Corridor - Clubroom Entry 2 Loading... Seating Loading... Pool Court…" at bounding box center [784, 386] width 1568 height 676
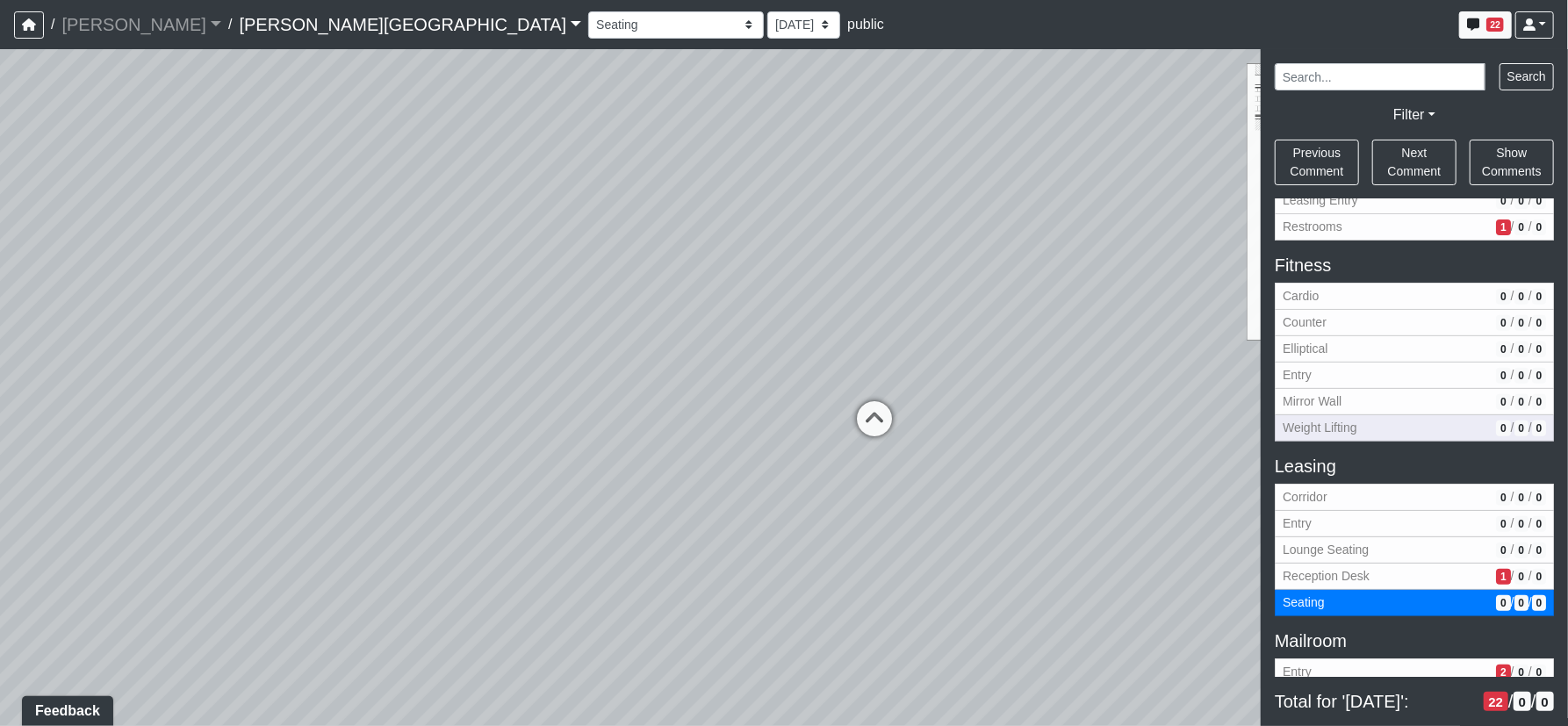
scroll to position [318, 0]
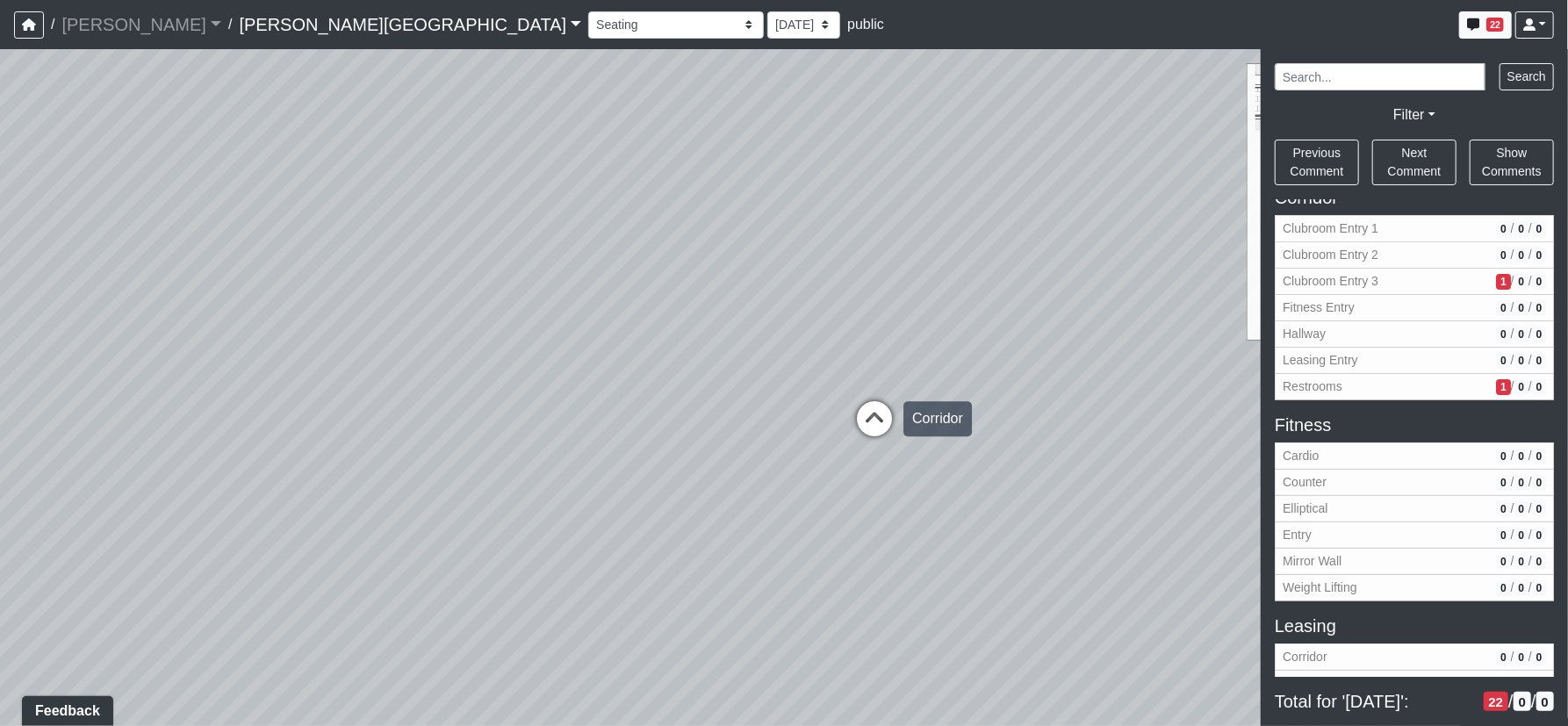
click at [870, 421] on icon at bounding box center [875, 427] width 53 height 53
select select "1biD8XkHZN1shzqfSTVKVH"
select select "61tT68NthraFW65LG7vFqa"
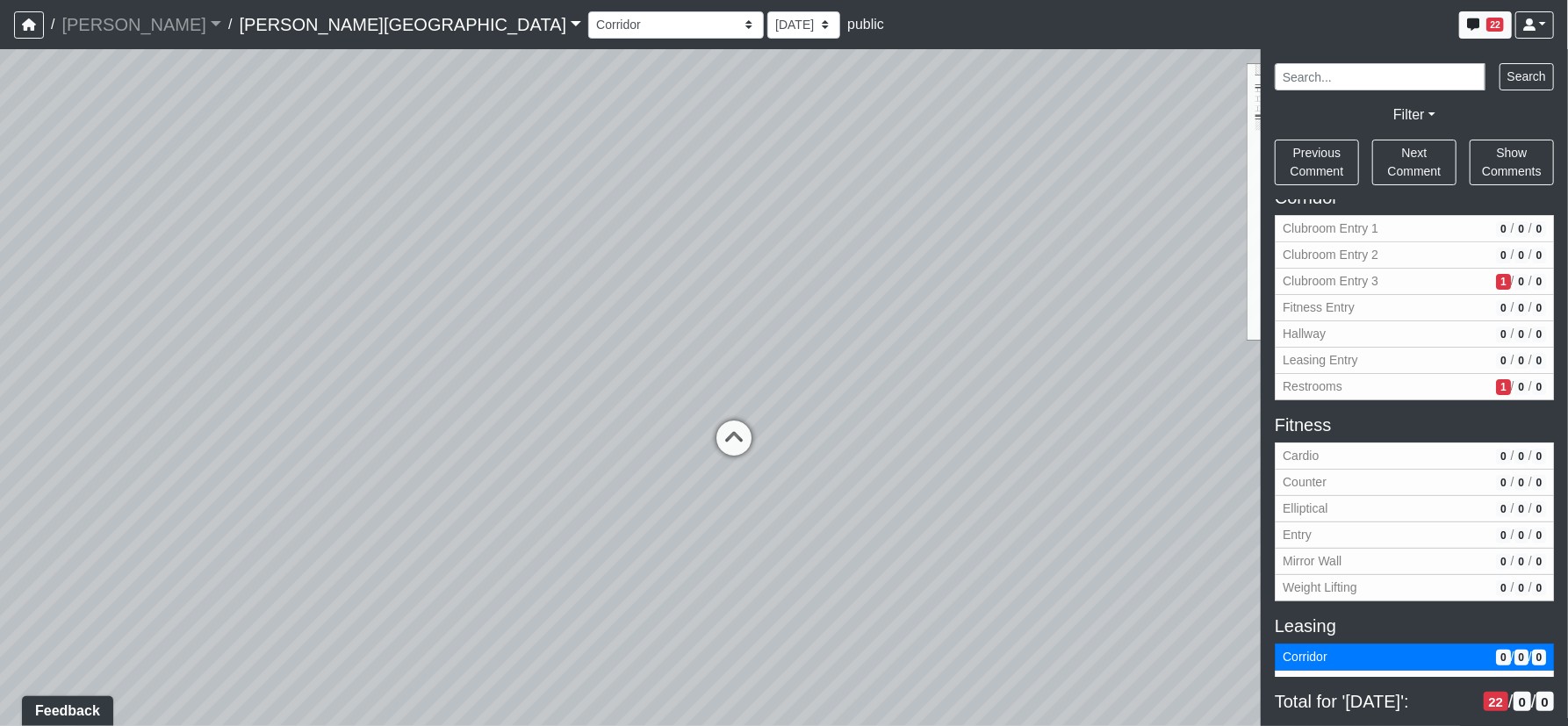
click at [729, 442] on icon at bounding box center [734, 447] width 53 height 53
select select "6AWUHvuFjRzEFVJn8hu7vt"
select select "61tT68NthraFW65LG7vFqa"
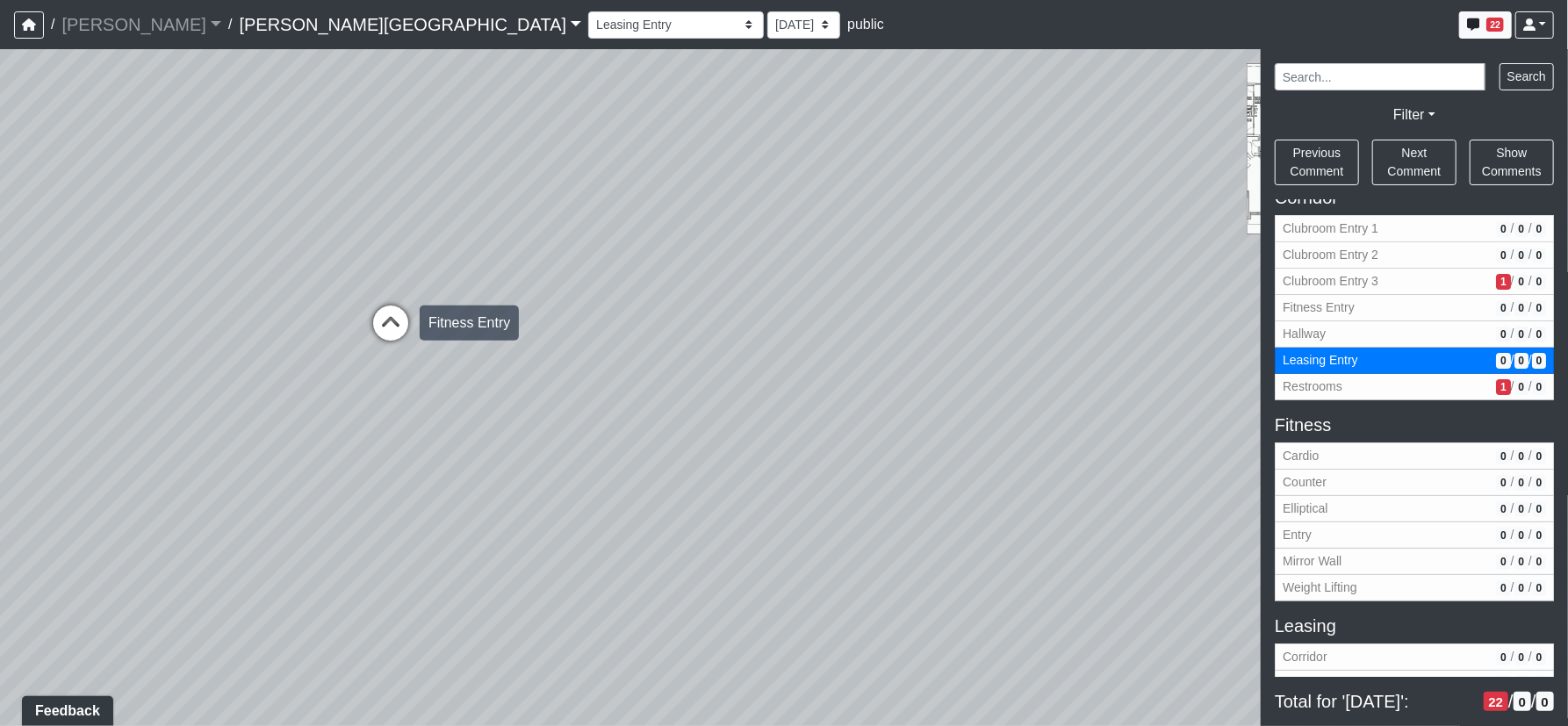
click at [394, 318] on icon at bounding box center [391, 332] width 53 height 53
select select "1zJoiBxZhxXyGPNfdZuF9n"
select select "61tT68NthraFW65LG7vFqa"
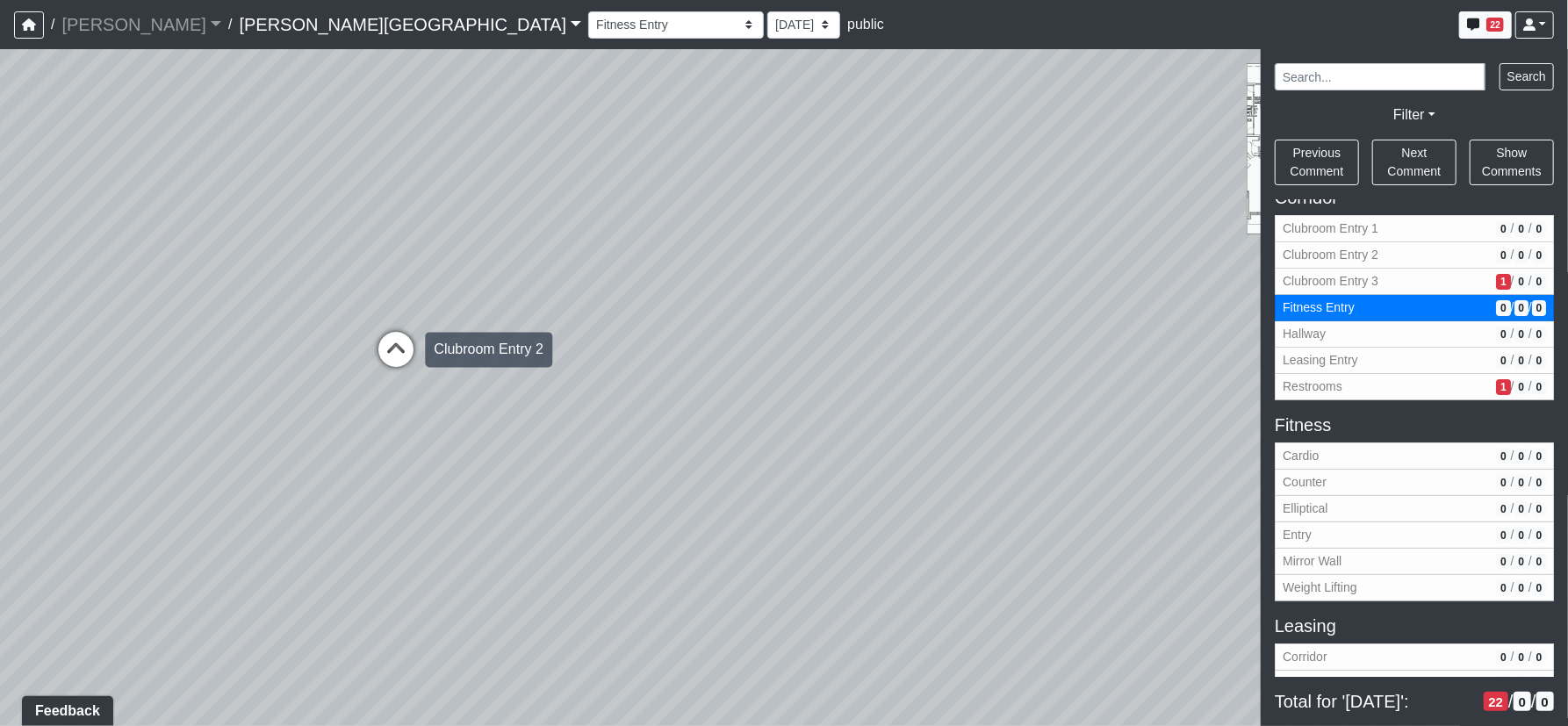
drag, startPoint x: 401, startPoint y: 338, endPoint x: 403, endPoint y: 349, distance: 11.2
click at [401, 339] on icon at bounding box center [396, 358] width 53 height 53
select select "tFcwgrjsyVt5gYB4S9PrZ7"
select select "61tT68NthraFW65LG7vFqa"
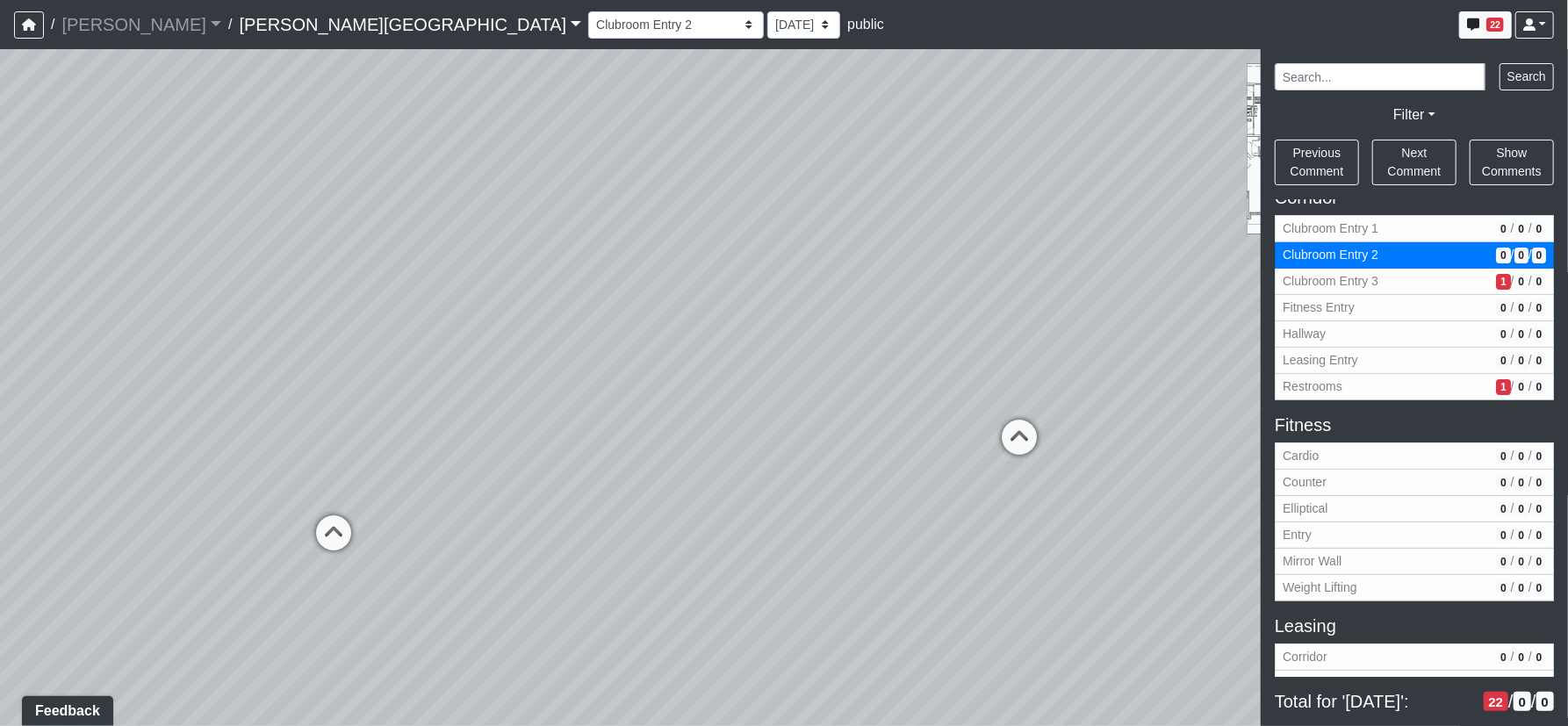
drag, startPoint x: 679, startPoint y: 450, endPoint x: 823, endPoint y: 401, distance: 152.1
click at [561, 456] on div "Loading... Corridor - Clubroom Entry 2 Loading... Seating Loading... Pool Court…" at bounding box center [784, 386] width 1568 height 676
click at [1002, 423] on icon at bounding box center [998, 446] width 53 height 53
select select "kJ3xRWimCSKML8fUB51DJv"
select select "61tT68NthraFW65LG7vFqa"
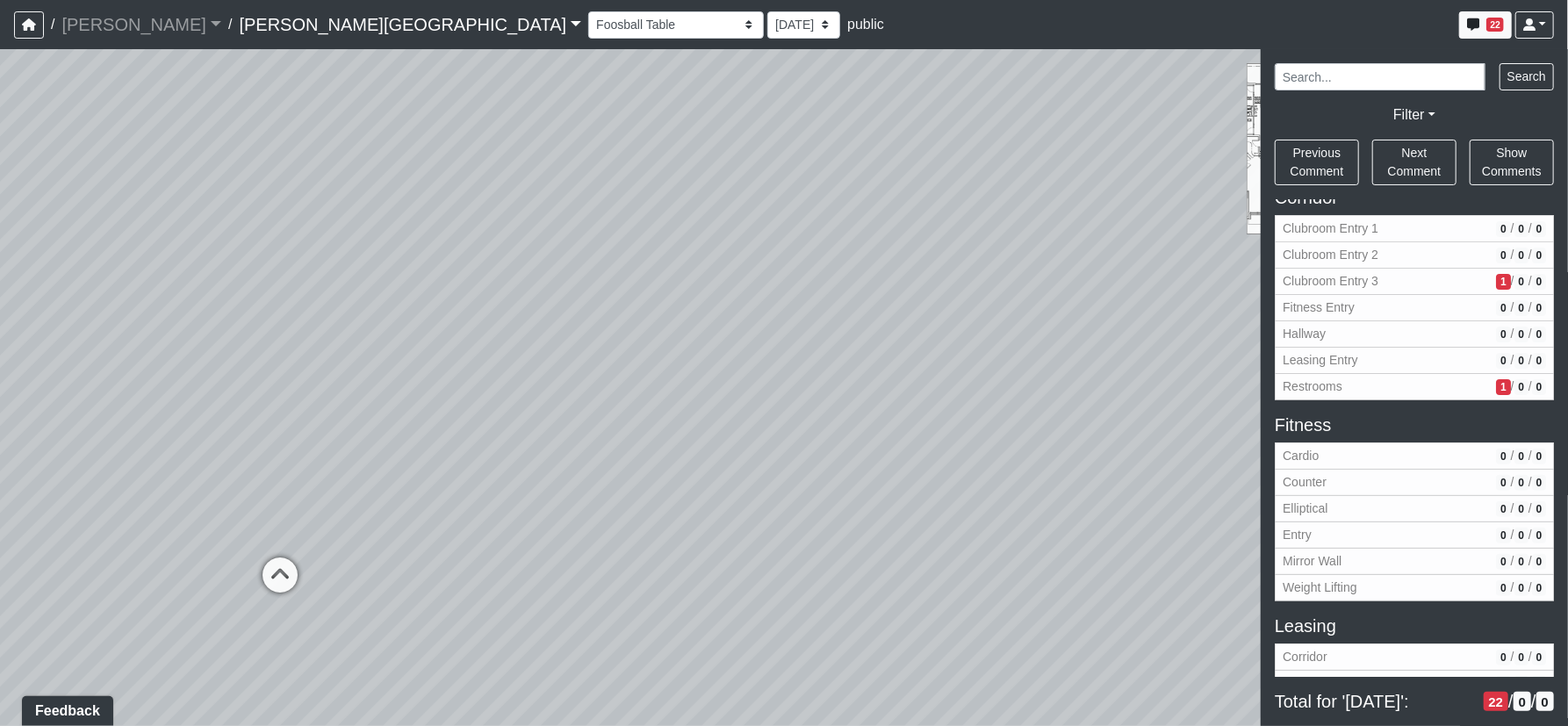
click at [1036, 480] on div "Loading... Corridor - Clubroom Entry 2 Loading... Seating Loading... Pool Court…" at bounding box center [784, 386] width 1568 height 676
drag, startPoint x: 894, startPoint y: 445, endPoint x: 455, endPoint y: 403, distance: 441.0
click at [443, 405] on div "Loading... Corridor - Clubroom Entry 2 Loading... Seating Loading... Pool Court…" at bounding box center [784, 386] width 1568 height 676
click at [1081, 387] on icon at bounding box center [1071, 409] width 53 height 53
select select "a7Eve6xsGYZLZr2GjwZZXX"
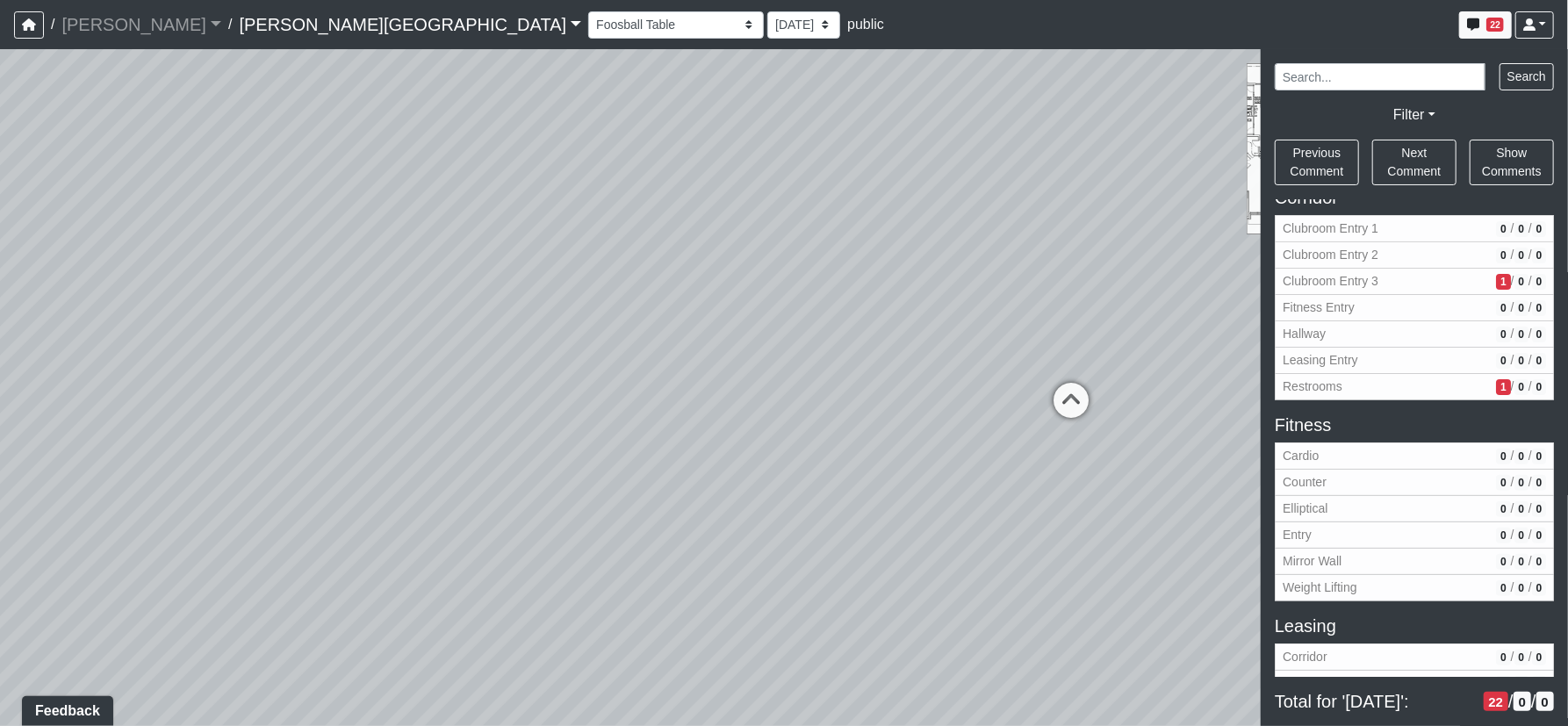
select select "61tT68NthraFW65LG7vFqa"
drag, startPoint x: 565, startPoint y: 387, endPoint x: 1205, endPoint y: 424, distance: 641.1
click at [1226, 424] on div "Loading... Corridor - Clubroom Entry 2 Loading... Seating Loading... Pool Court…" at bounding box center [784, 386] width 1568 height 676
drag, startPoint x: 982, startPoint y: 396, endPoint x: 1083, endPoint y: 398, distance: 101.0
click at [1083, 398] on div "Loading... Corridor - Clubroom Entry 2 Loading... Seating Loading... Pool Court…" at bounding box center [784, 386] width 1568 height 676
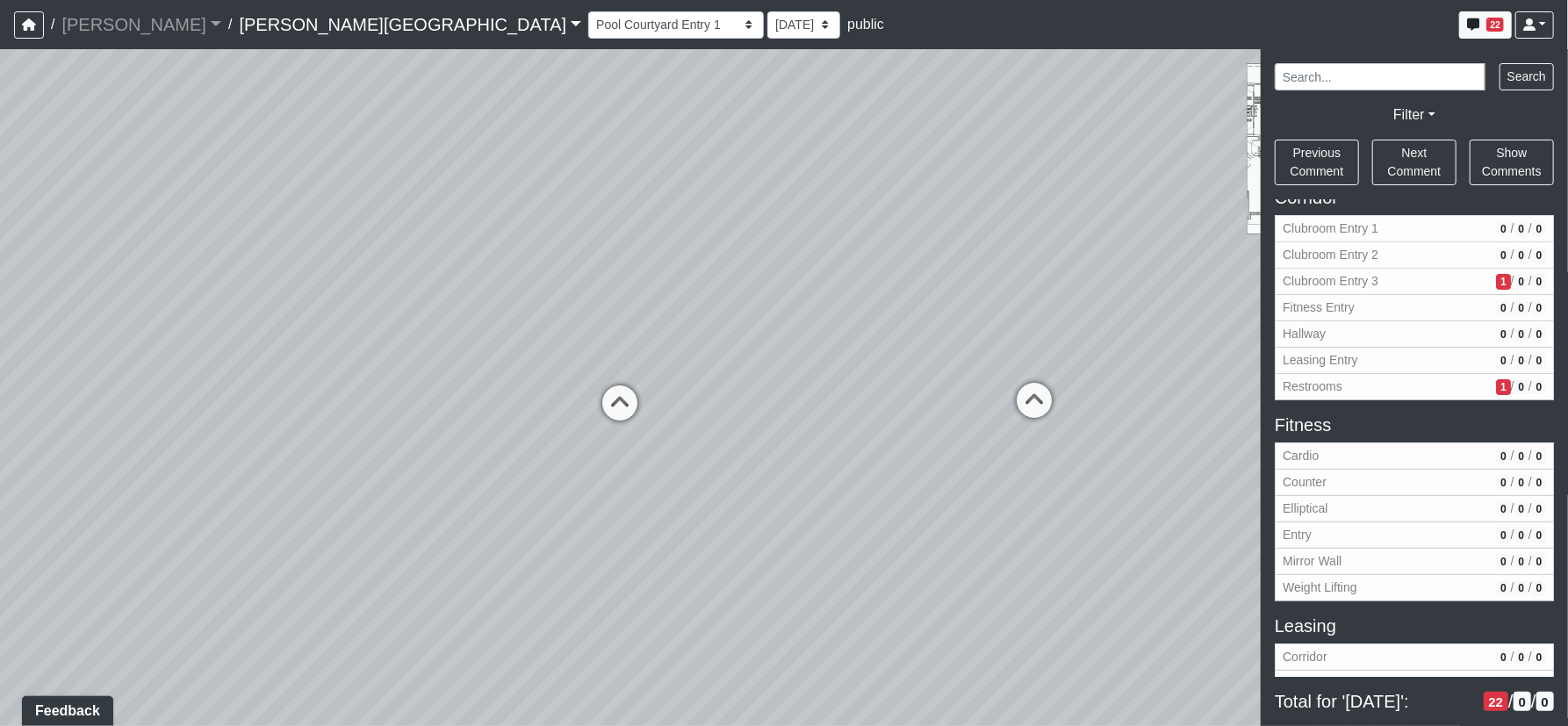
drag, startPoint x: 510, startPoint y: 440, endPoint x: 966, endPoint y: 419, distance: 456.5
click at [1018, 414] on div "Loading... Corridor - Clubroom Entry 2 Loading... Seating Loading... Pool Court…" at bounding box center [784, 386] width 1568 height 676
click at [628, 394] on icon at bounding box center [622, 409] width 53 height 53
select select "kJ3xRWimCSKML8fUB51DJv"
select select "61tT68NthraFW65LG7vFqa"
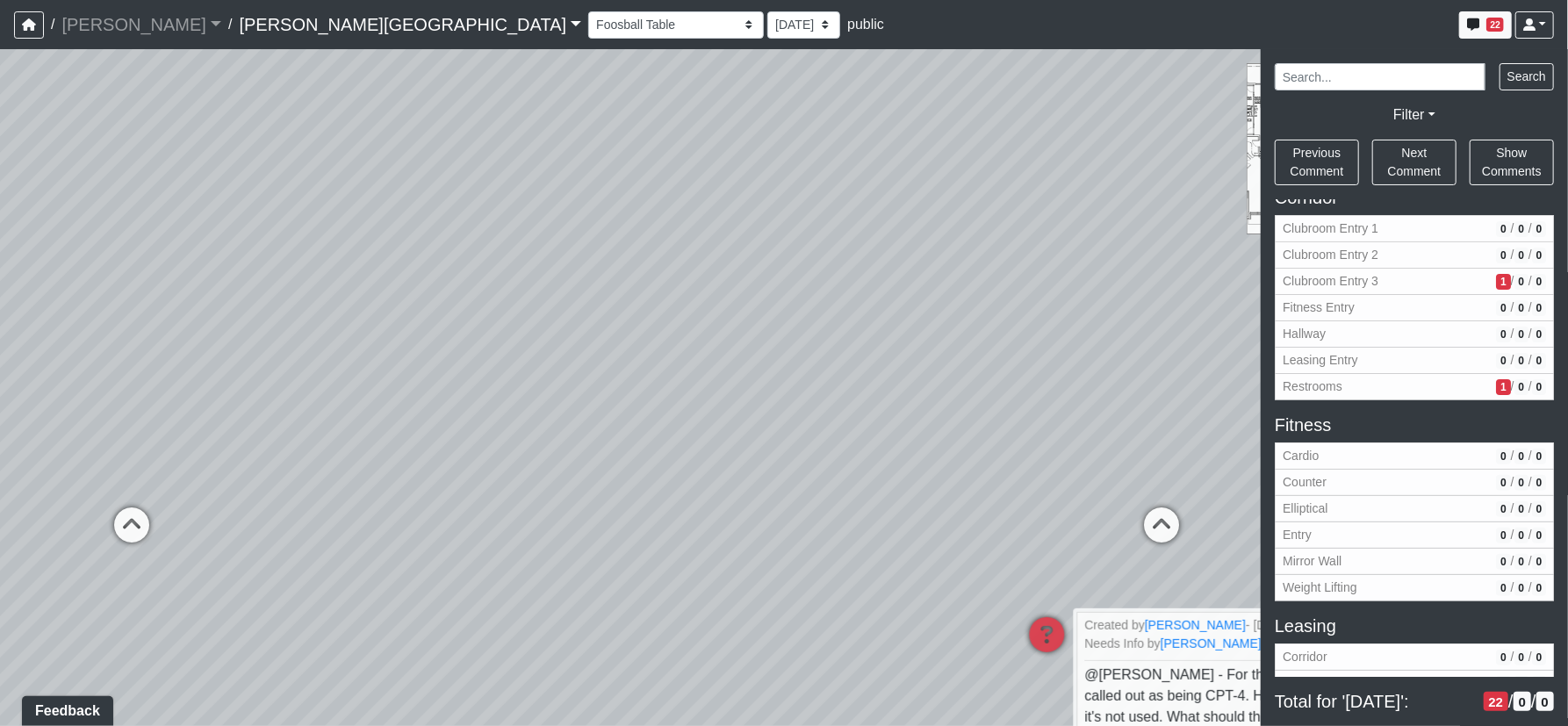
drag, startPoint x: 894, startPoint y: 479, endPoint x: 832, endPoint y: 448, distance: 69.3
drag, startPoint x: 877, startPoint y: 503, endPoint x: 737, endPoint y: 415, distance: 165.4
click at [737, 414] on div "Loading... Corridor - Clubroom Entry 2 Loading... Seating Loading... Pool Court…" at bounding box center [784, 386] width 1568 height 676
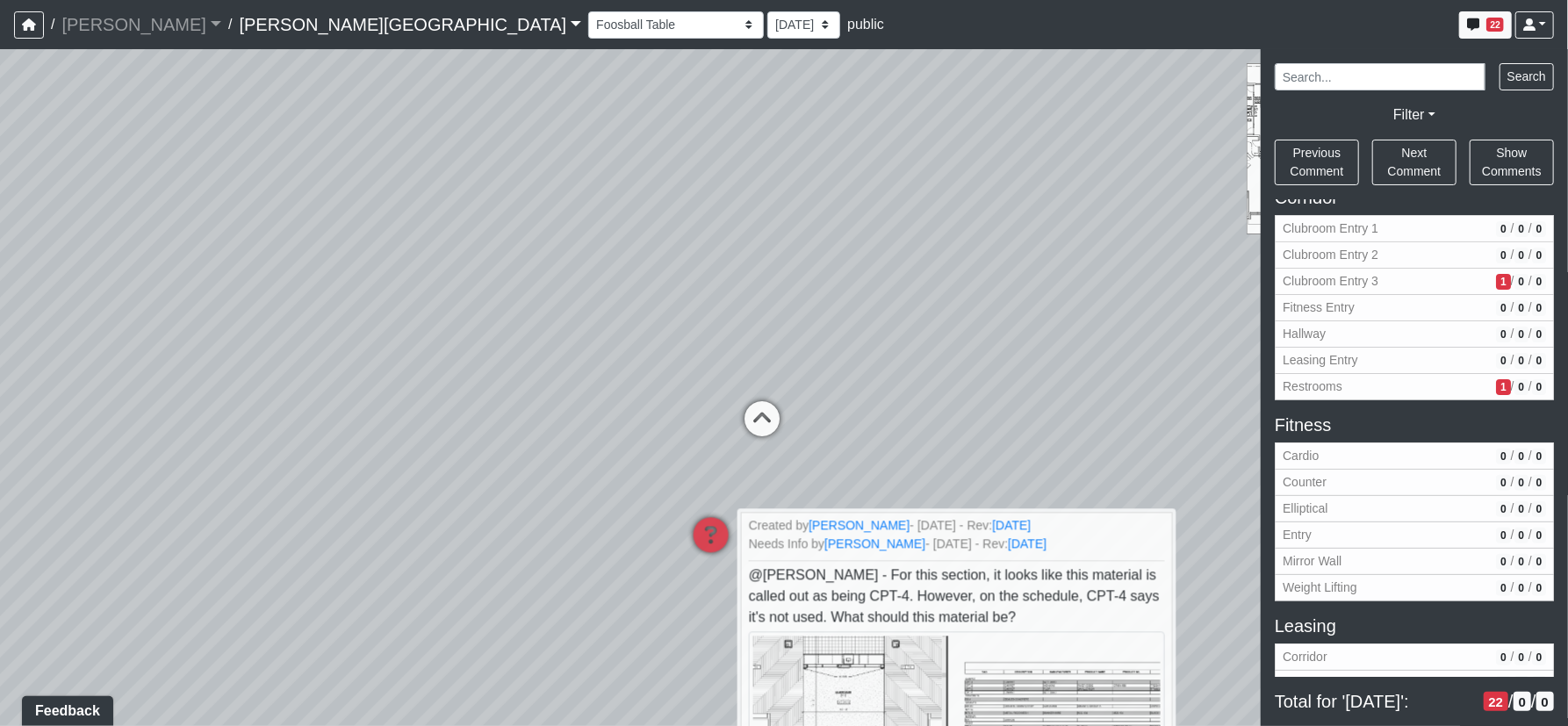
drag, startPoint x: 640, startPoint y: 246, endPoint x: 598, endPoint y: 265, distance: 46.1
click at [540, 249] on div "Loading... Corridor - Clubroom Entry 2 Loading... Seating Loading... Pool Court…" at bounding box center [784, 386] width 1568 height 676
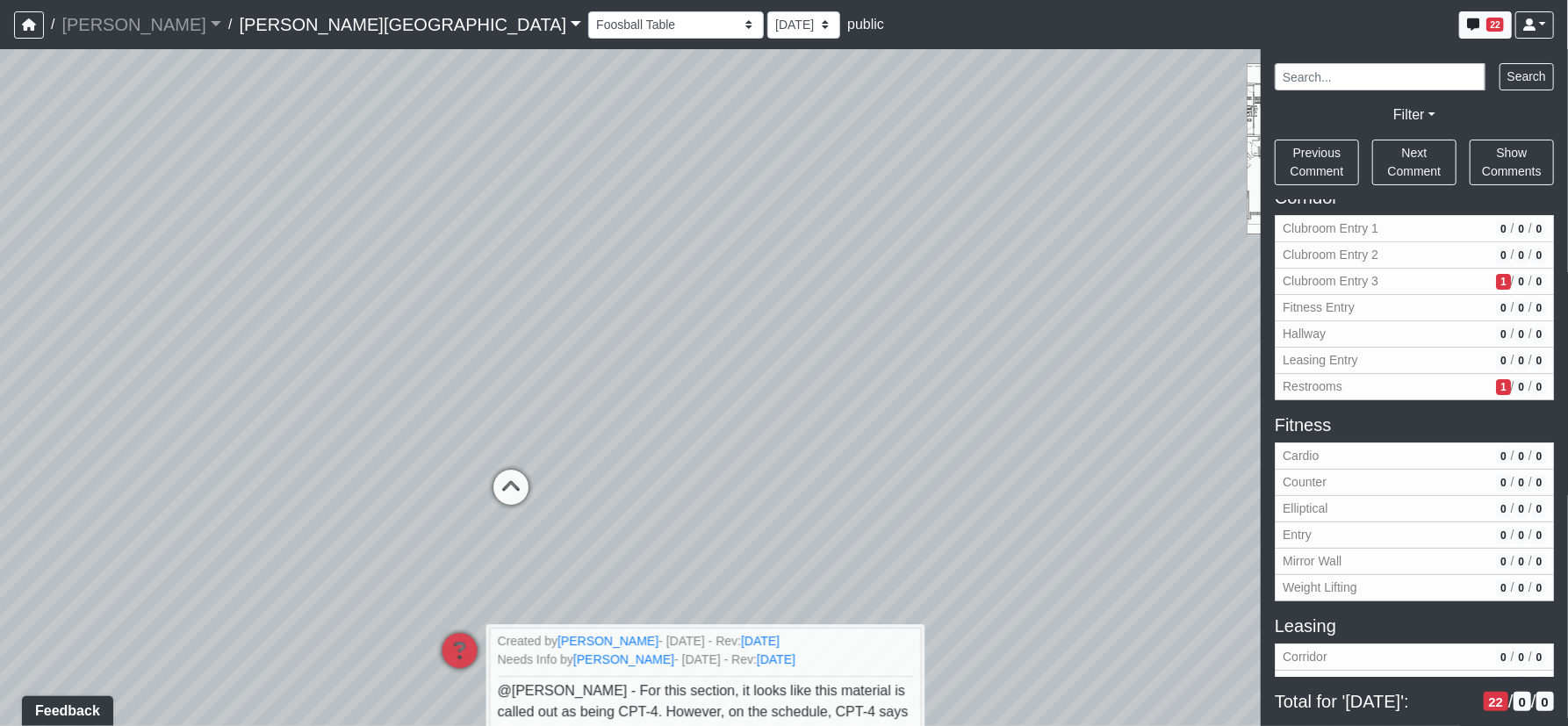
drag, startPoint x: 666, startPoint y: 379, endPoint x: 634, endPoint y: 452, distance: 79.7
click at [611, 448] on div "Loading... Corridor - Clubroom Entry 2 Loading... Seating Loading... Pool Court…" at bounding box center [784, 386] width 1568 height 676
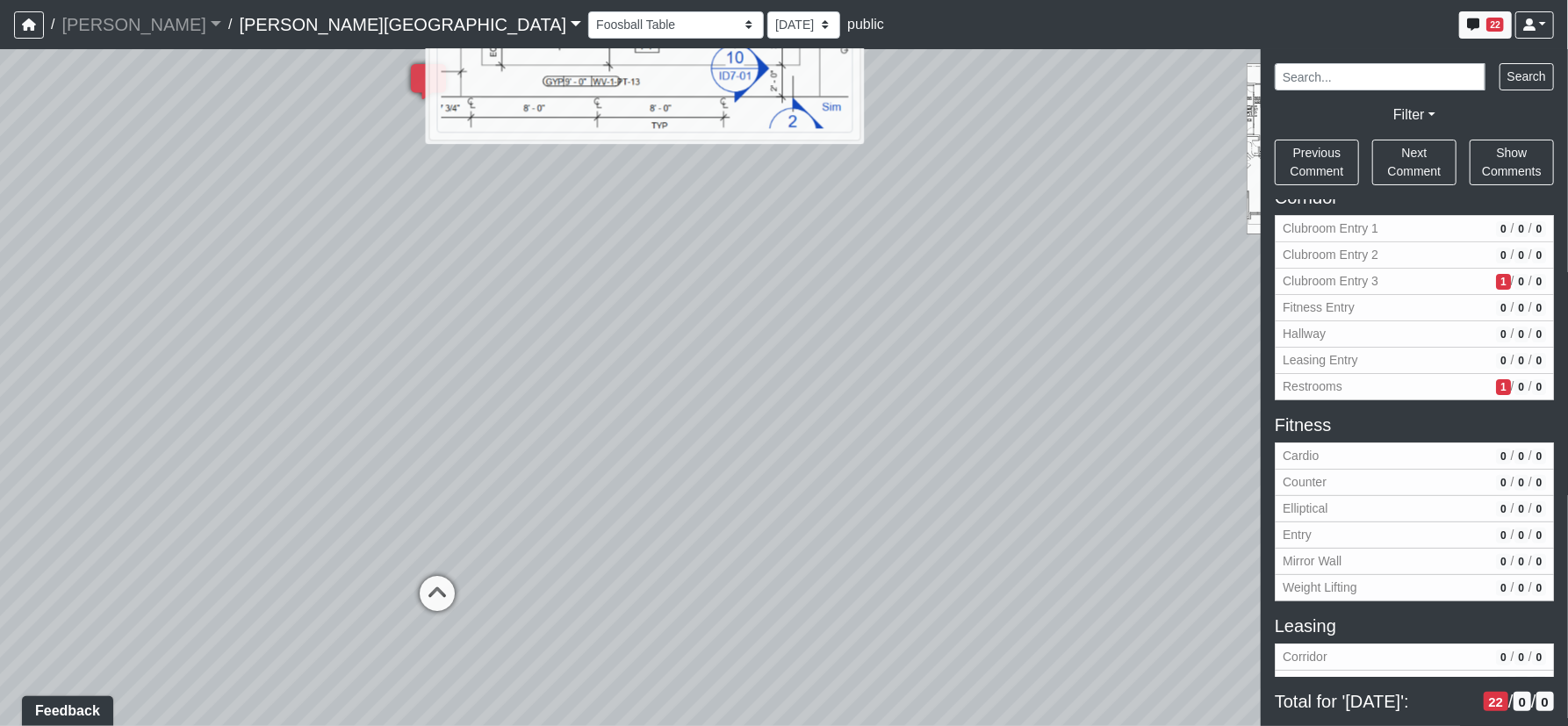
drag, startPoint x: 330, startPoint y: 372, endPoint x: 498, endPoint y: 401, distance: 170.5
click at [501, 434] on div "Loading... Corridor - Clubroom Entry 2 Loading... Seating Loading... Pool Court…" at bounding box center [784, 386] width 1568 height 676
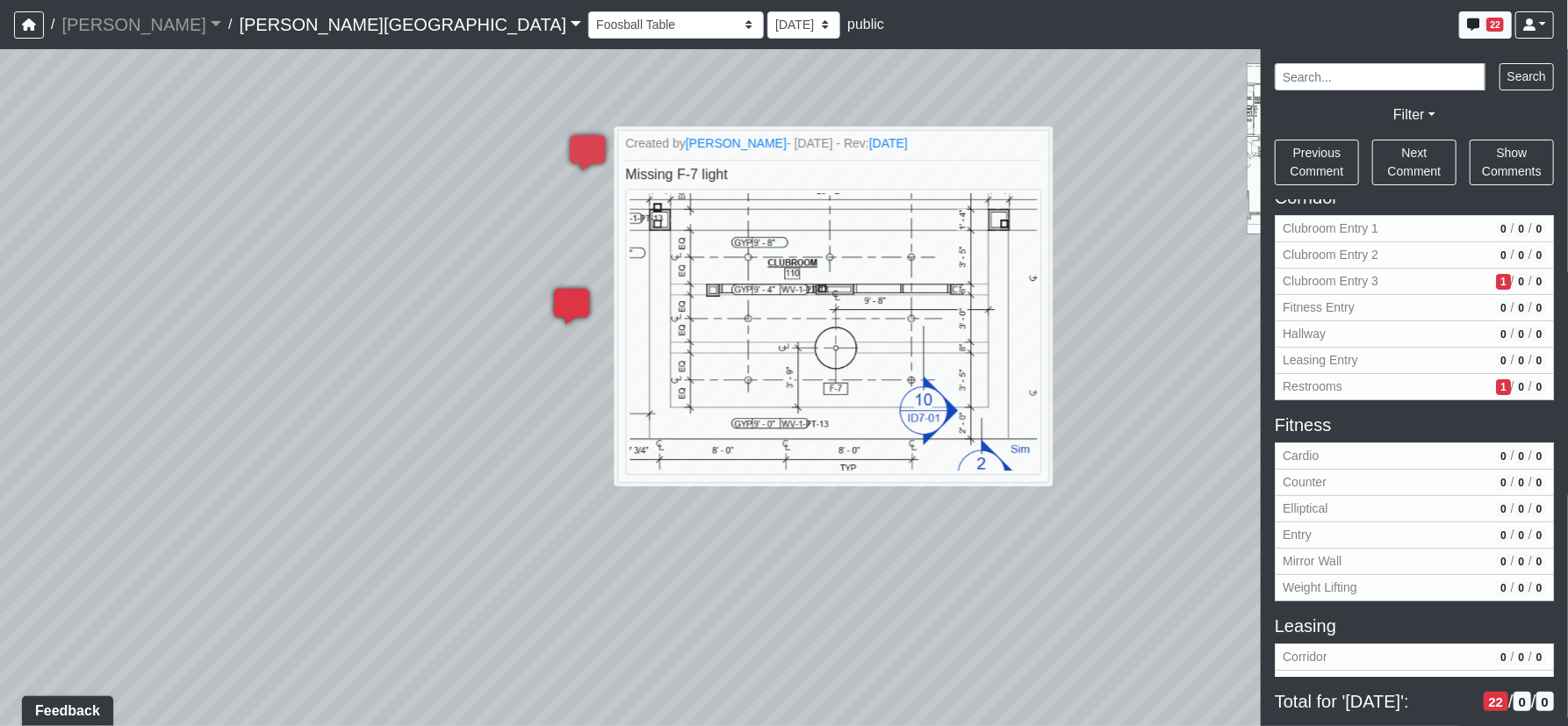
drag, startPoint x: 565, startPoint y: 246, endPoint x: 560, endPoint y: 337, distance: 91.1
click at [514, 381] on div "Loading... Corridor - Clubroom Entry 2 Loading... Seating Loading... Pool Court…" at bounding box center [784, 386] width 1568 height 676
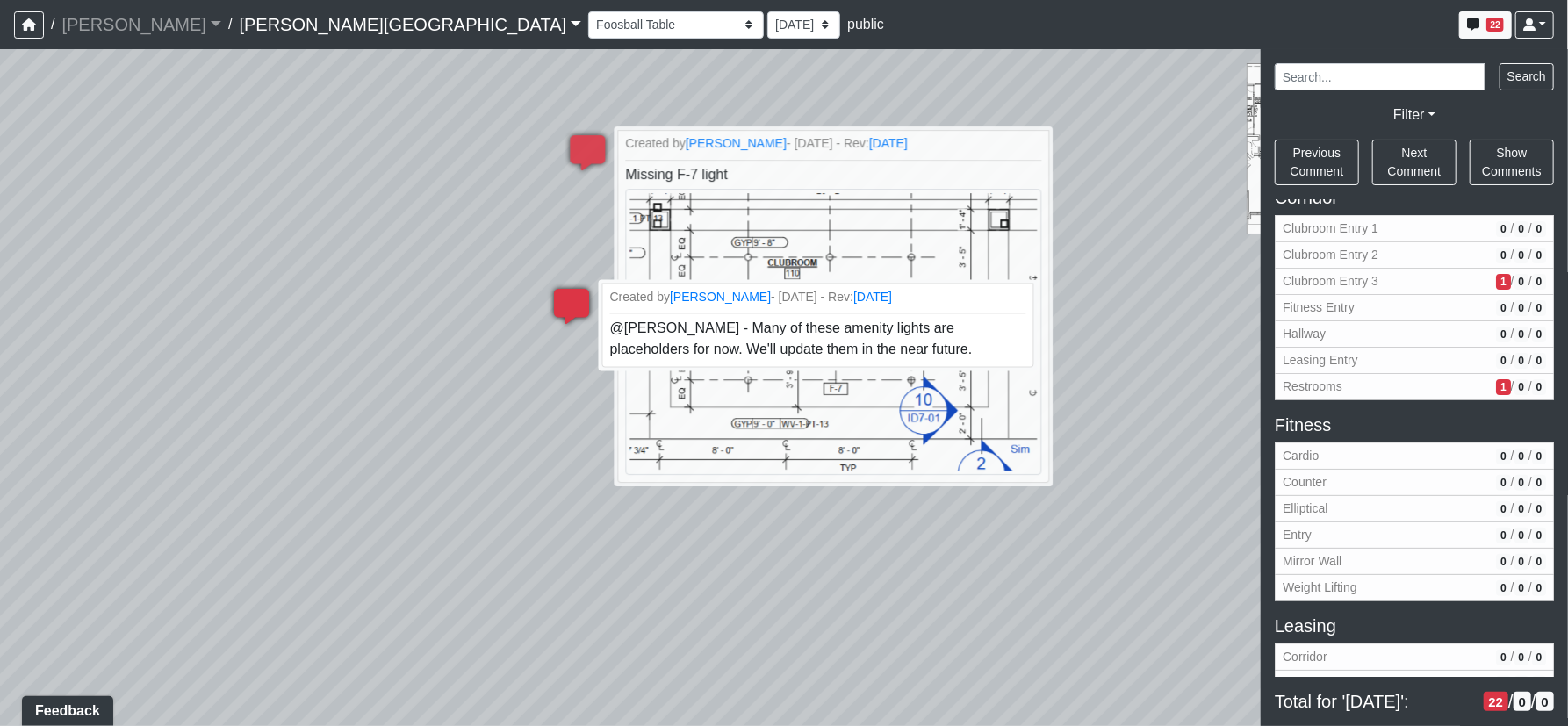
click at [571, 308] on icon at bounding box center [572, 315] width 53 height 53
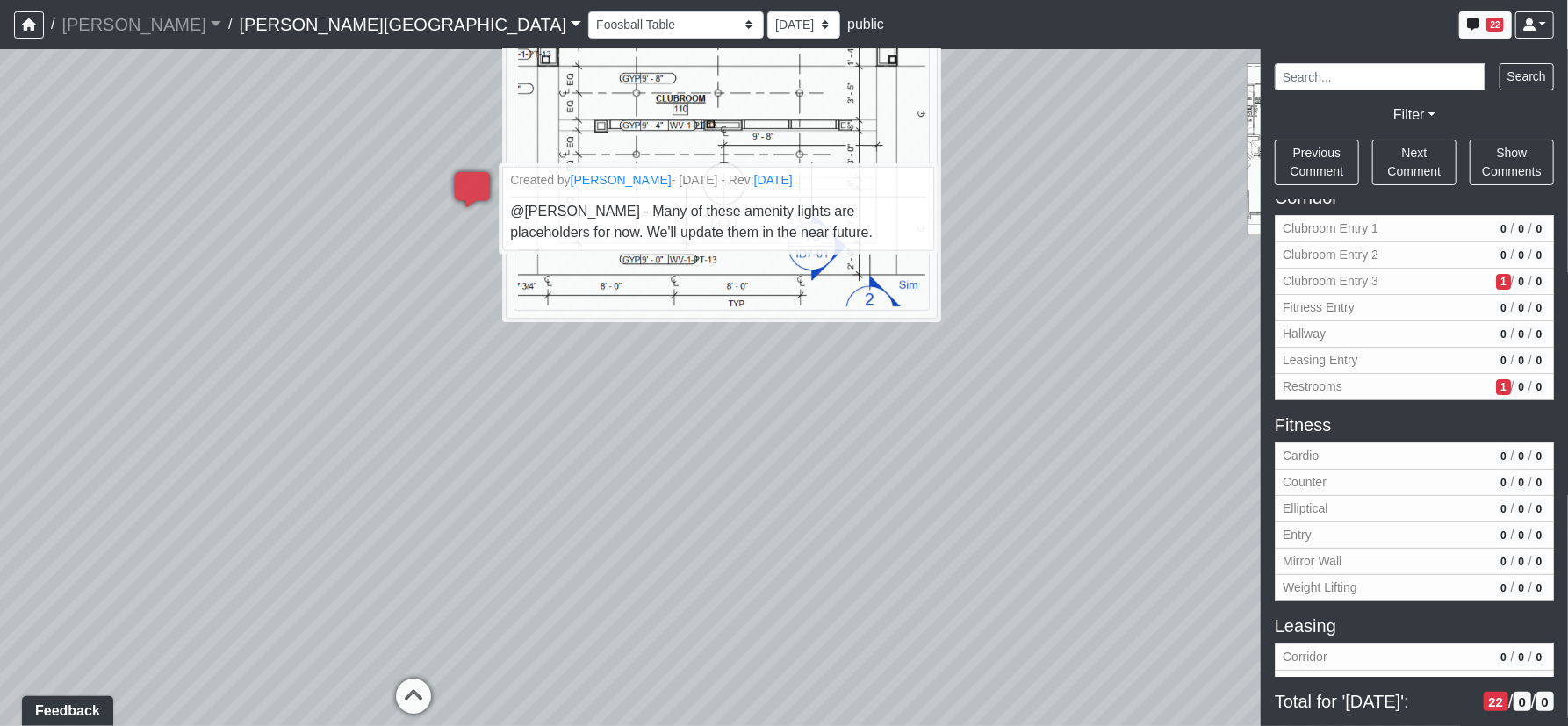
drag, startPoint x: 564, startPoint y: 527, endPoint x: 468, endPoint y: 430, distance: 136.5
click at [468, 430] on div "Loading... Corridor - Clubroom Entry 2 Loading... Seating Loading... Pool Court…" at bounding box center [784, 386] width 1568 height 676
click at [551, 468] on div "Loading... Corridor - Clubroom Entry 2 Loading... Seating Loading... Pool Court…" at bounding box center [784, 386] width 1568 height 676
click at [726, 432] on div "Loading... Corridor - Clubroom Entry 2 Loading... Seating Loading... Pool Court…" at bounding box center [784, 386] width 1568 height 676
click at [1204, 412] on div "Loading... Corridor - Clubroom Entry 2 Loading... Seating Loading... Pool Court…" at bounding box center [784, 386] width 1568 height 676
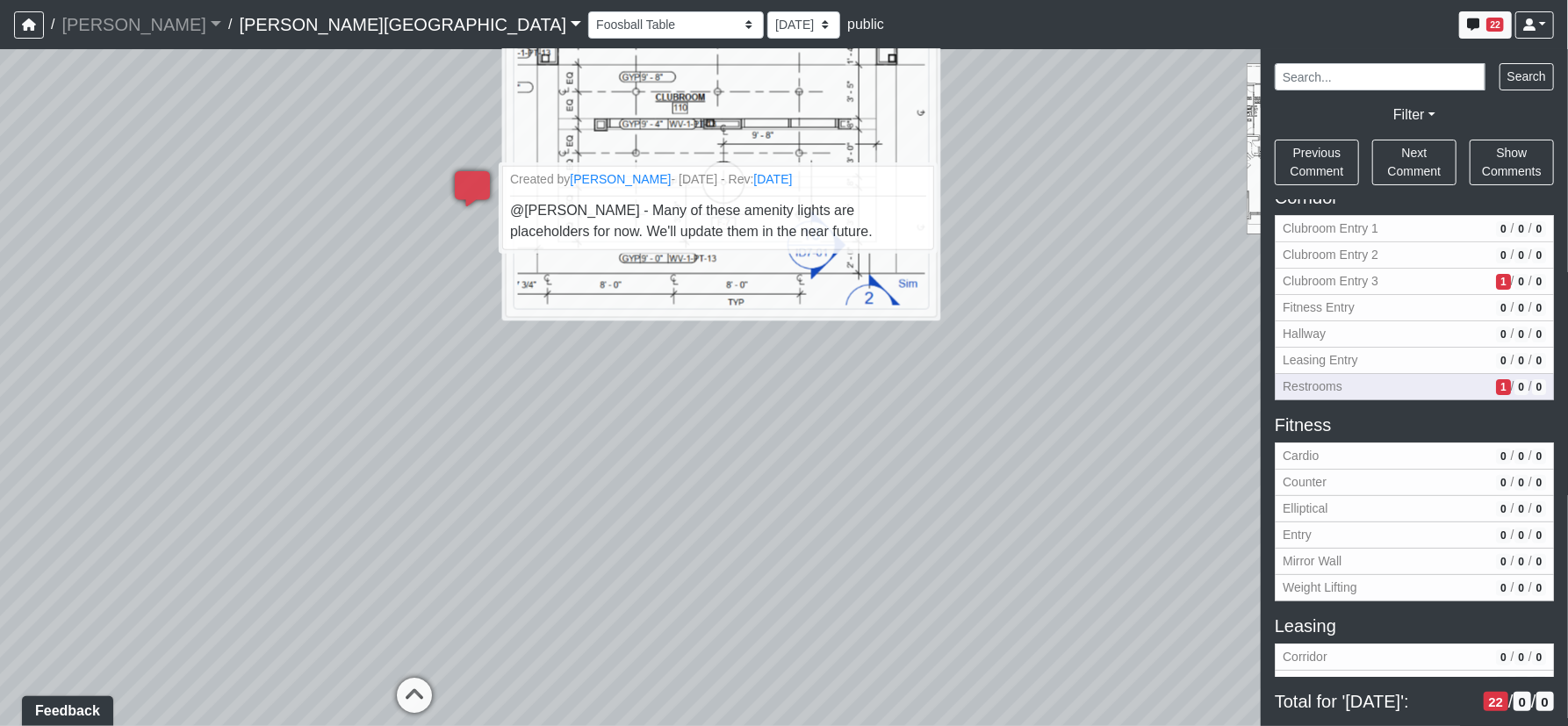
click at [1363, 383] on span "Restrooms" at bounding box center [1385, 386] width 206 height 19
select select "xevc28w6f9a3yzK21JPSuF"
select select "61tT68NthraFW65LG7vFqa"
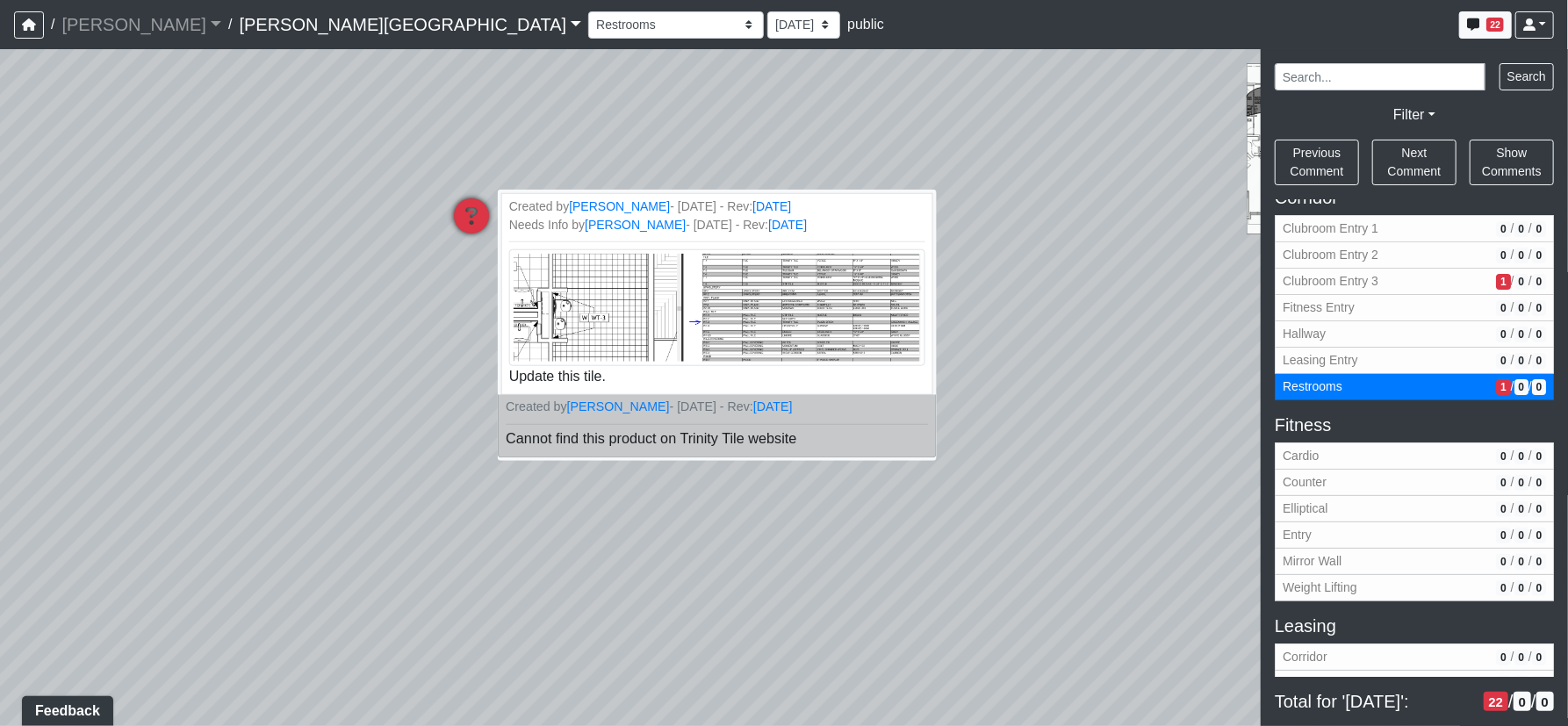
click at [621, 437] on span "Cannot find this product on Trinity Tile website" at bounding box center [651, 438] width 291 height 15
click at [521, 424] on hr at bounding box center [717, 424] width 423 height 1
click at [1345, 387] on span "Restrooms" at bounding box center [1385, 386] width 206 height 19
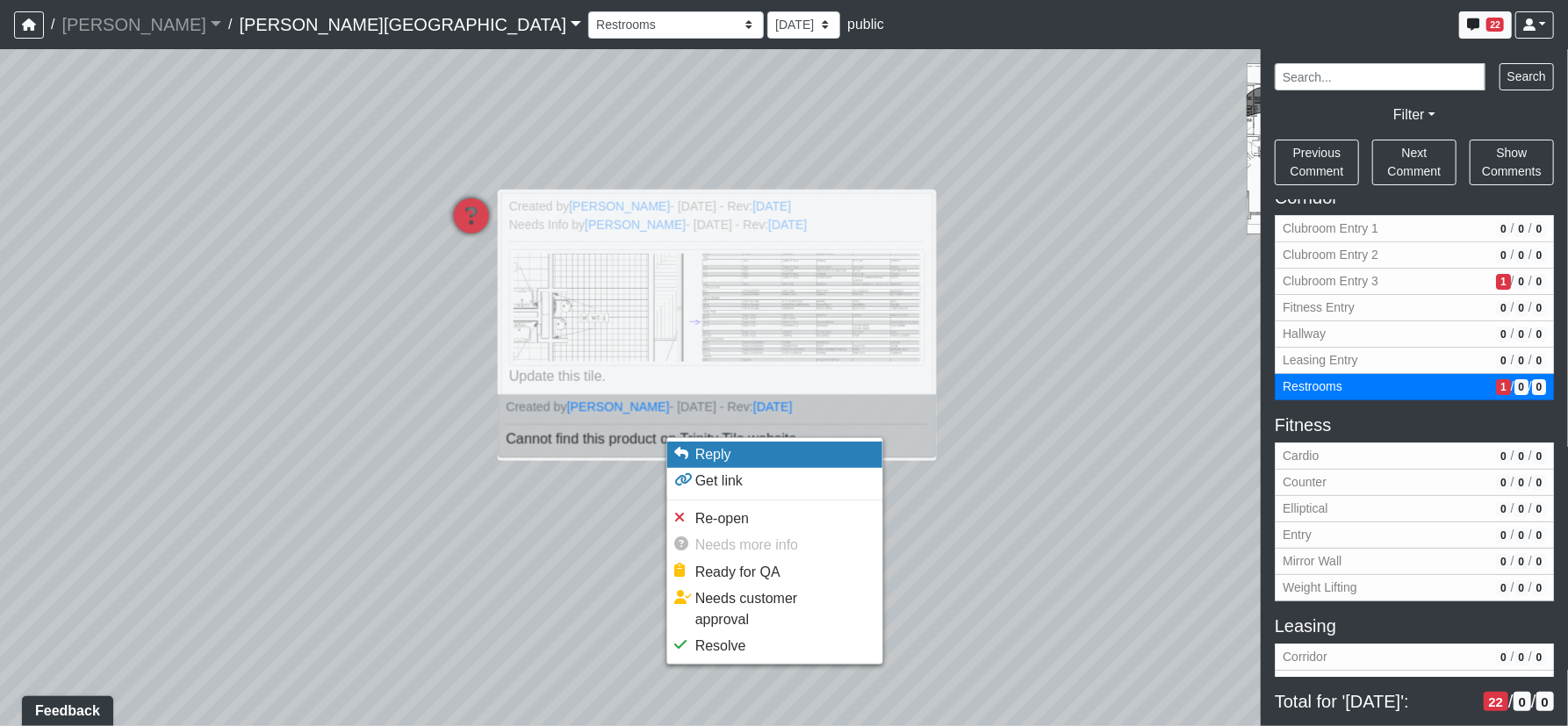
click at [714, 447] on span "Reply" at bounding box center [713, 454] width 36 height 15
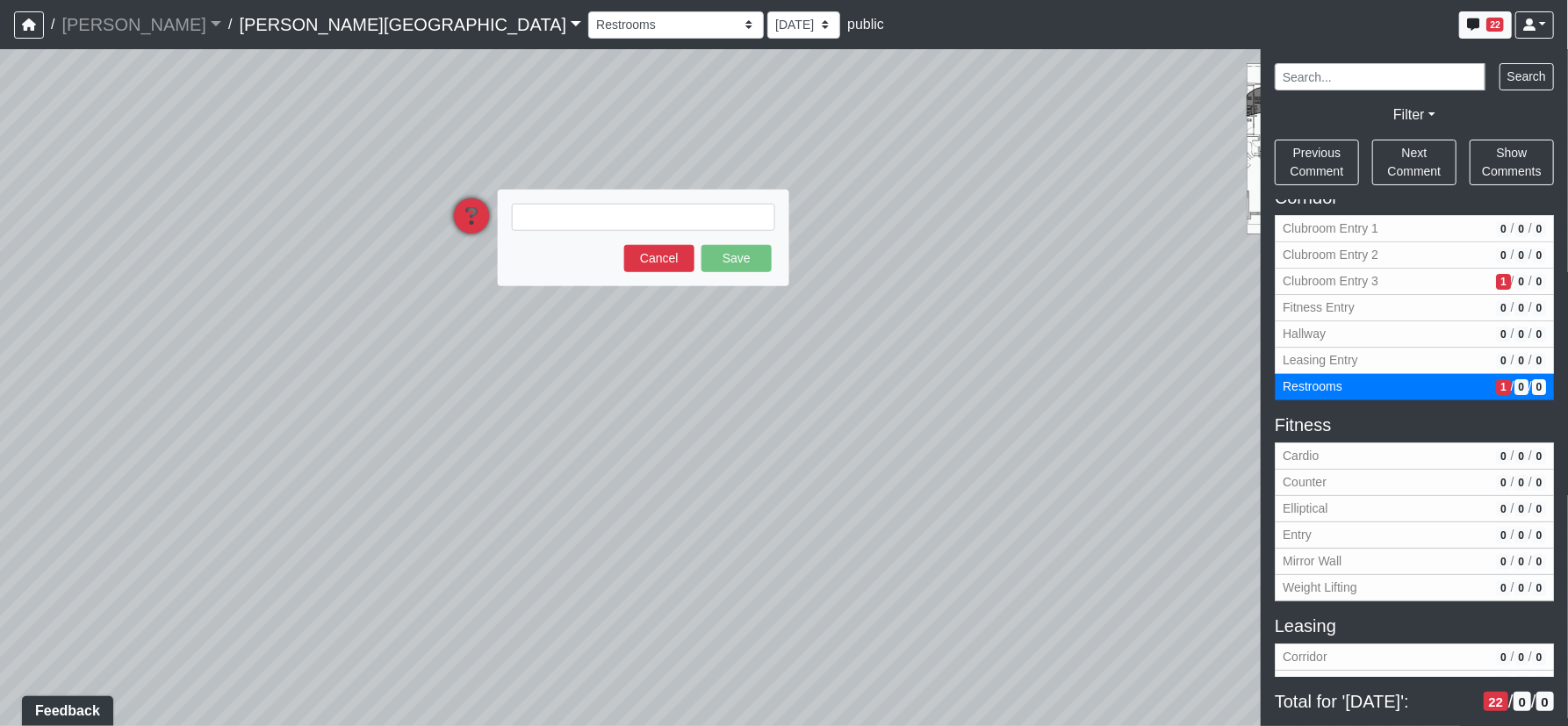
click at [595, 204] on div at bounding box center [643, 218] width 264 height 27
click at [604, 219] on textarea at bounding box center [643, 218] width 264 height 27
type textarea "P"
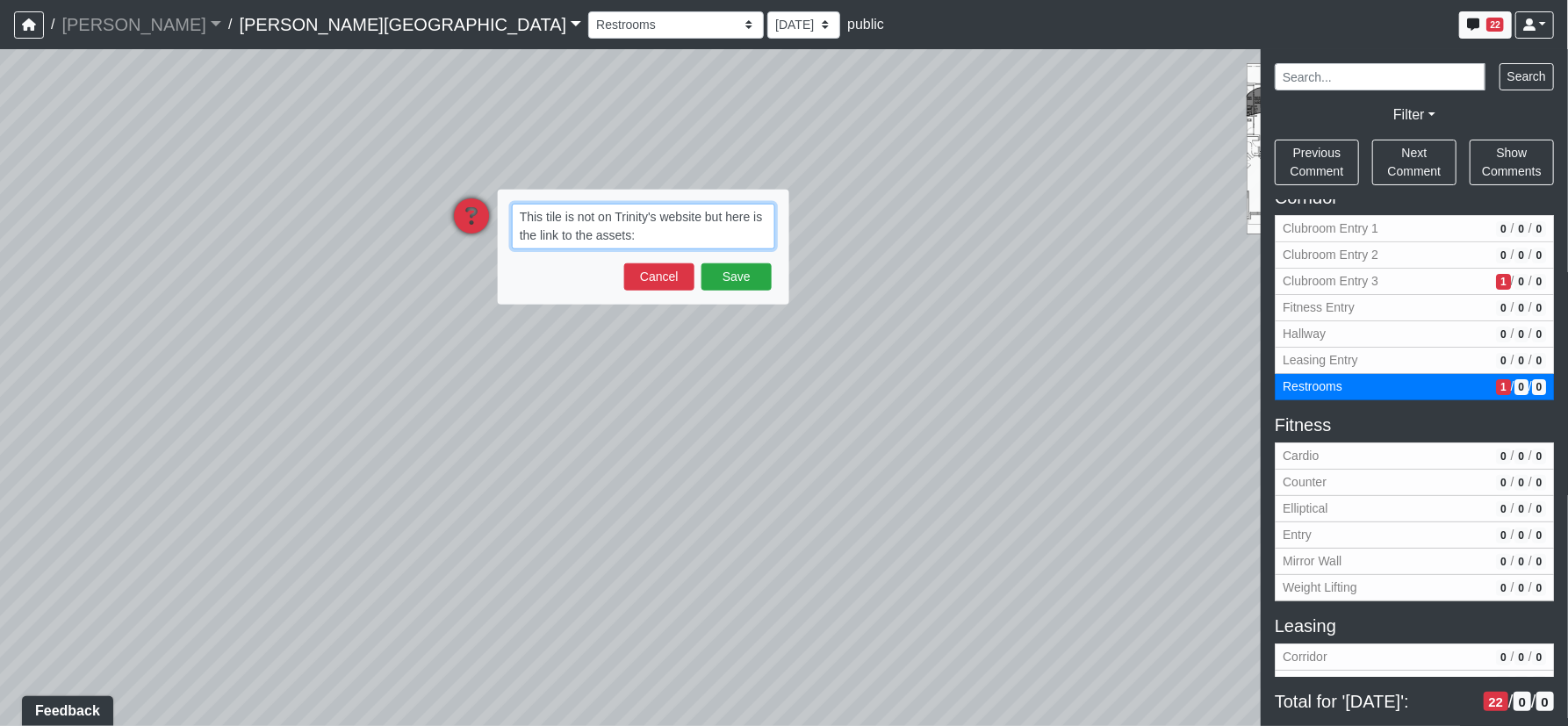
paste textarea "[URL][DOMAIN_NAME]"
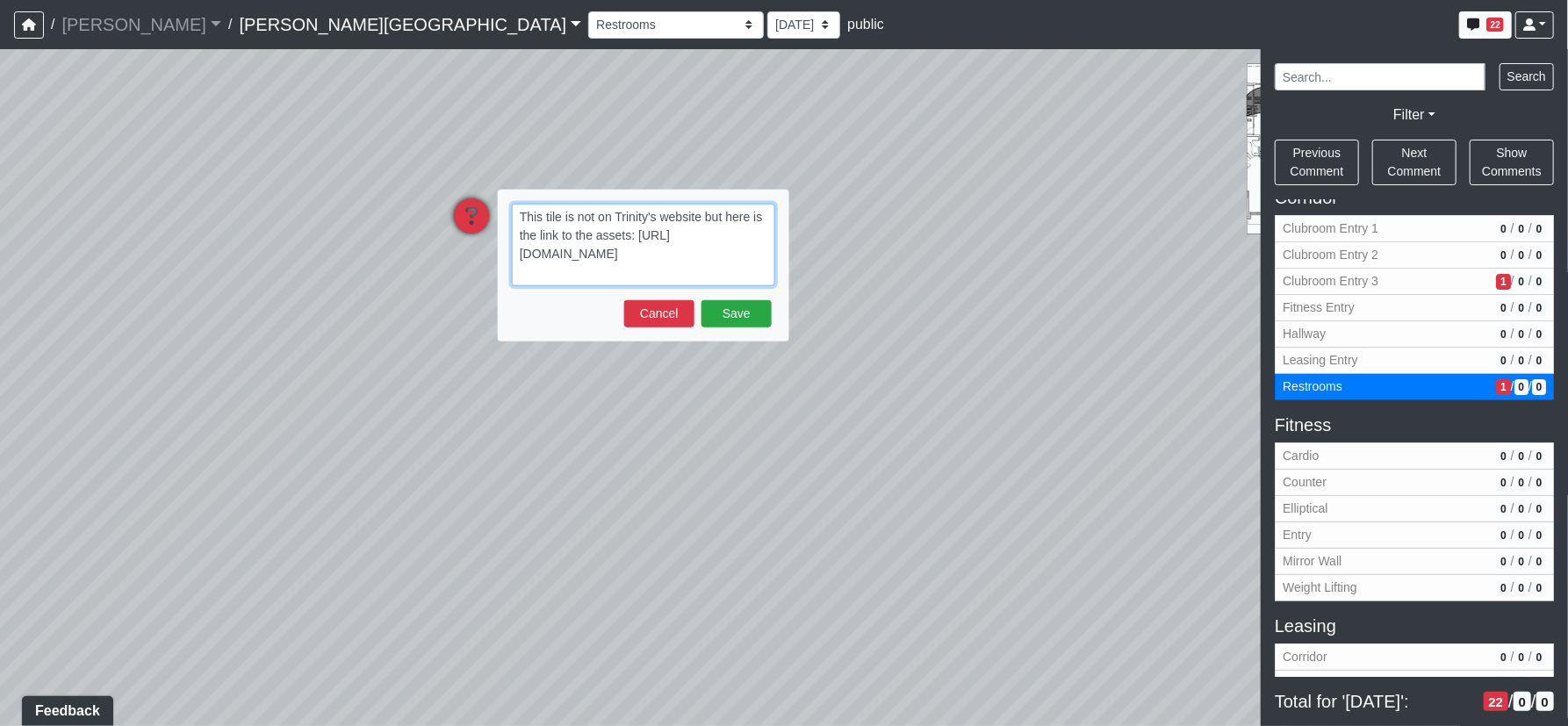
type textarea "This tile is not on Trinity's website but here is the link to the assets: [URL]…"
click at [632, 276] on textarea "This tile is not on Trinity's website but here is the link to the assets: [URL]…" at bounding box center [643, 245] width 264 height 83
type textarea "This tile is not on Trinity's website but here is the link to the assets: [URL]…"
click at [745, 313] on button "Save" at bounding box center [736, 314] width 70 height 27
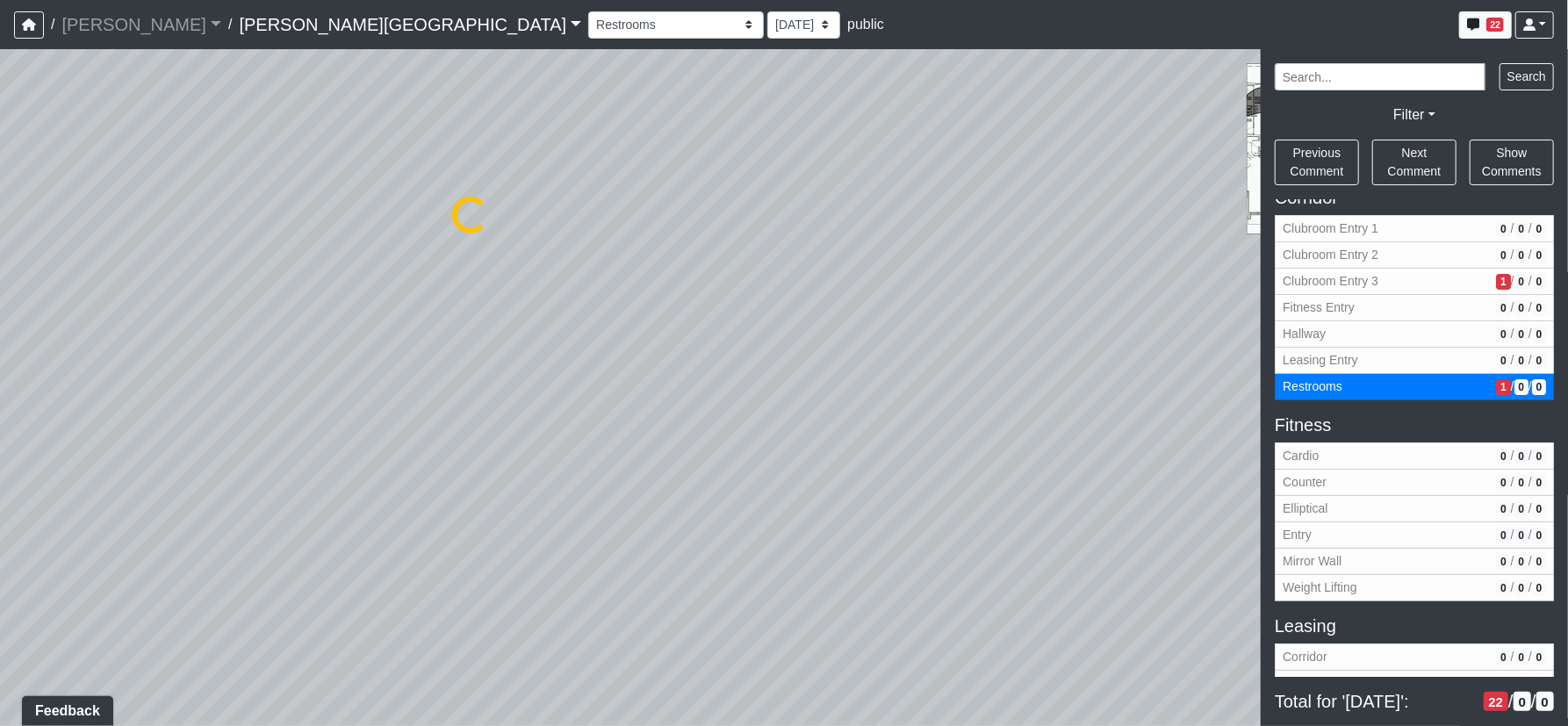
select select "xevc28w6f9a3yzK21JPSuF"
select select "61tT68NthraFW65LG7vFqa"
click at [467, 208] on icon at bounding box center [472, 224] width 53 height 53
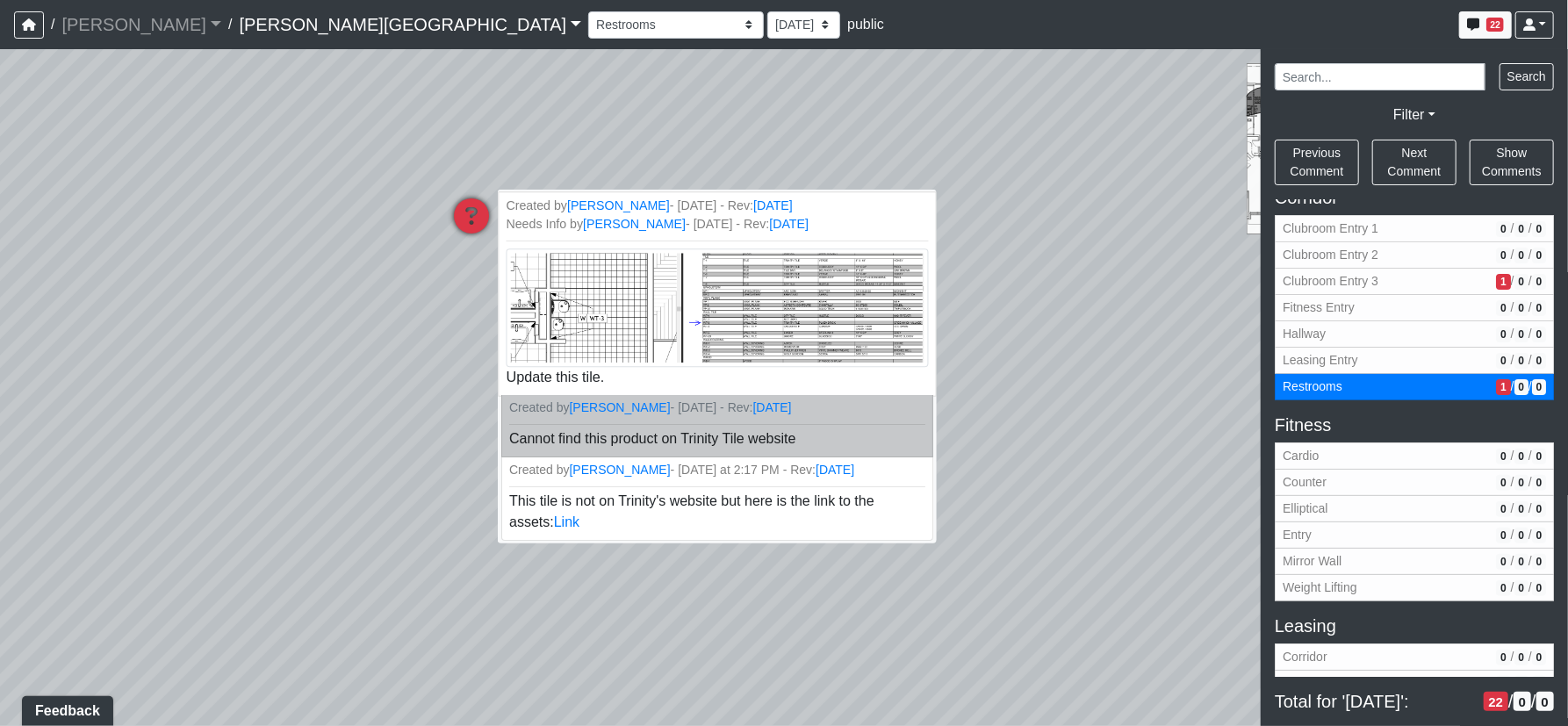
click at [726, 314] on img at bounding box center [717, 306] width 423 height 118
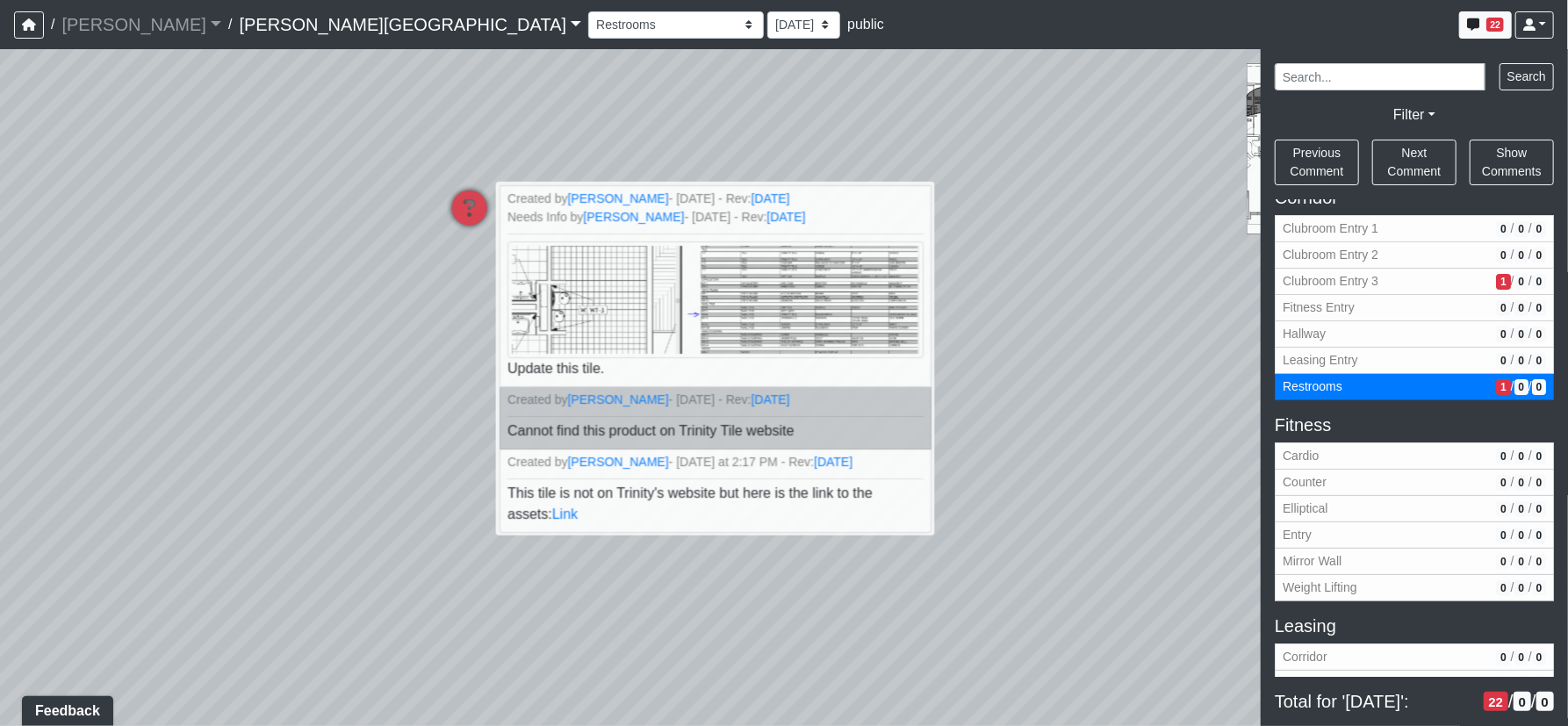
click at [1010, 631] on div "Loading... Corridor - Clubroom Entry 2 Loading... Seating Loading... Pool Court…" at bounding box center [784, 386] width 1568 height 676
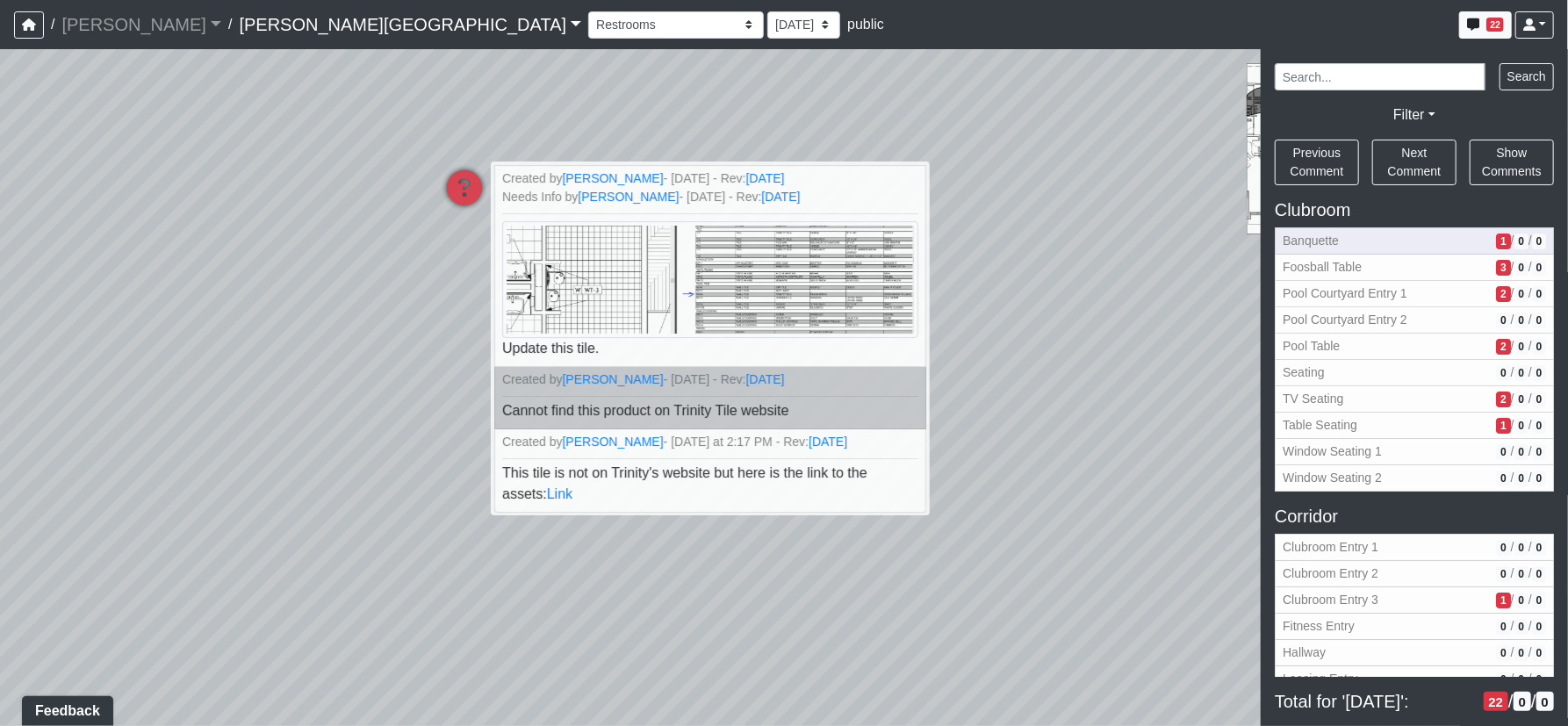
click at [1341, 240] on span "Banquette" at bounding box center [1385, 240] width 206 height 19
select select "eEhPp6uPKTsE6J4Z9LgPiX"
select select "61tT68NthraFW65LG7vFqa"
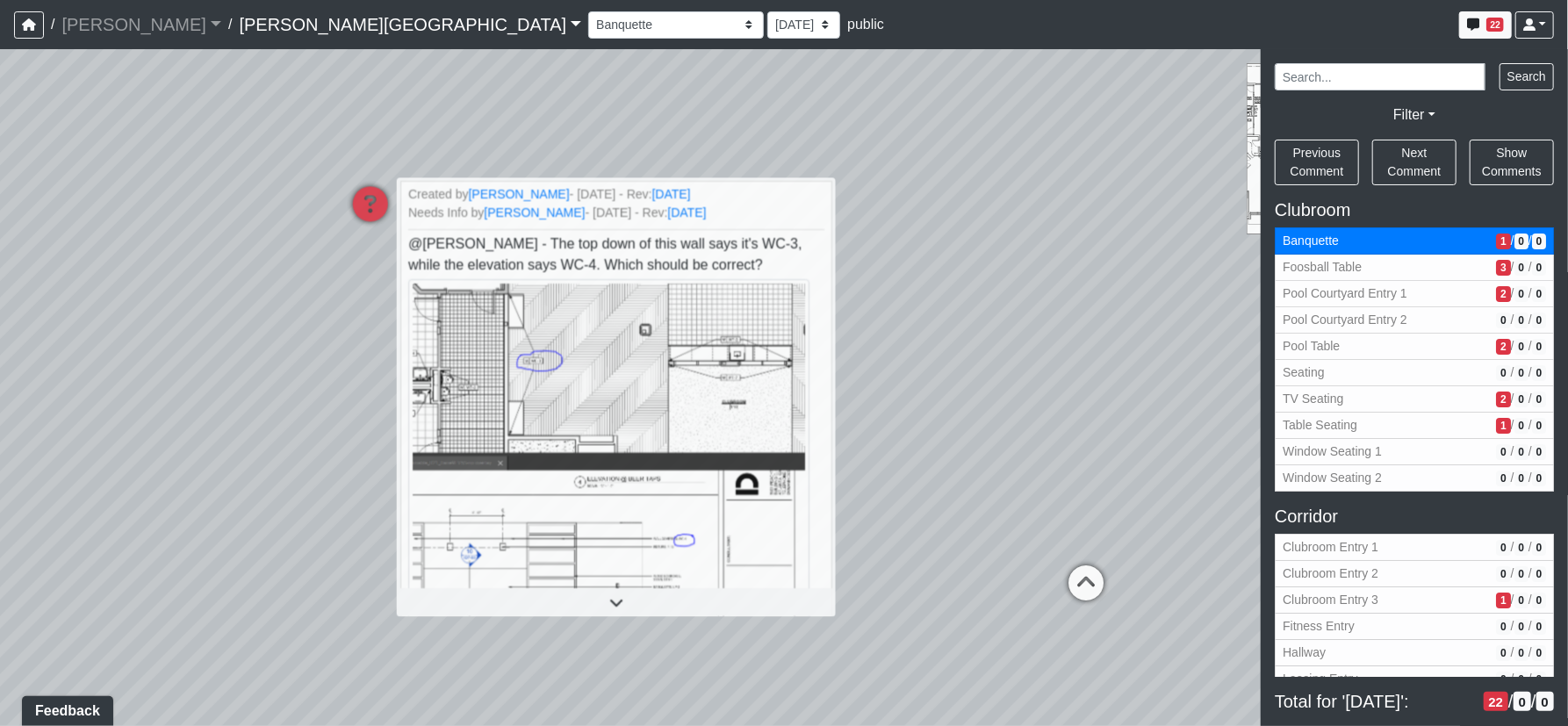
drag, startPoint x: 1045, startPoint y: 589, endPoint x: 958, endPoint y: 584, distance: 87.1
click at [958, 584] on div "Loading... Corridor - Clubroom Entry 2 Loading... Seating Loading... Pool Court…" at bounding box center [784, 386] width 1568 height 676
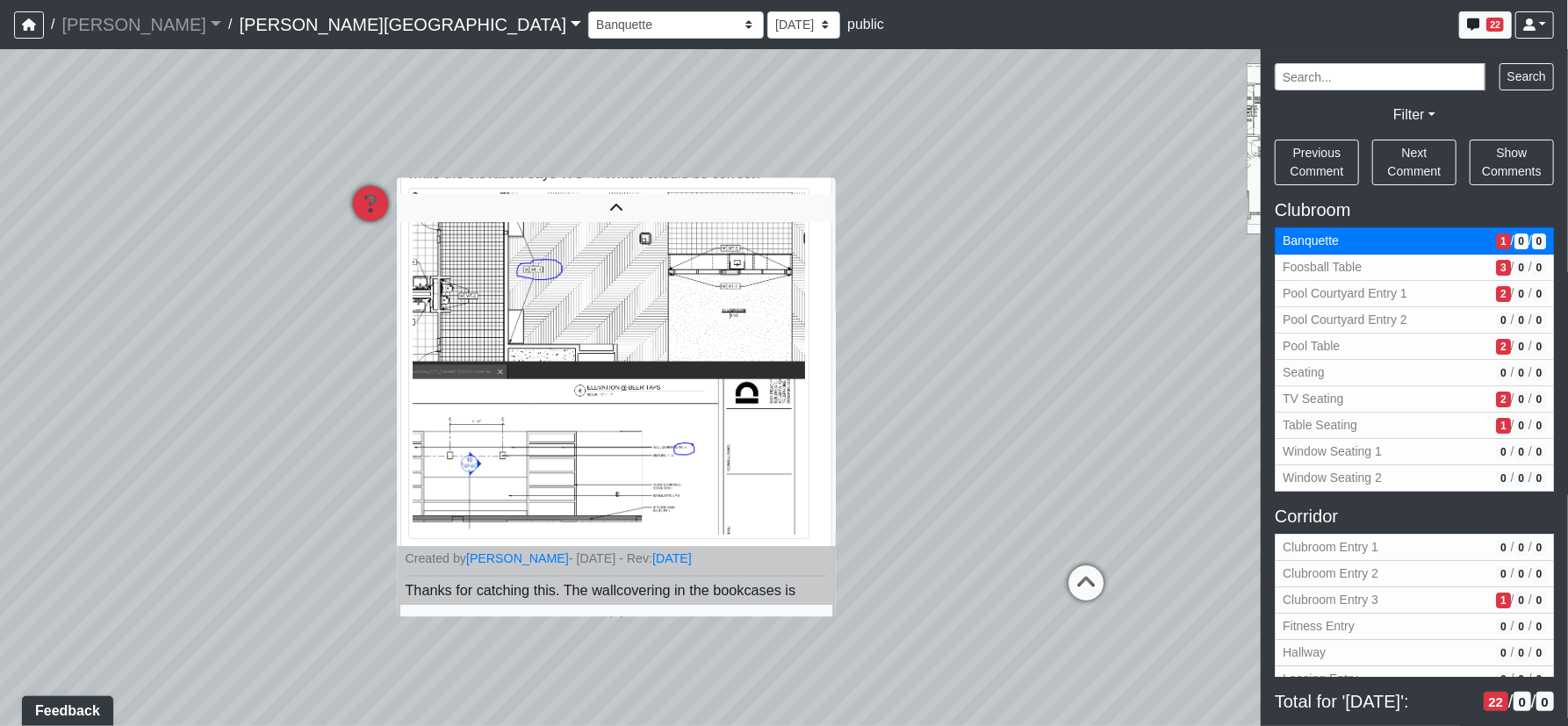
scroll to position [129, 0]
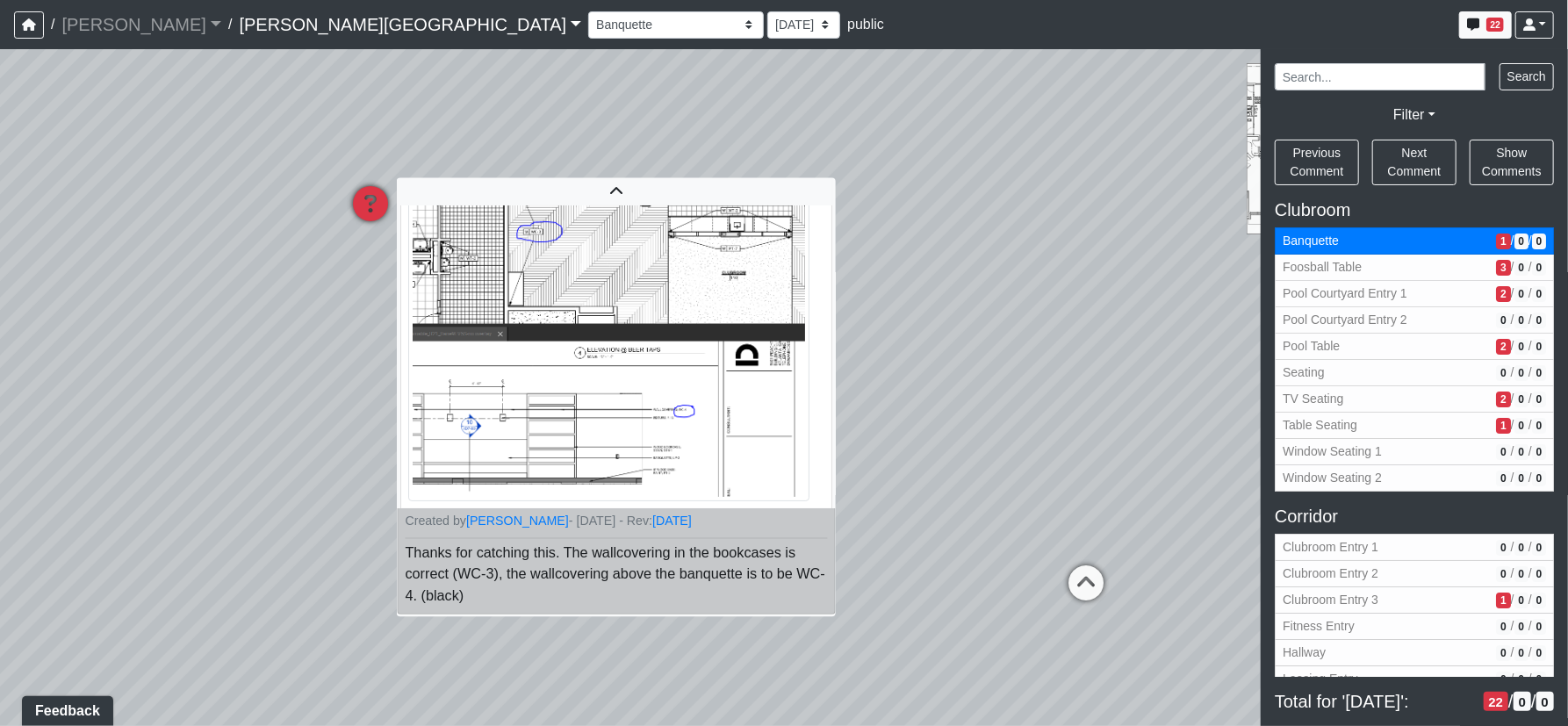
click at [630, 568] on span "Thanks for catching this. The wallcovering in the bookcases is correct (WC-3), …" at bounding box center [615, 573] width 420 height 58
click at [144, 505] on div "Loading... Corridor - Clubroom Entry 2 Loading... Seating Loading... Pool Court…" at bounding box center [784, 386] width 1568 height 676
click at [376, 199] on icon at bounding box center [370, 213] width 53 height 53
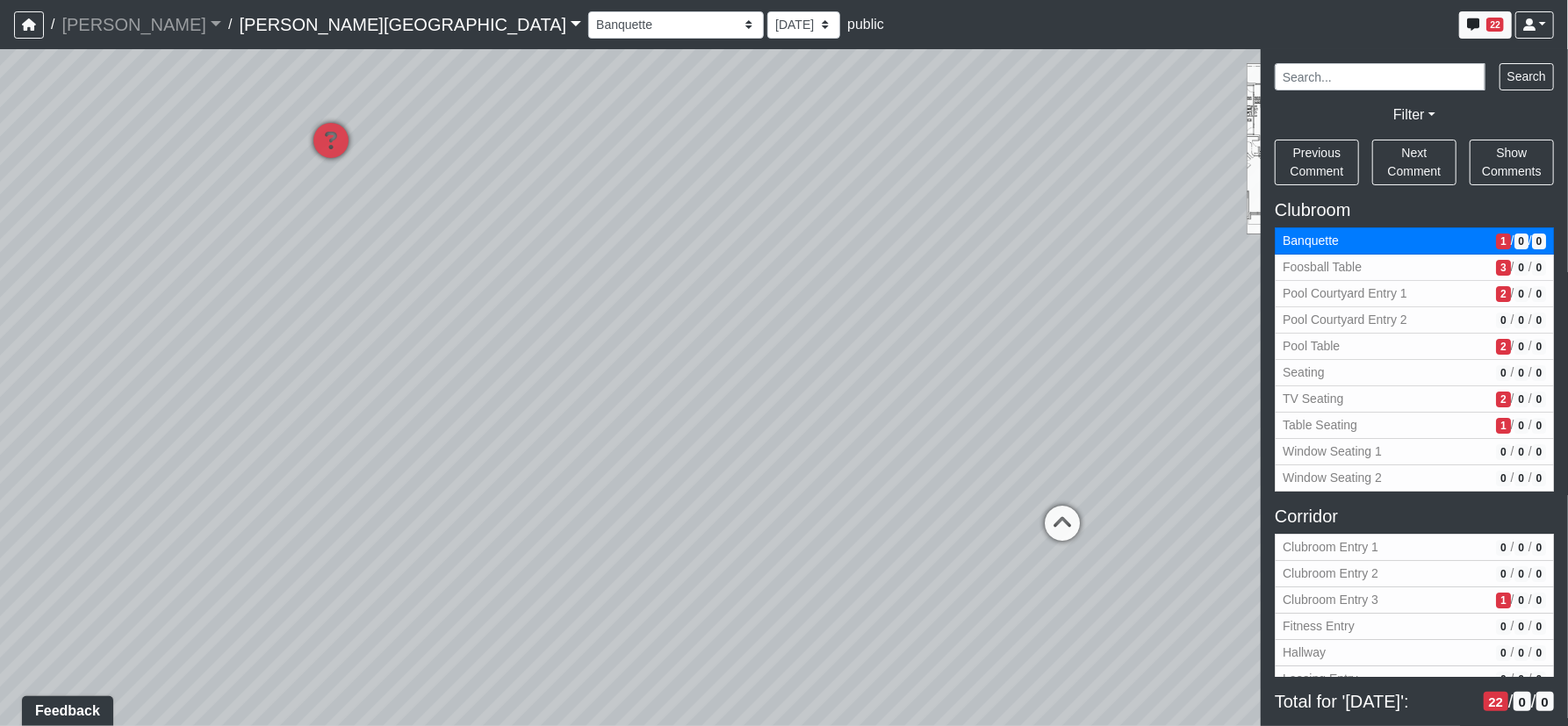
drag, startPoint x: 499, startPoint y: 532, endPoint x: 466, endPoint y: 387, distance: 148.7
click at [466, 387] on div "Loading... Corridor - Clubroom Entry 2 Loading... Seating Loading... Pool Court…" at bounding box center [784, 386] width 1568 height 676
click at [462, 394] on div "Loading... Corridor - Clubroom Entry 2 Loading... Seating Loading... Pool Court…" at bounding box center [784, 386] width 1568 height 676
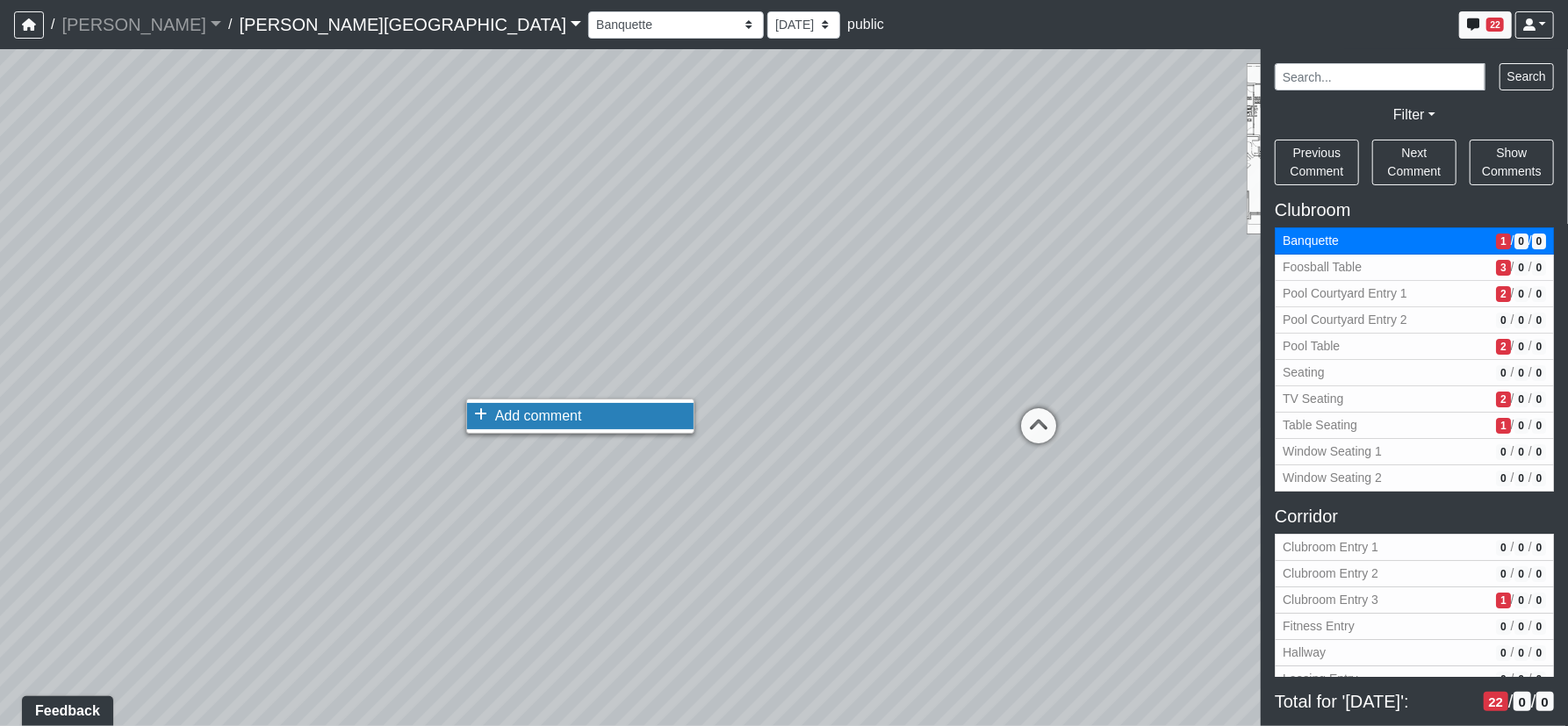
click at [527, 411] on span "Add comment" at bounding box center [538, 415] width 87 height 15
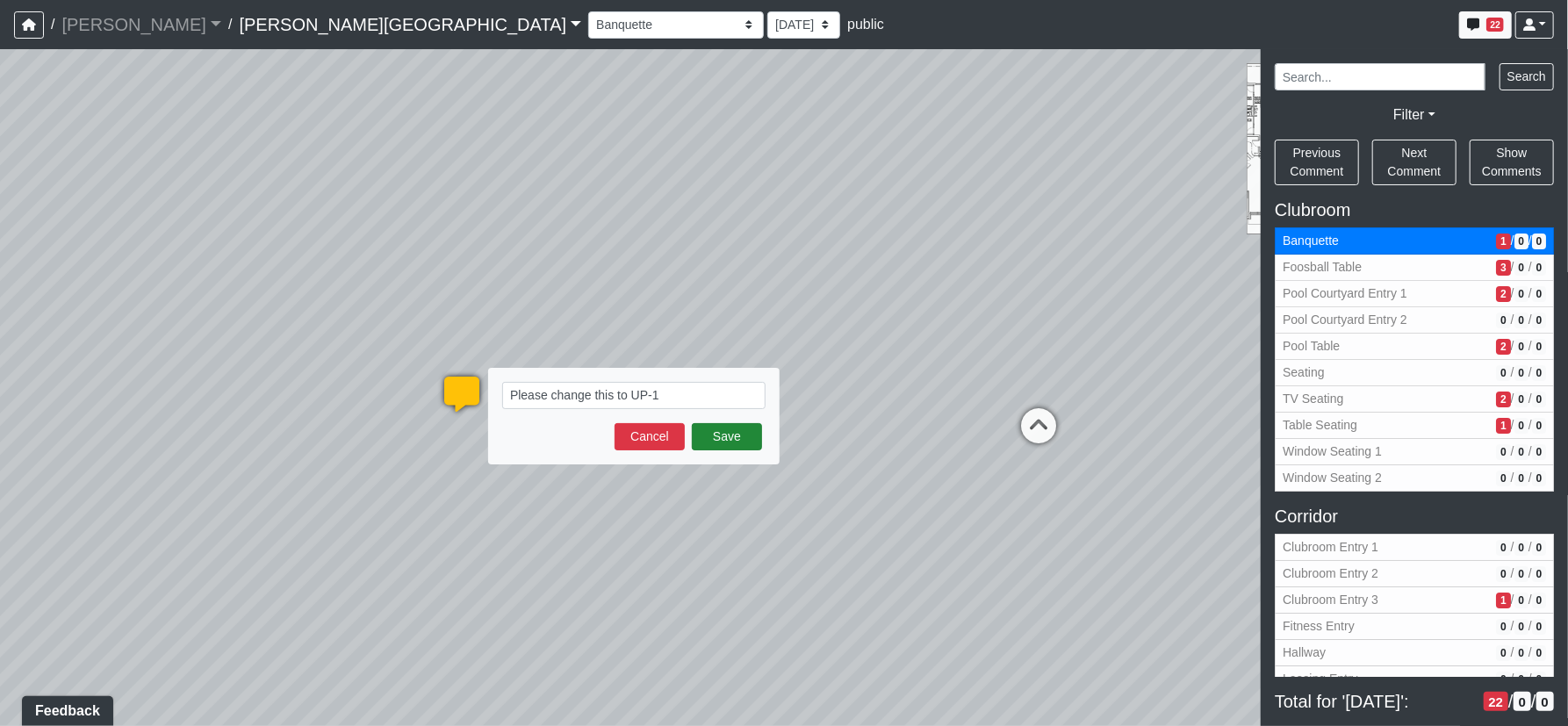
type textarea "Please change this to UP-1"
click at [760, 438] on button "Save" at bounding box center [727, 436] width 70 height 27
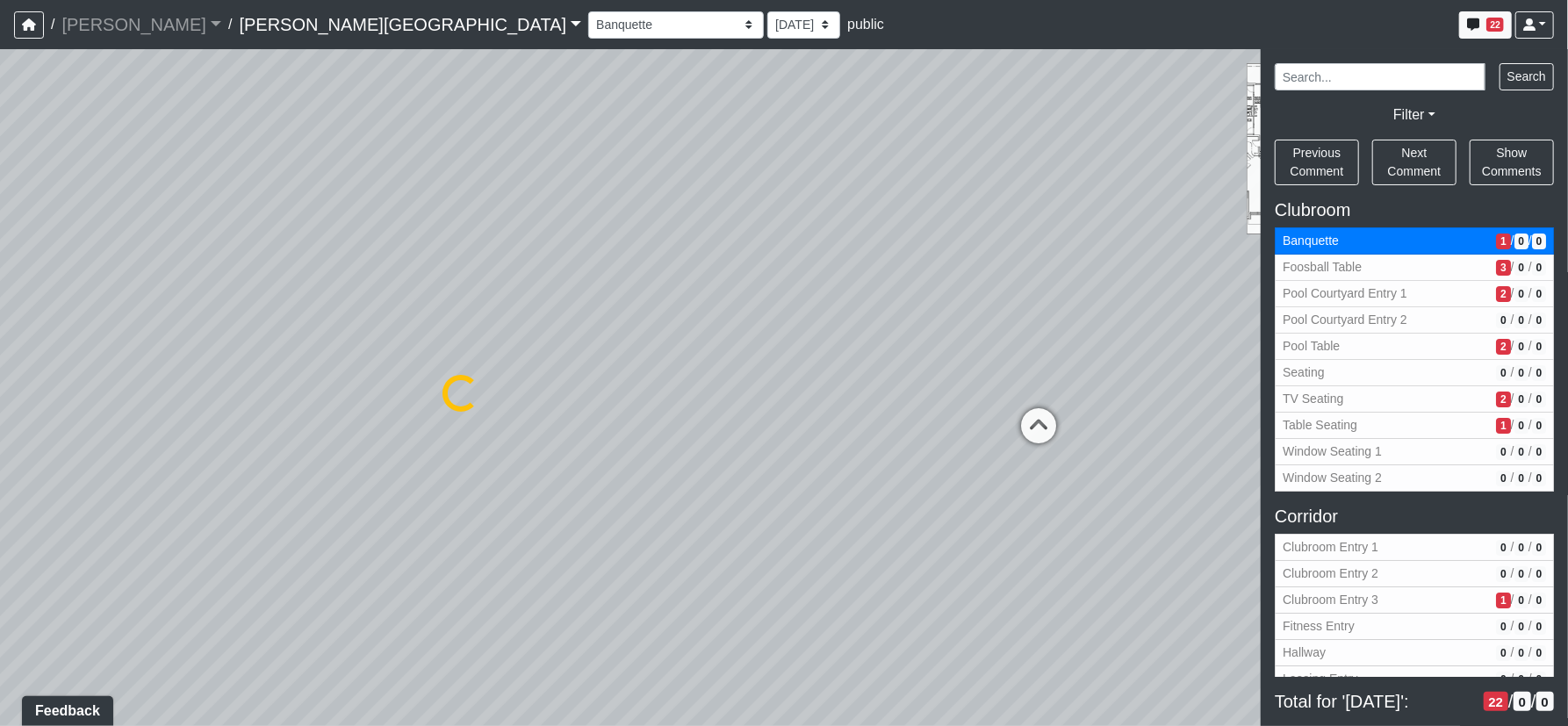
select select "61tT68NthraFW65LG7vFqa"
click at [473, 388] on icon at bounding box center [462, 403] width 53 height 53
